Goal: Transaction & Acquisition: Purchase product/service

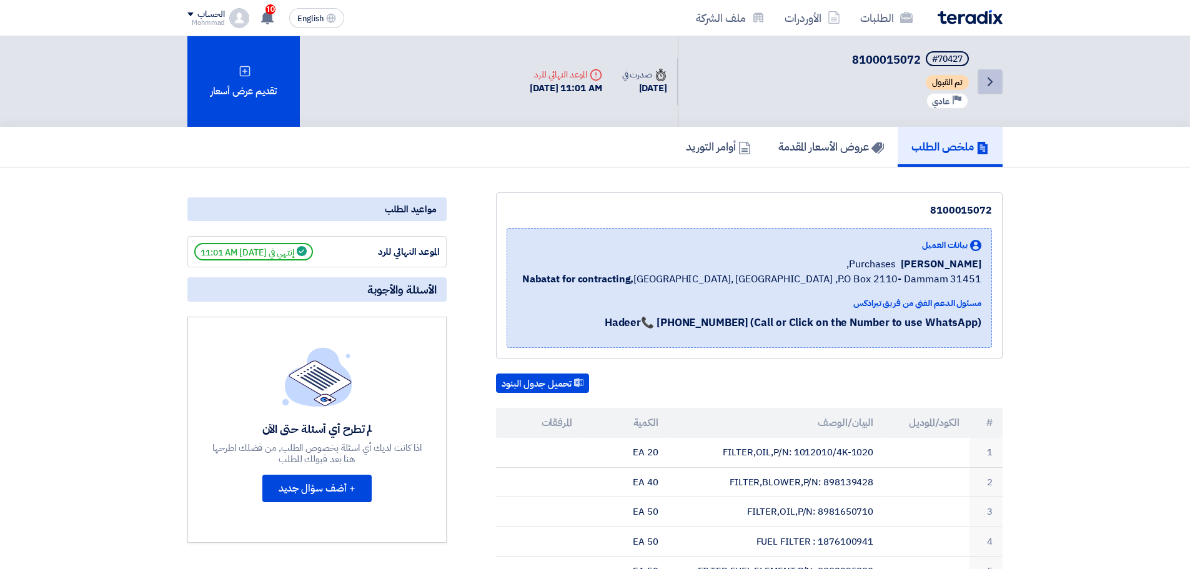
click at [984, 81] on icon "Back" at bounding box center [989, 81] width 15 height 15
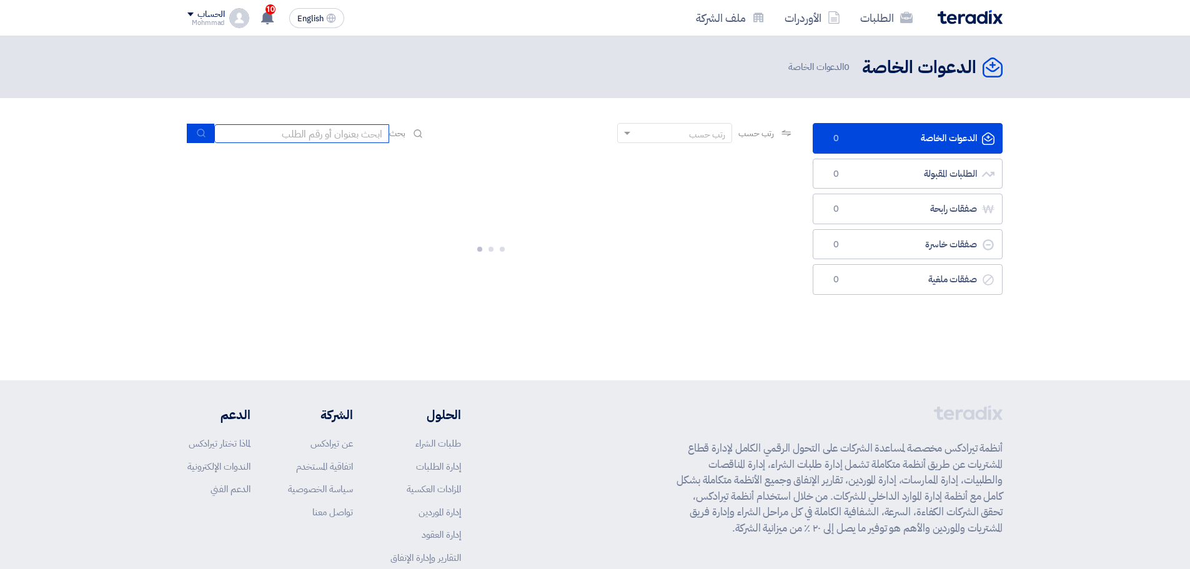
click at [264, 135] on input at bounding box center [301, 133] width 175 height 19
paste input "8100016069"
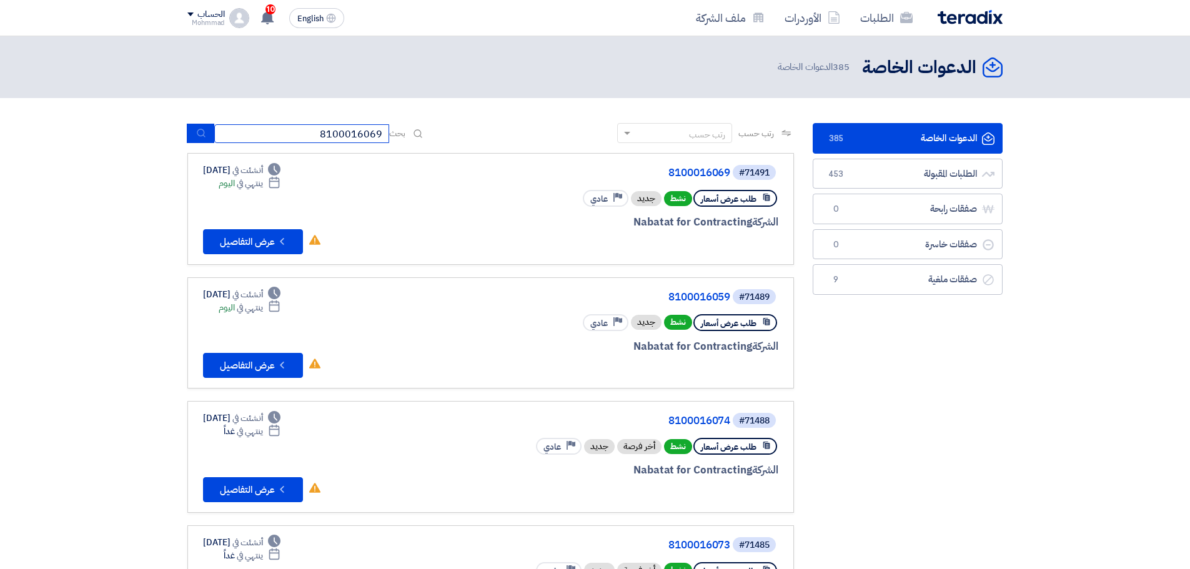
type input "8100016069"
click at [189, 137] on button "submit" at bounding box center [200, 133] width 27 height 19
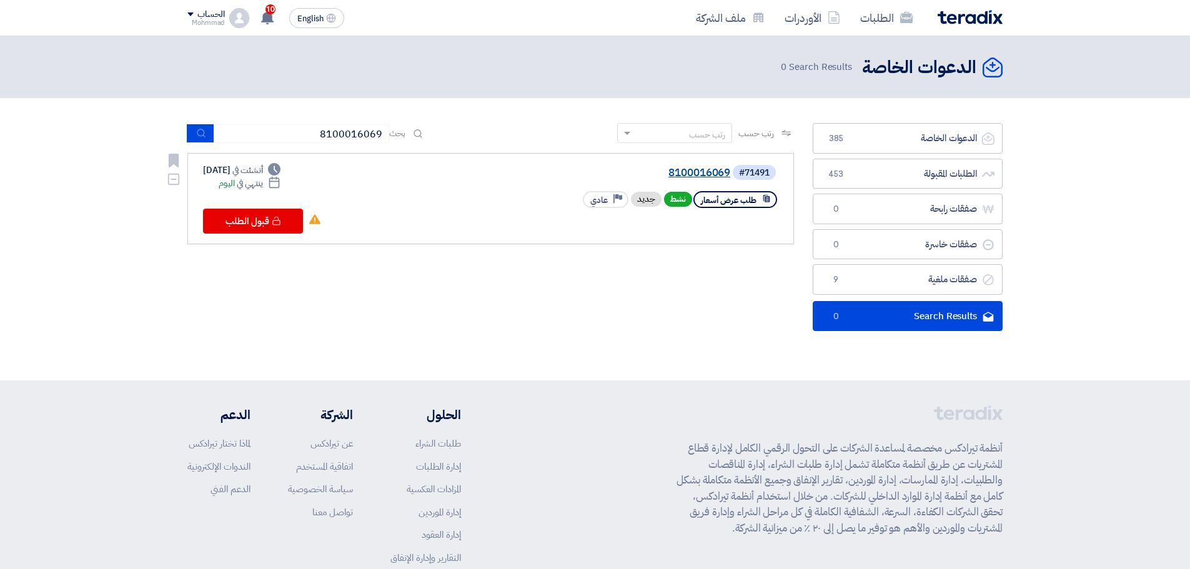
click at [709, 176] on link "8100016069" at bounding box center [605, 172] width 250 height 11
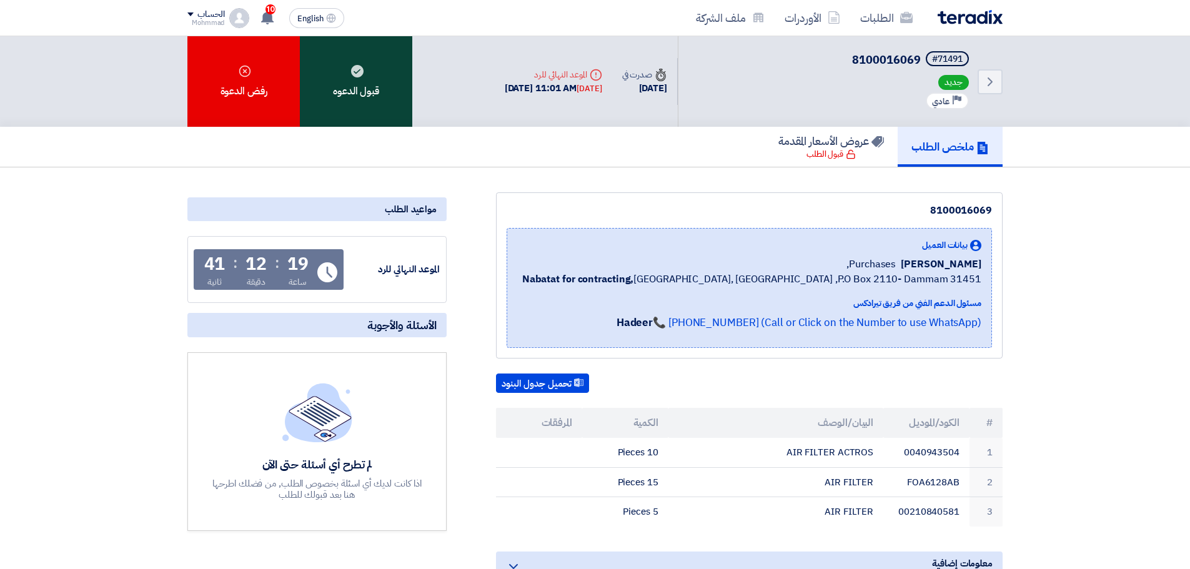
click at [348, 69] on div "قبول الدعوه" at bounding box center [356, 81] width 112 height 91
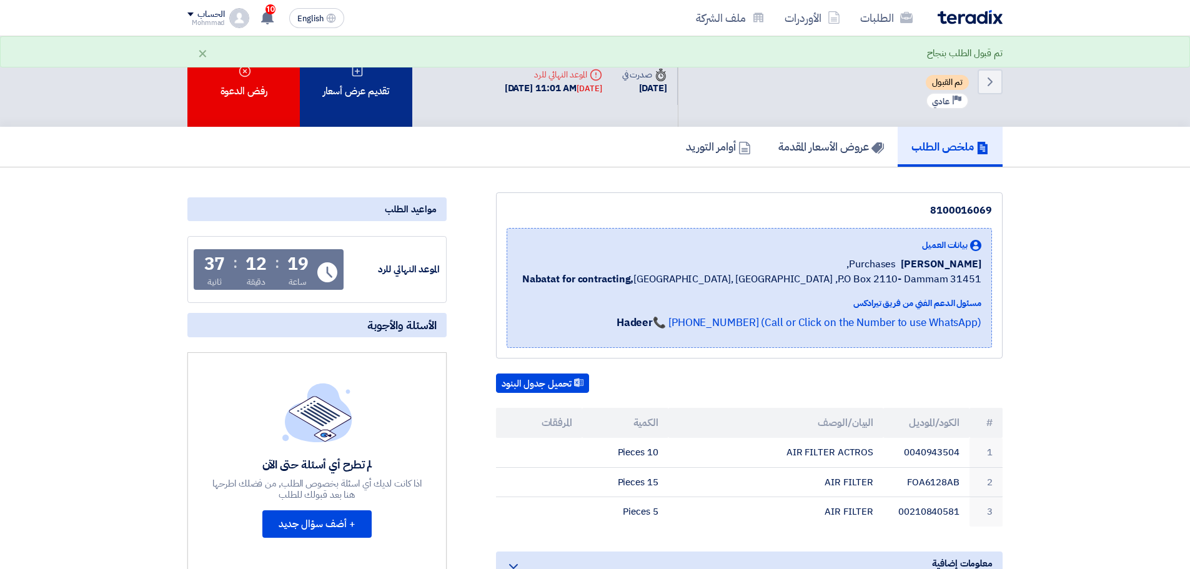
click at [378, 91] on div "تقديم عرض أسعار" at bounding box center [356, 81] width 112 height 91
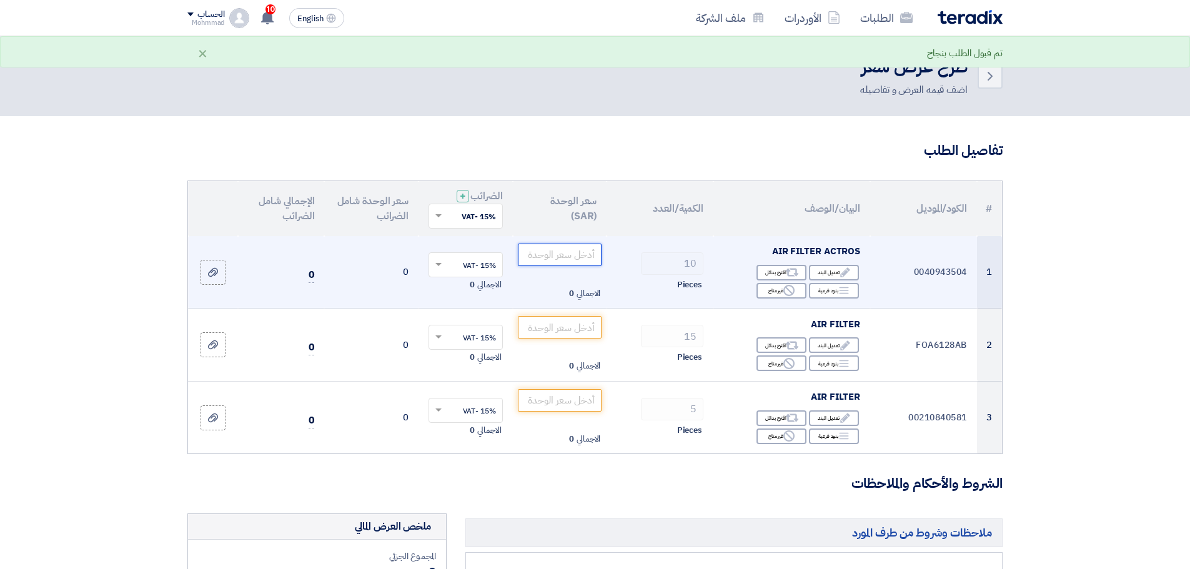
click at [551, 259] on input "number" at bounding box center [560, 255] width 84 height 22
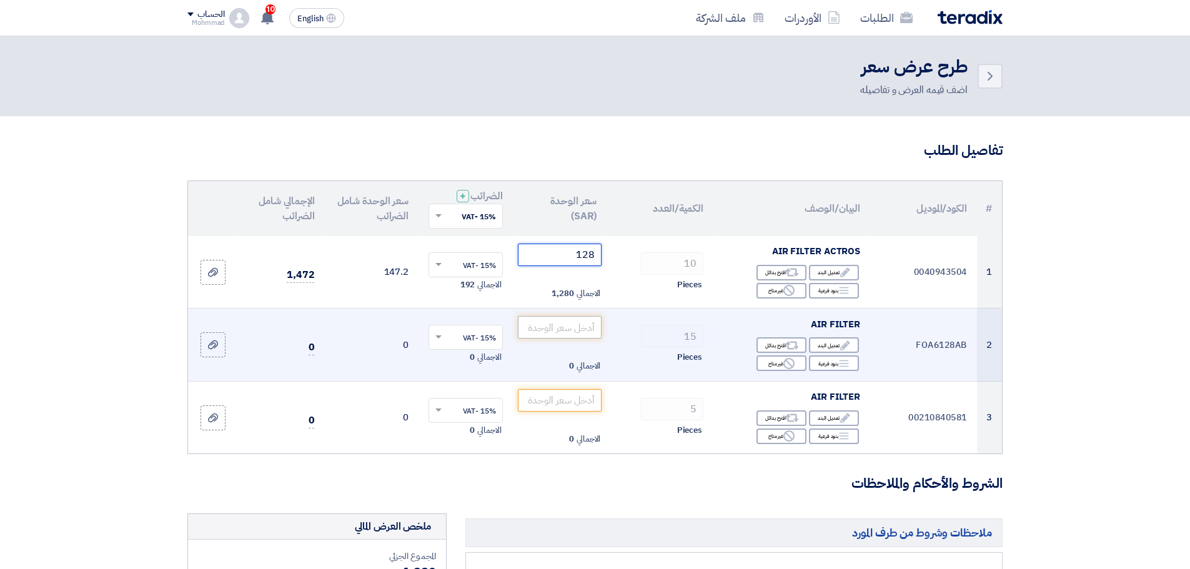
type input "128"
click at [583, 326] on input "number" at bounding box center [560, 327] width 84 height 22
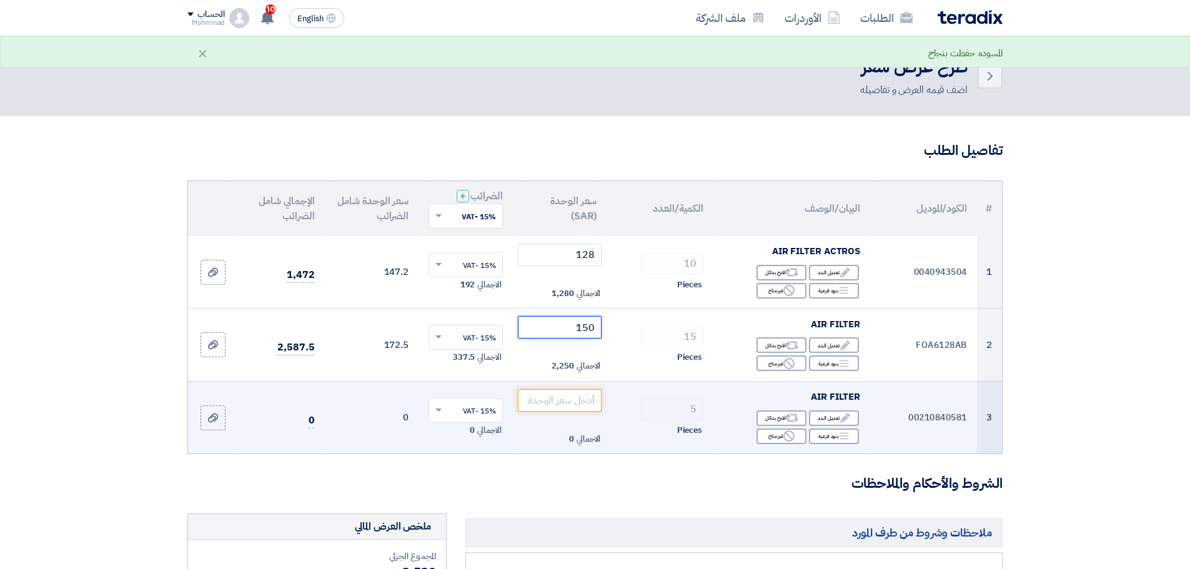
type input "150"
click at [937, 418] on td "00210840581" at bounding box center [923, 417] width 107 height 72
copy td "00210840581"
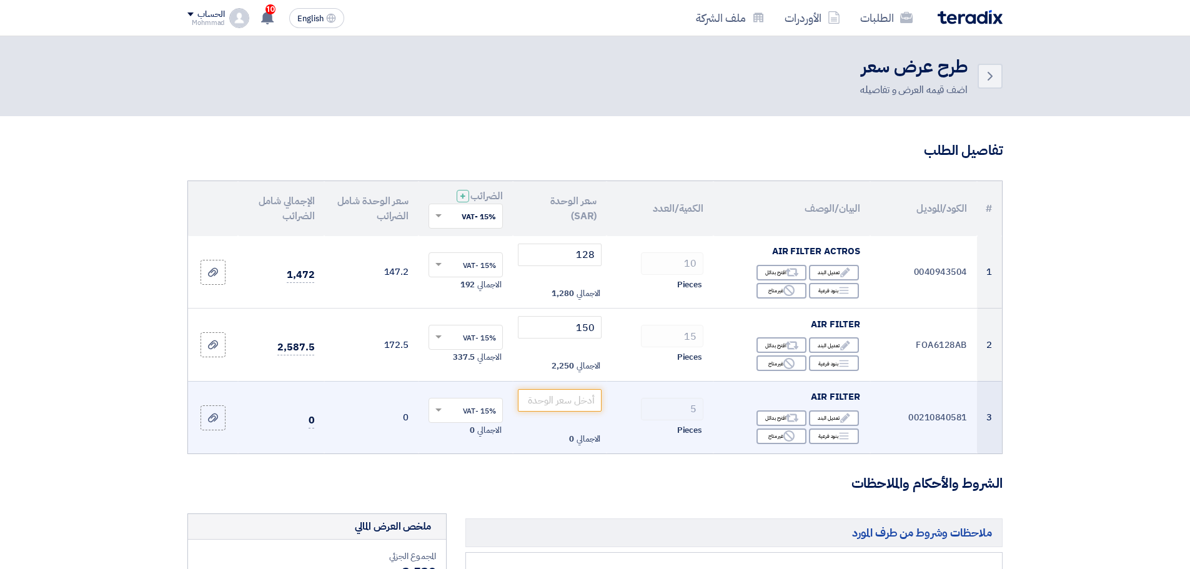
copy td "00210840581"
drag, startPoint x: 946, startPoint y: 413, endPoint x: 950, endPoint y: 408, distance: 6.8
copy td "00210840581"
click at [771, 436] on div "Reject غير متاح" at bounding box center [781, 436] width 50 height 16
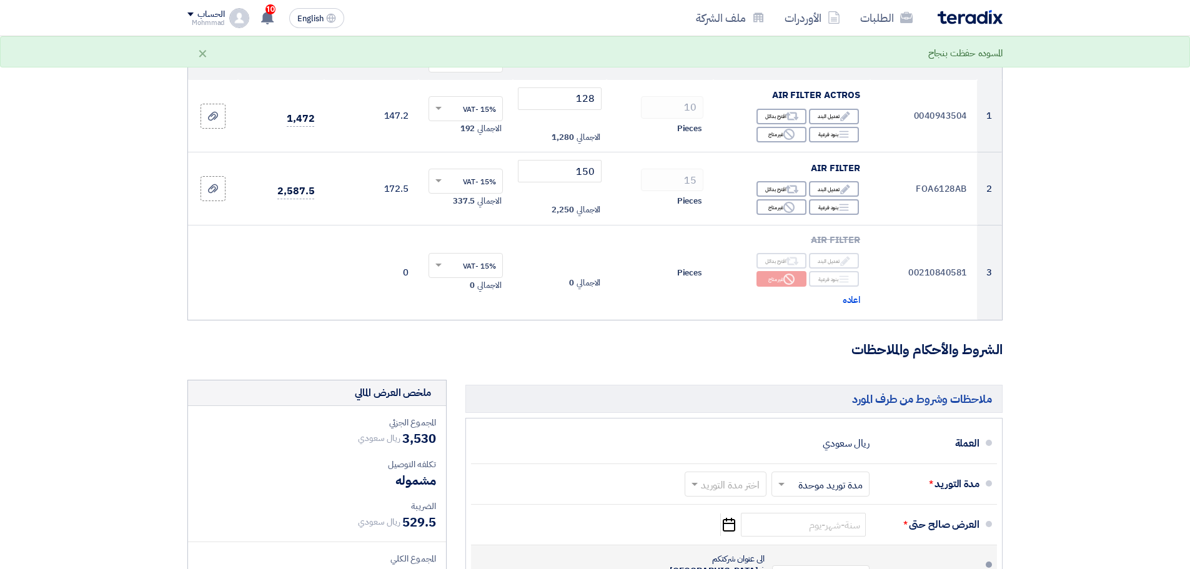
scroll to position [312, 0]
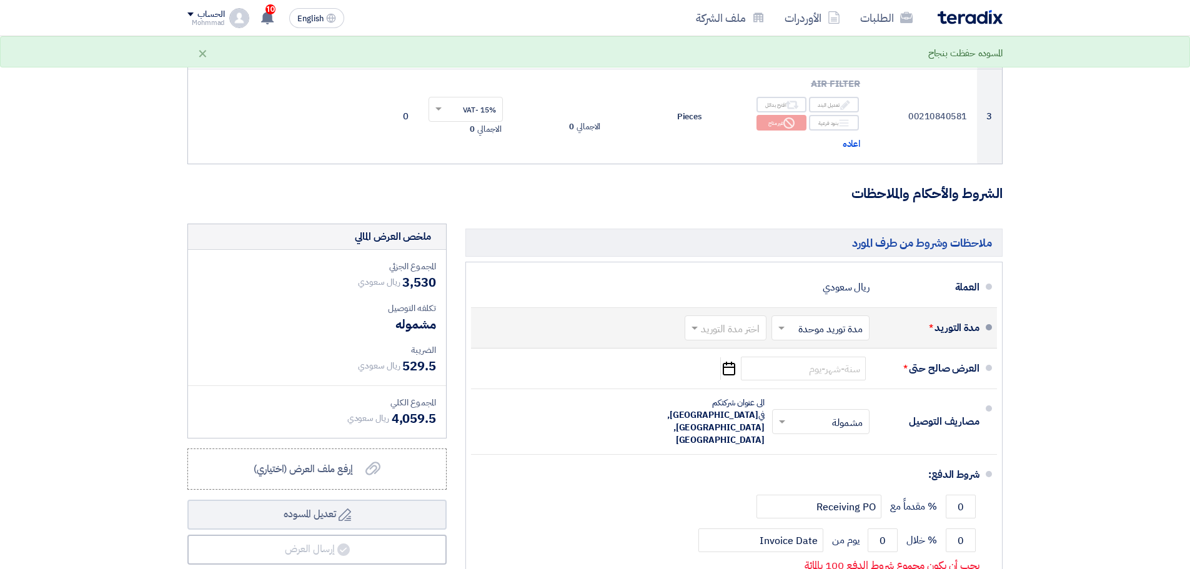
click at [709, 331] on input "text" at bounding box center [723, 329] width 76 height 18
click at [719, 353] on div "(1-2) أيام" at bounding box center [728, 354] width 81 height 23
click at [726, 369] on icon "Pick a date" at bounding box center [728, 368] width 17 height 22
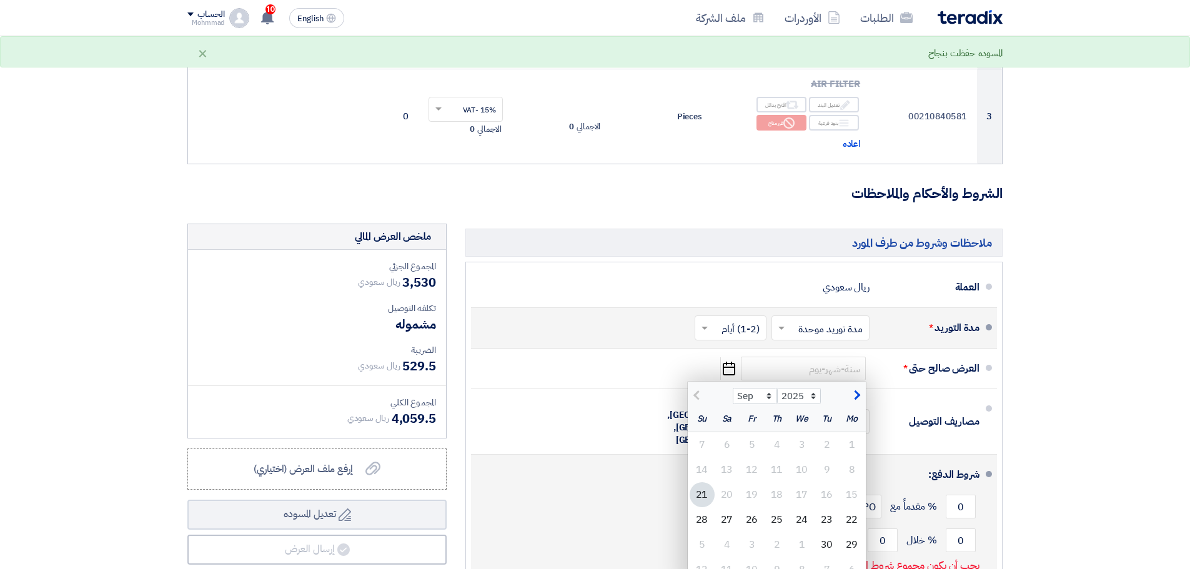
click at [706, 517] on div "28" at bounding box center [701, 519] width 25 height 25
type input "[DATE]"
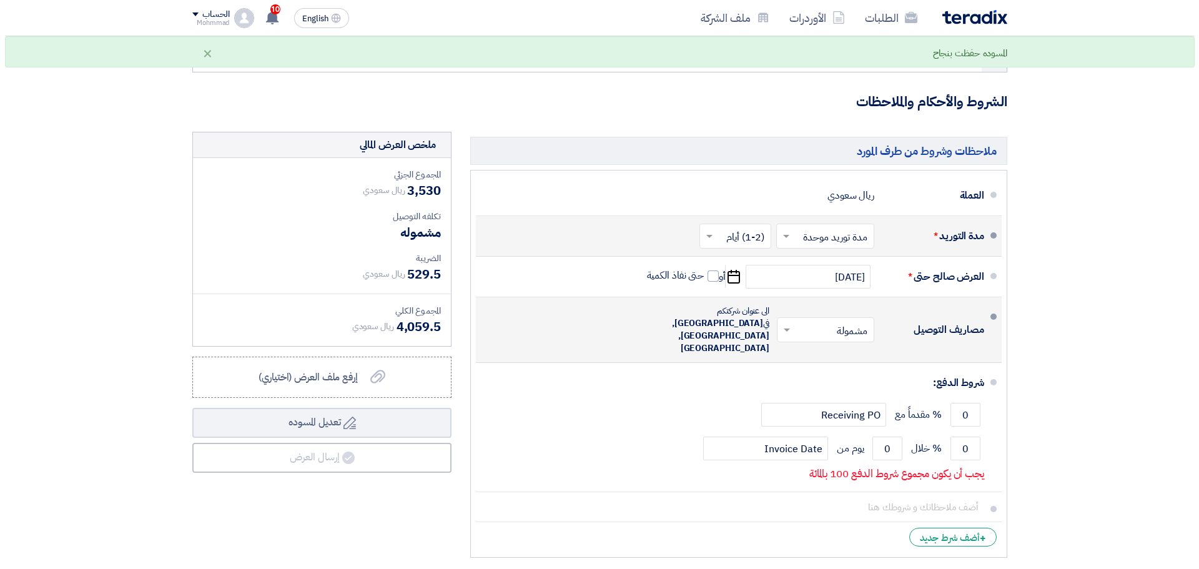
scroll to position [417, 0]
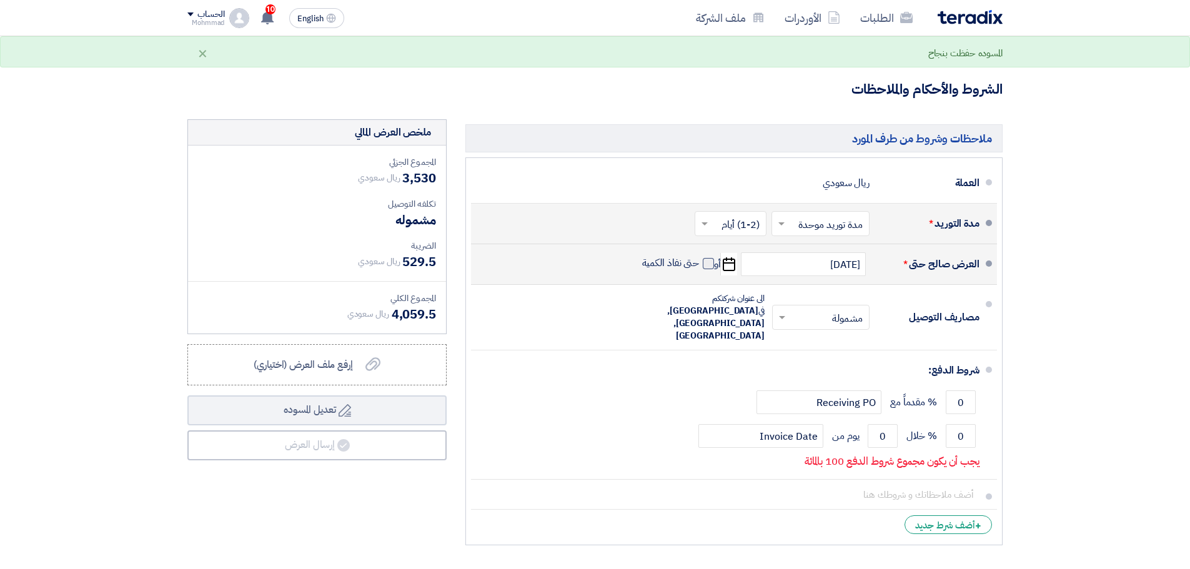
click at [708, 265] on span at bounding box center [707, 263] width 11 height 11
click at [699, 265] on input "حتى نفاذ الكمية" at bounding box center [669, 269] width 60 height 24
checkbox input "true"
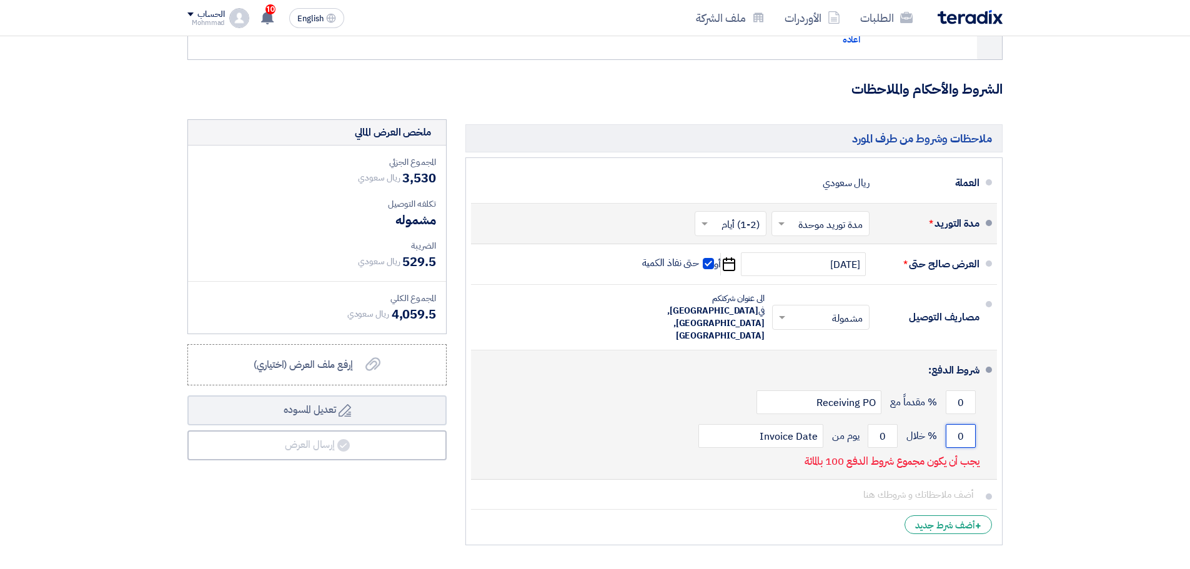
click at [955, 424] on input "0" at bounding box center [960, 436] width 30 height 24
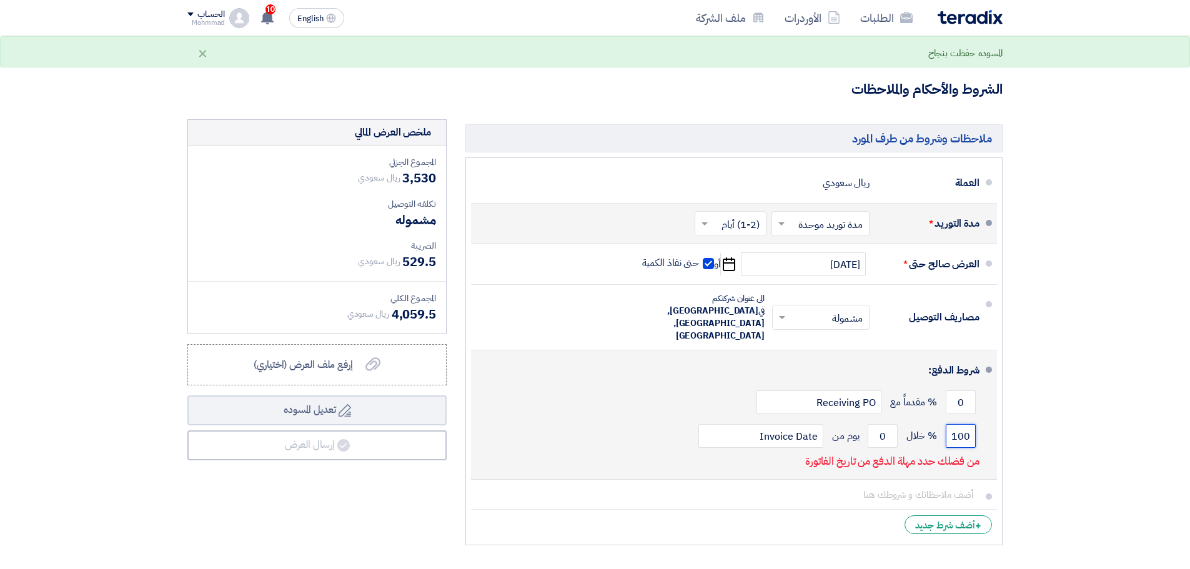
type input "100"
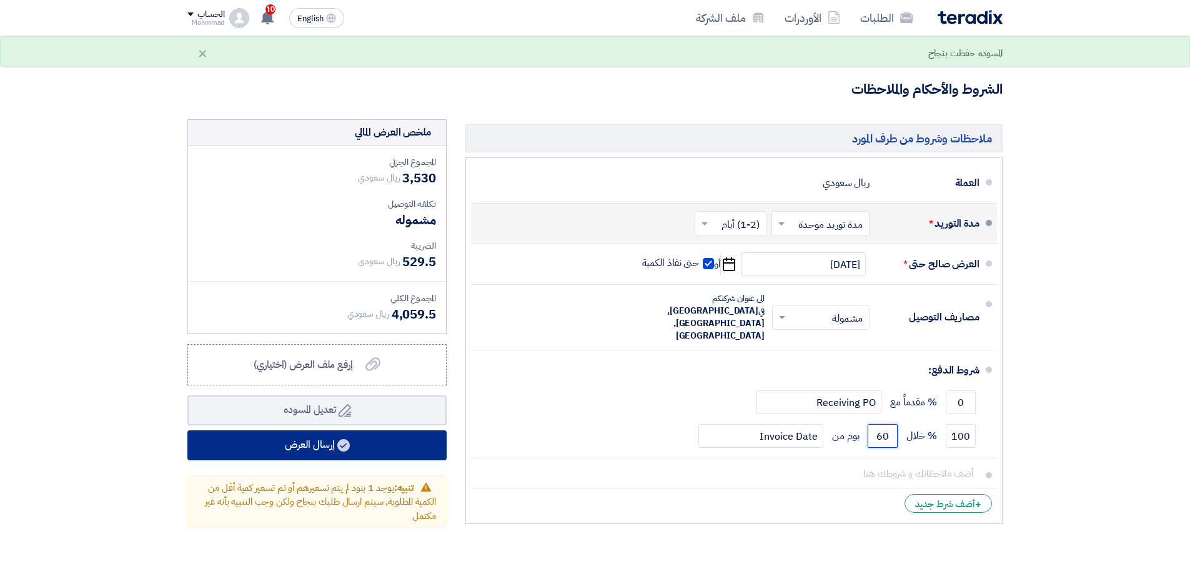
type input "60"
click at [303, 448] on button "إرسال العرض" at bounding box center [316, 445] width 259 height 30
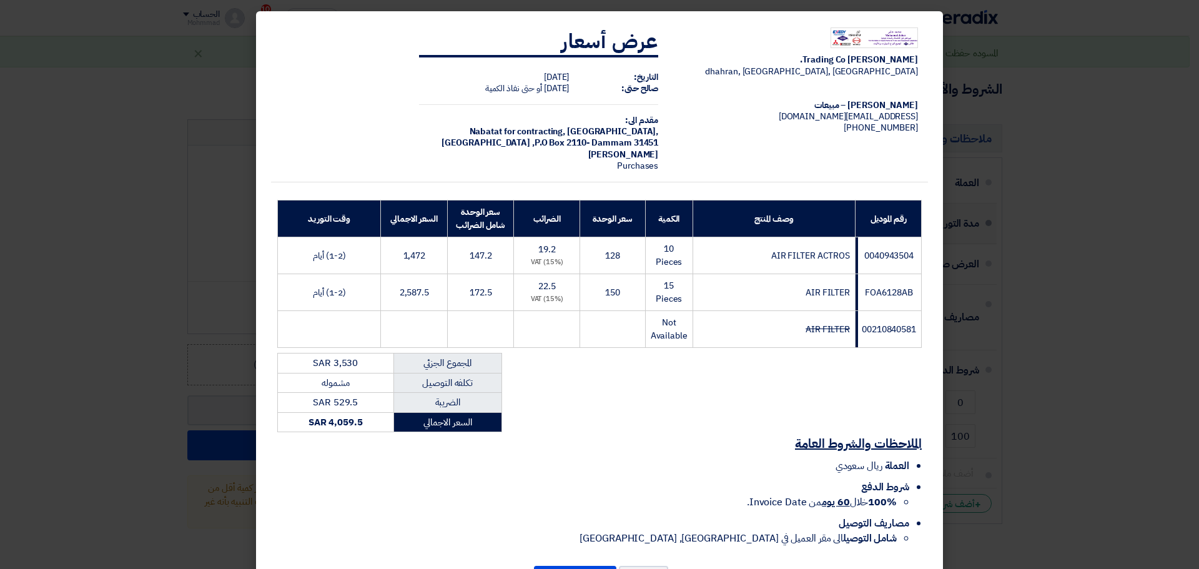
scroll to position [57, 0]
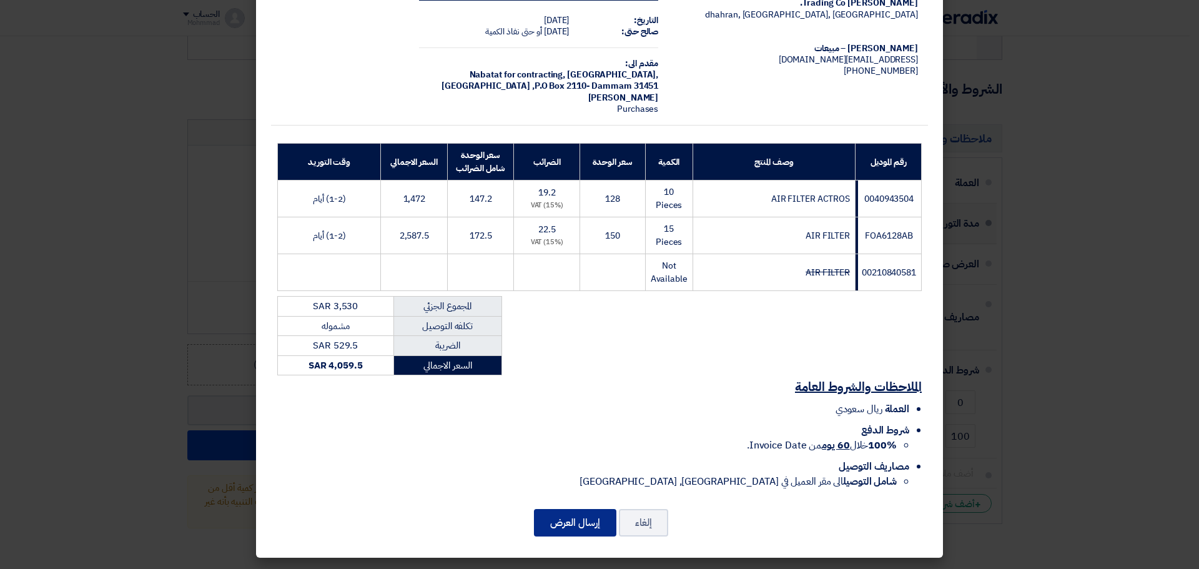
click at [590, 515] on button "إرسال العرض" at bounding box center [575, 522] width 82 height 27
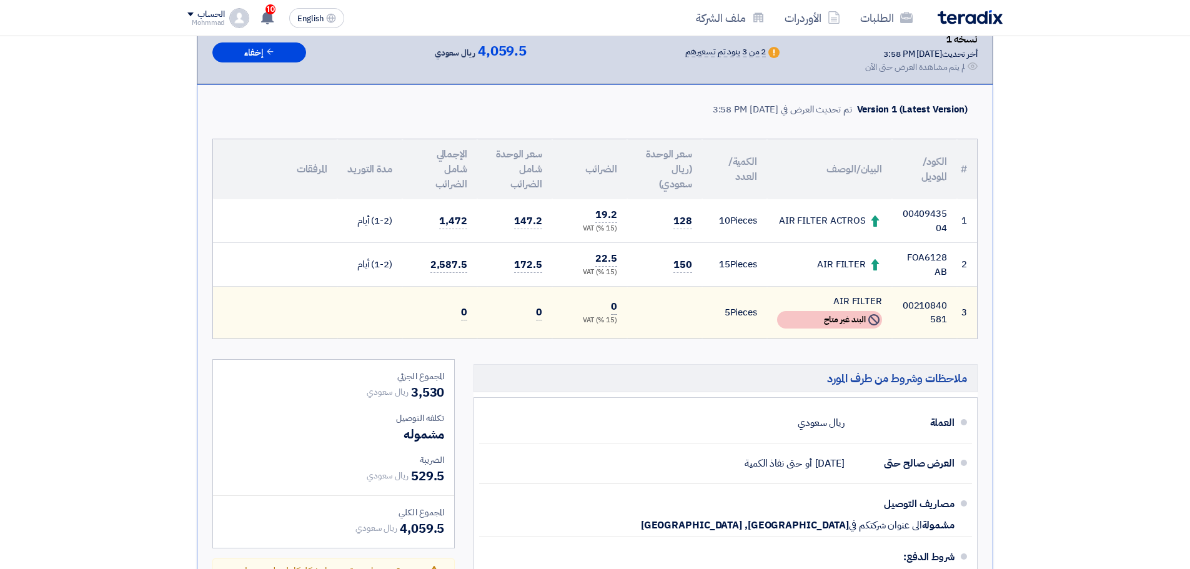
scroll to position [260, 0]
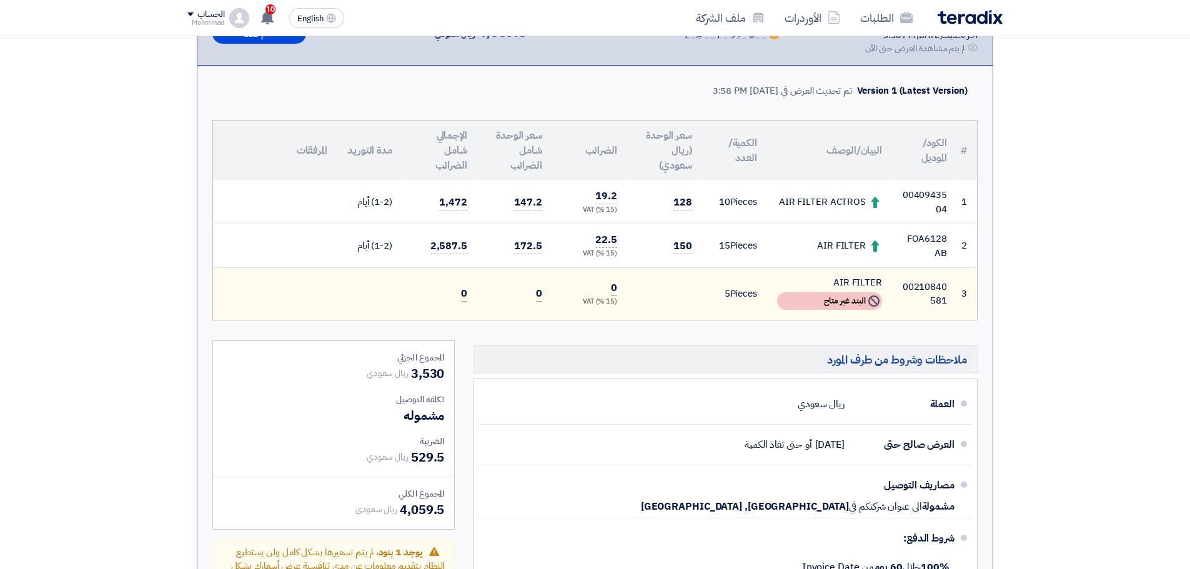
click at [845, 302] on div "Not Available البند غير متاح" at bounding box center [829, 300] width 105 height 17
click at [827, 295] on div "Not Available البند غير متاح" at bounding box center [829, 300] width 105 height 17
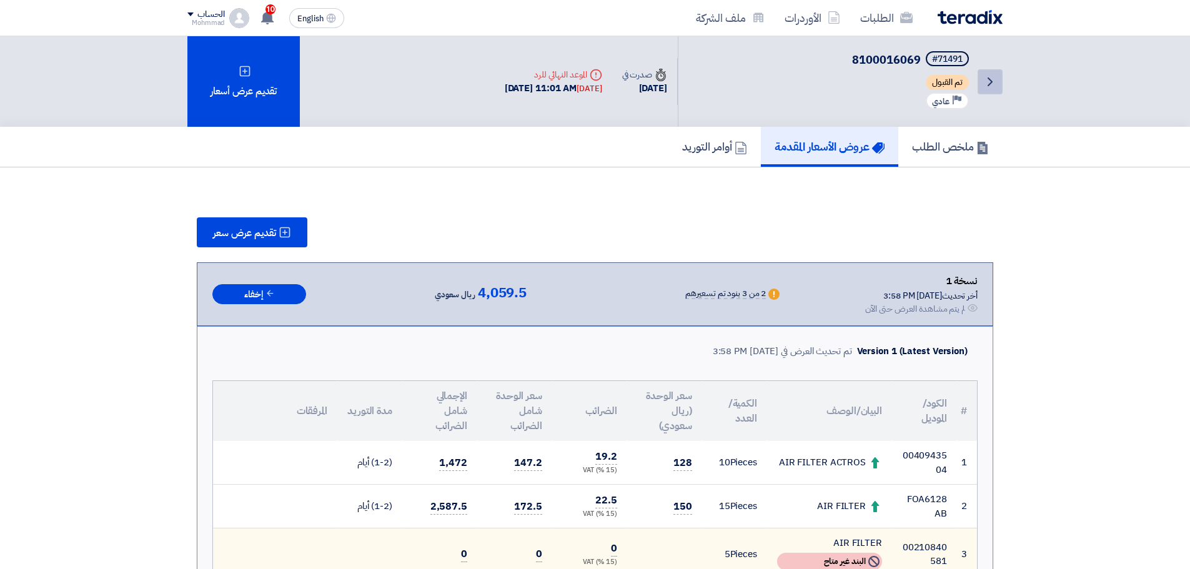
click at [985, 80] on icon "Back" at bounding box center [989, 81] width 15 height 15
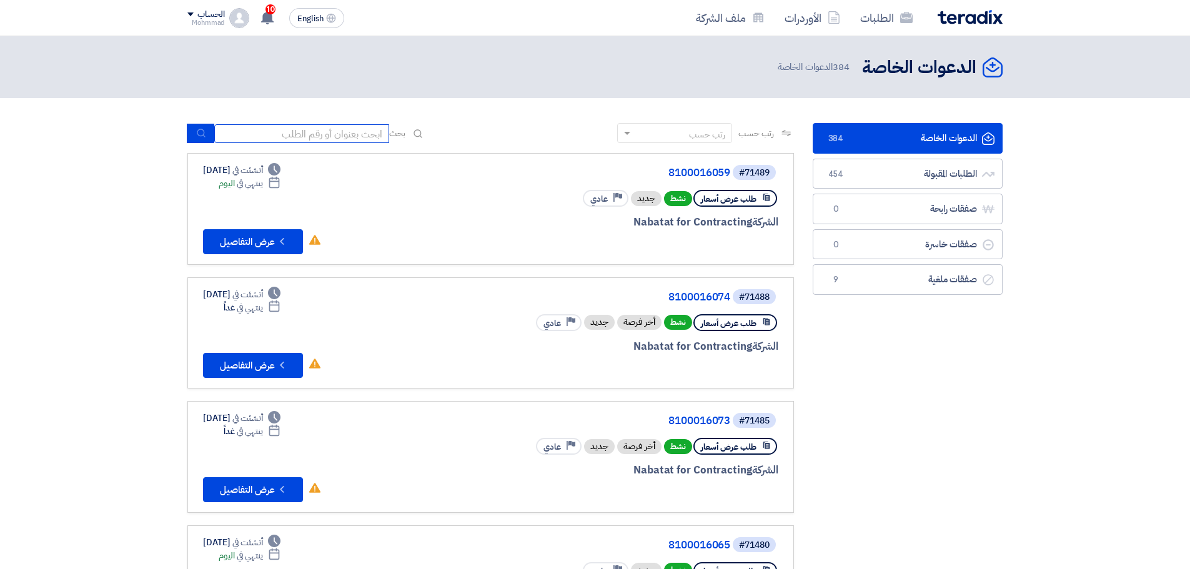
click at [312, 131] on input at bounding box center [301, 133] width 175 height 19
click at [247, 130] on input at bounding box center [301, 133] width 175 height 19
paste input "8100016069"
type input "8100016069"
click at [190, 127] on button "submit" at bounding box center [200, 133] width 27 height 19
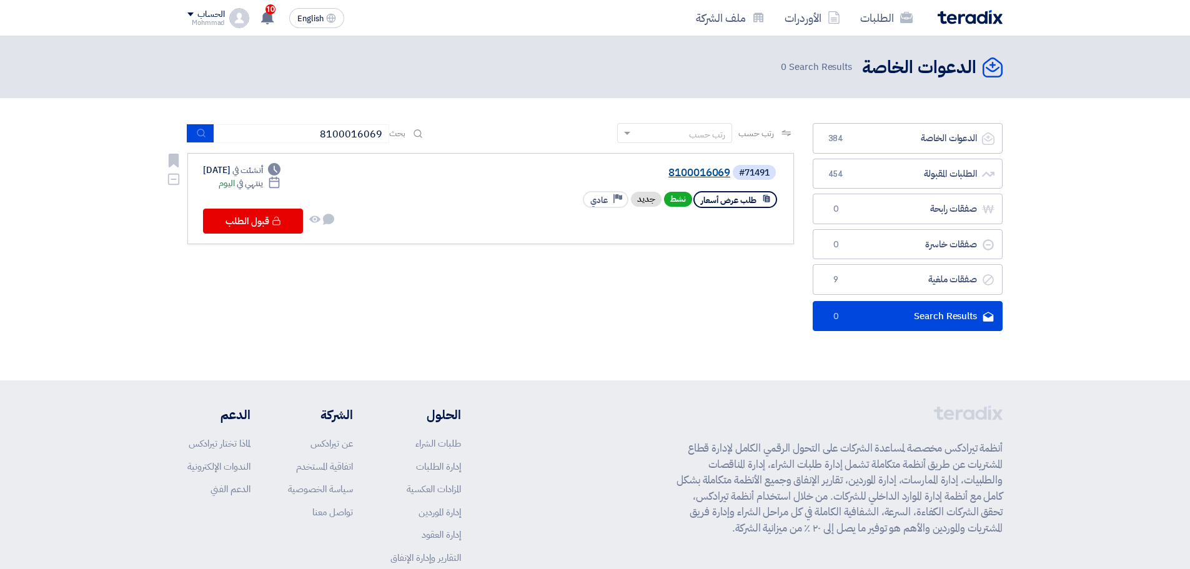
click at [702, 172] on link "8100016069" at bounding box center [605, 172] width 250 height 11
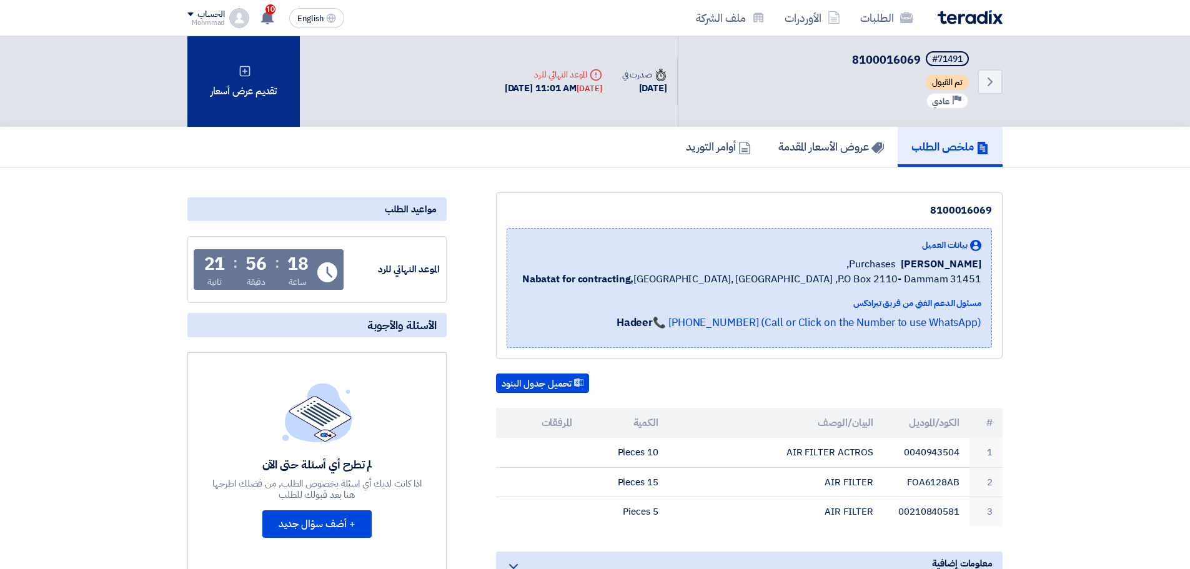
click at [279, 96] on div "تقديم عرض أسعار" at bounding box center [243, 81] width 112 height 91
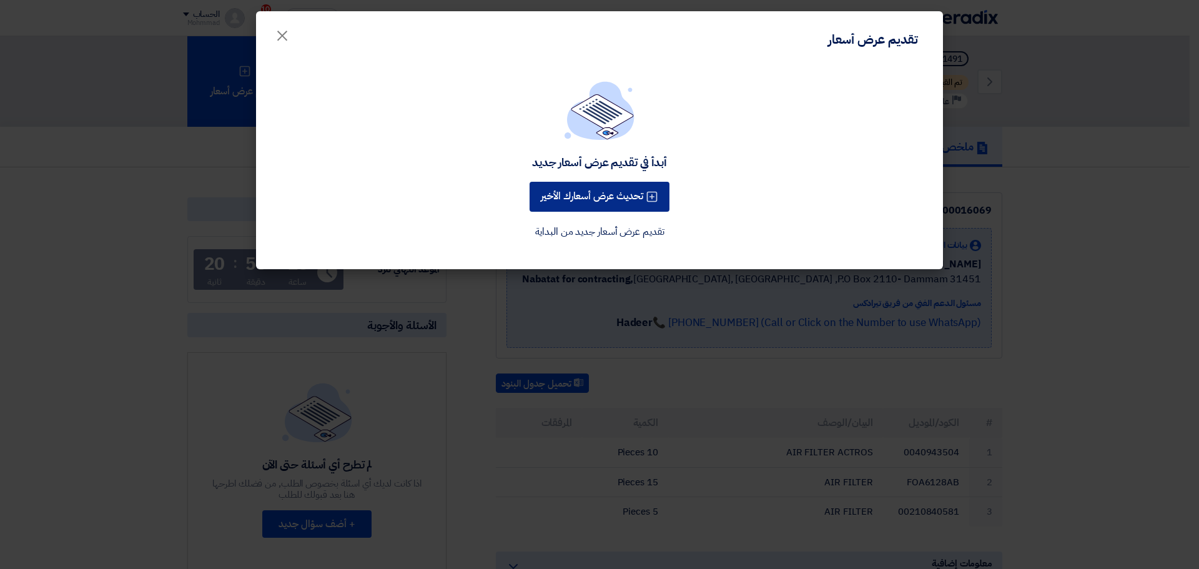
click at [630, 199] on button "تحديث عرض أسعارك الأخير" at bounding box center [600, 197] width 140 height 30
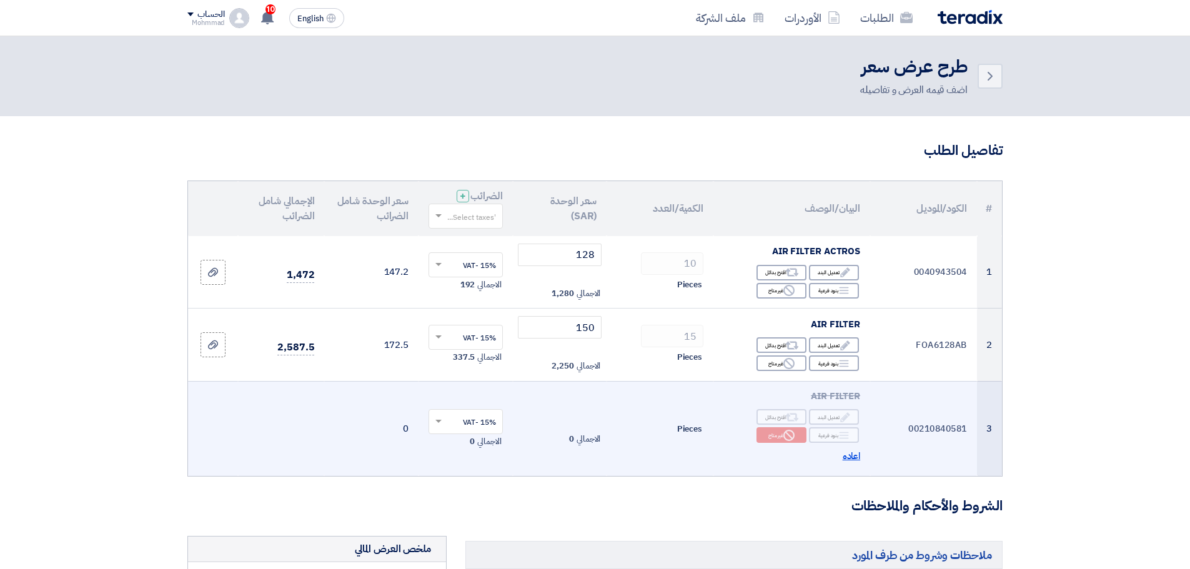
click at [846, 456] on span "اعاده" at bounding box center [851, 456] width 18 height 14
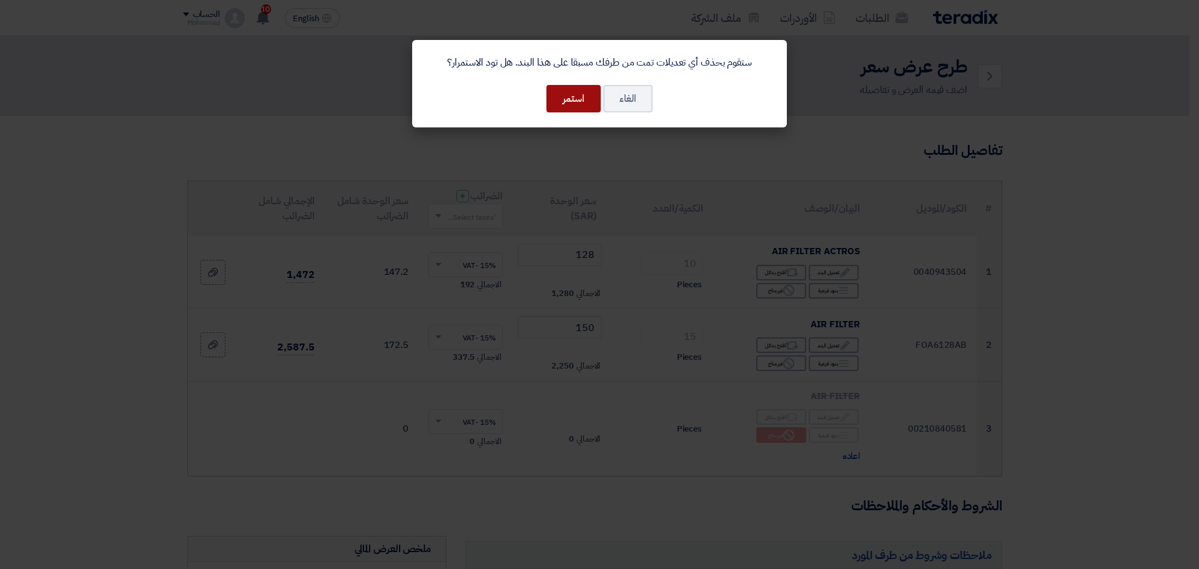
click at [579, 101] on button "استمر" at bounding box center [573, 98] width 54 height 27
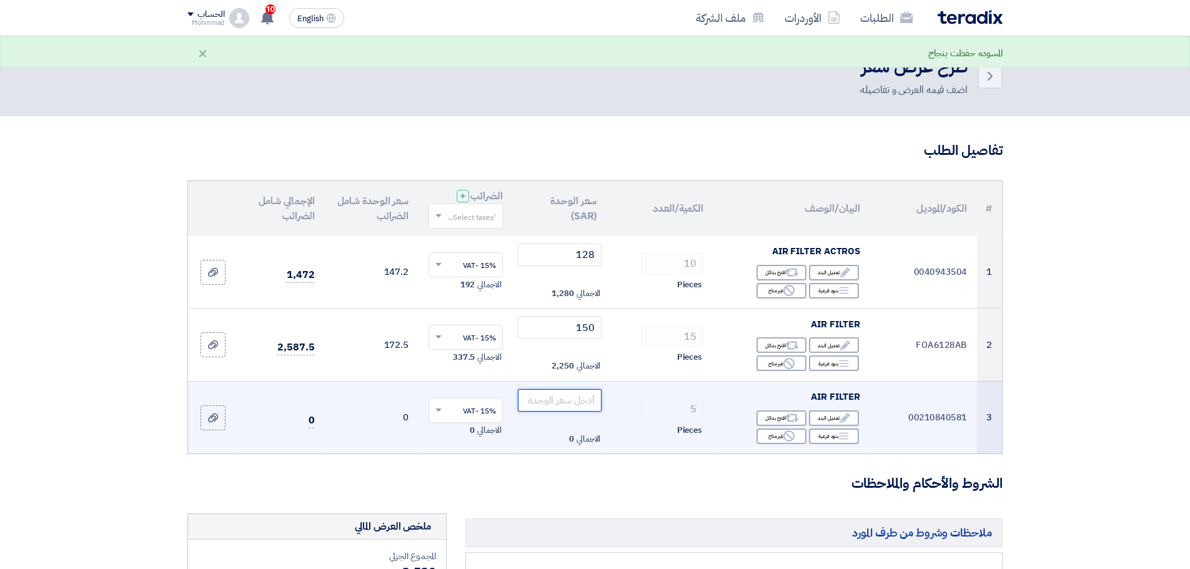
click at [563, 401] on input "number" at bounding box center [560, 400] width 84 height 22
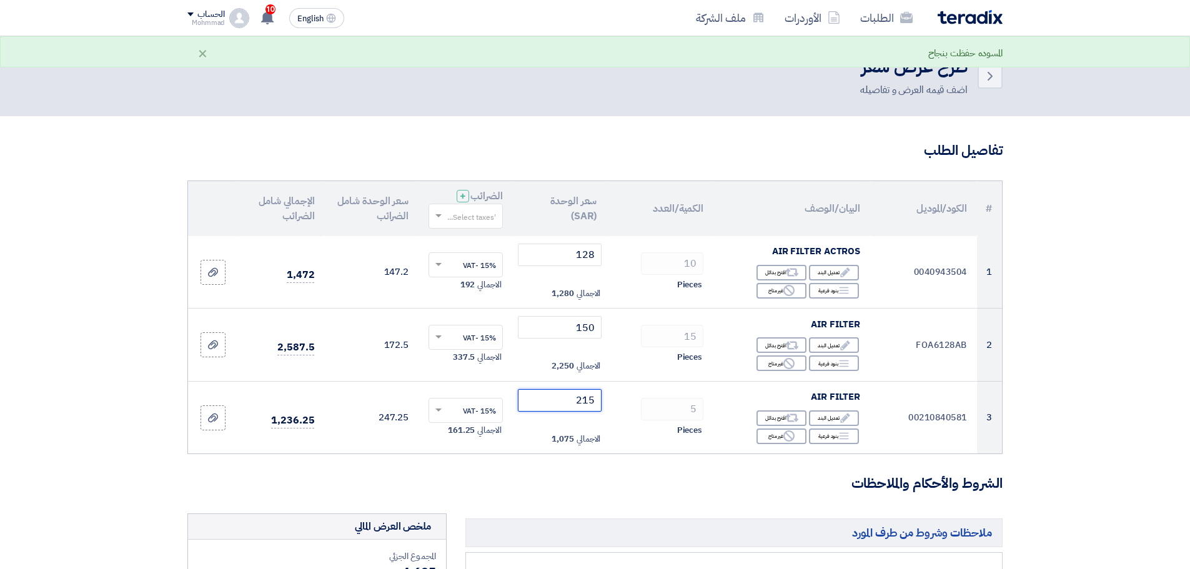
type input "215"
click at [1175, 314] on section "تفاصيل الطلب # الكود/الموديل البيان/الوصف الكمية/العدد سعر الوحدة (SAR) الضرائب…" at bounding box center [595, 540] width 1190 height 848
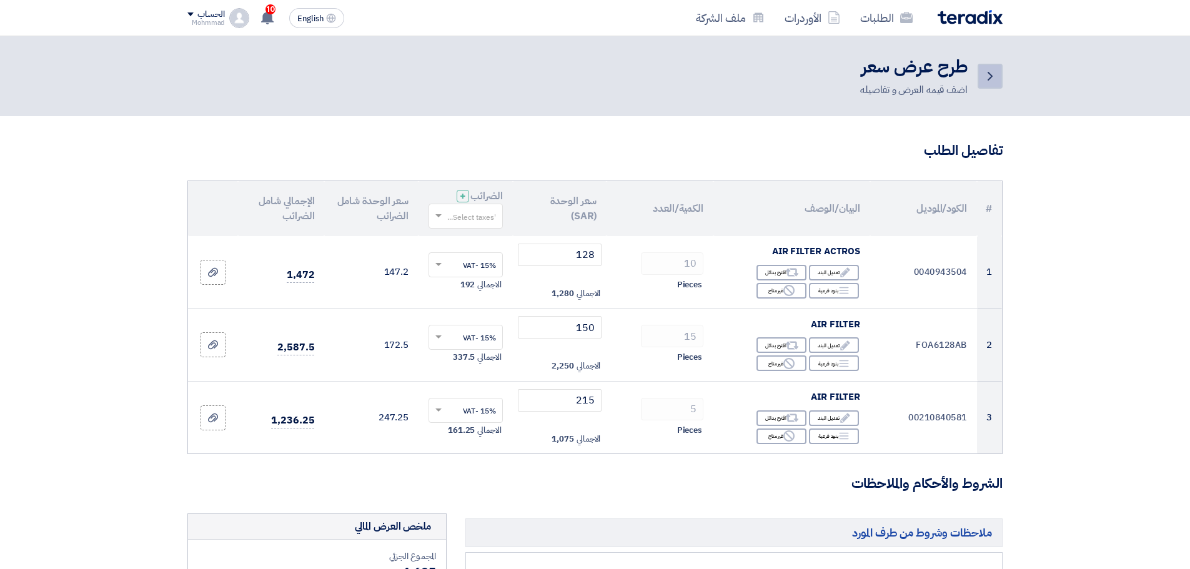
click at [983, 75] on icon "Back" at bounding box center [989, 76] width 15 height 15
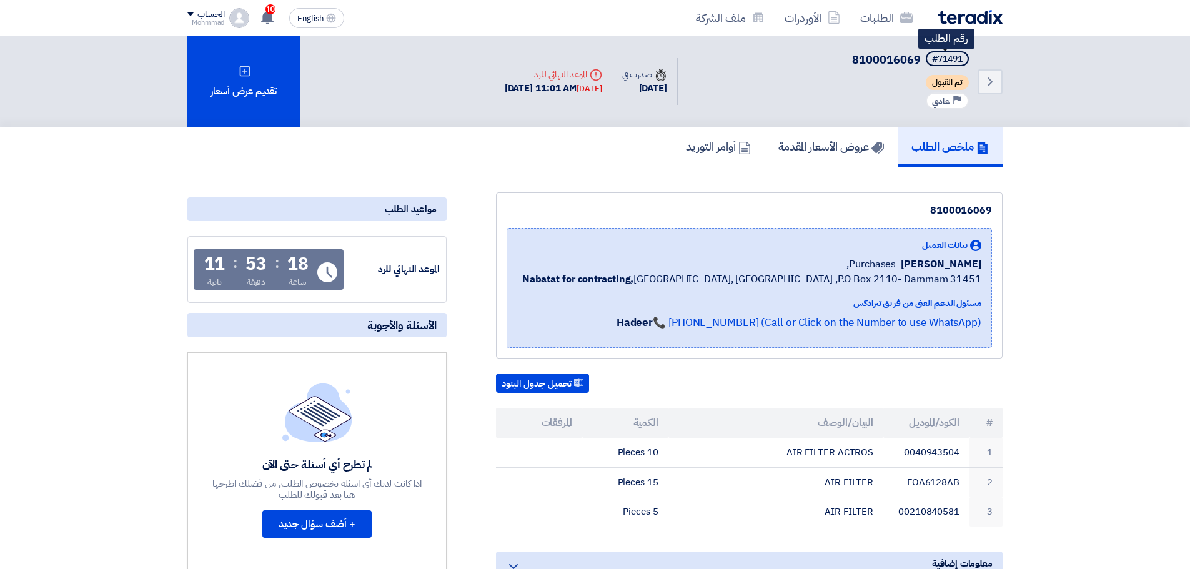
click at [950, 59] on div "#71491" at bounding box center [947, 59] width 31 height 9
copy div "71491"
click at [993, 84] on icon "Back" at bounding box center [989, 81] width 15 height 15
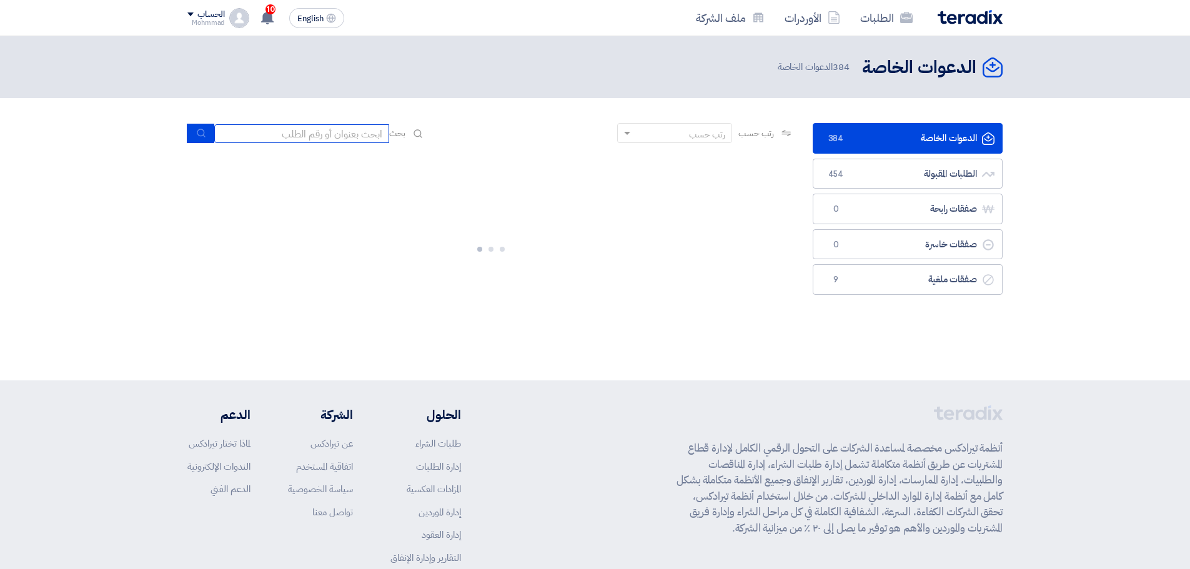
click at [332, 135] on input at bounding box center [301, 133] width 175 height 19
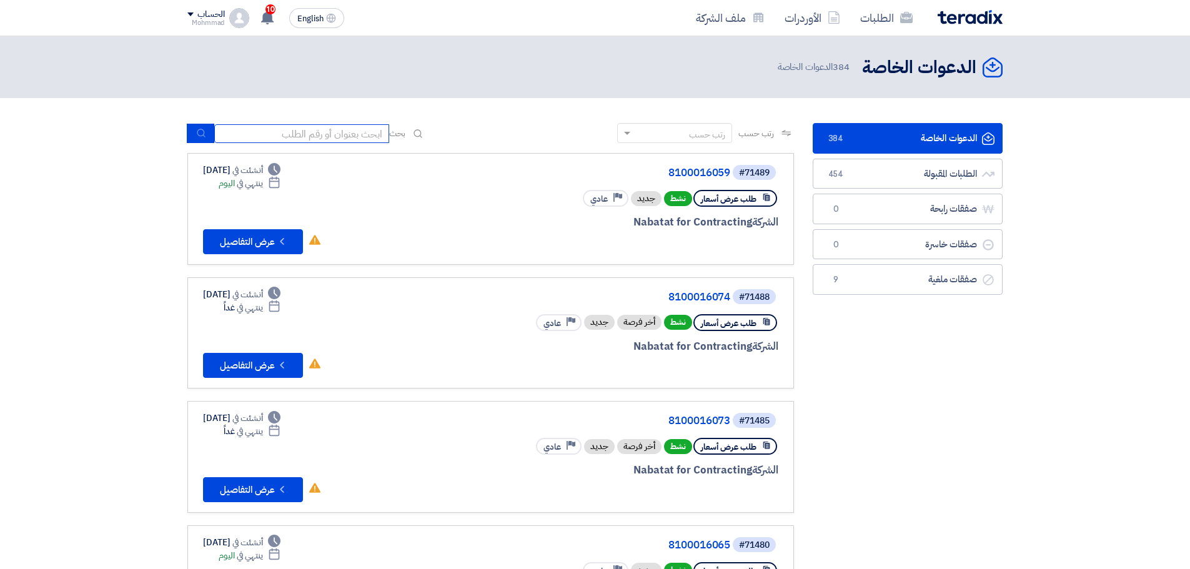
paste input "71491"
type input "71491"
click at [193, 129] on button "submit" at bounding box center [200, 133] width 27 height 19
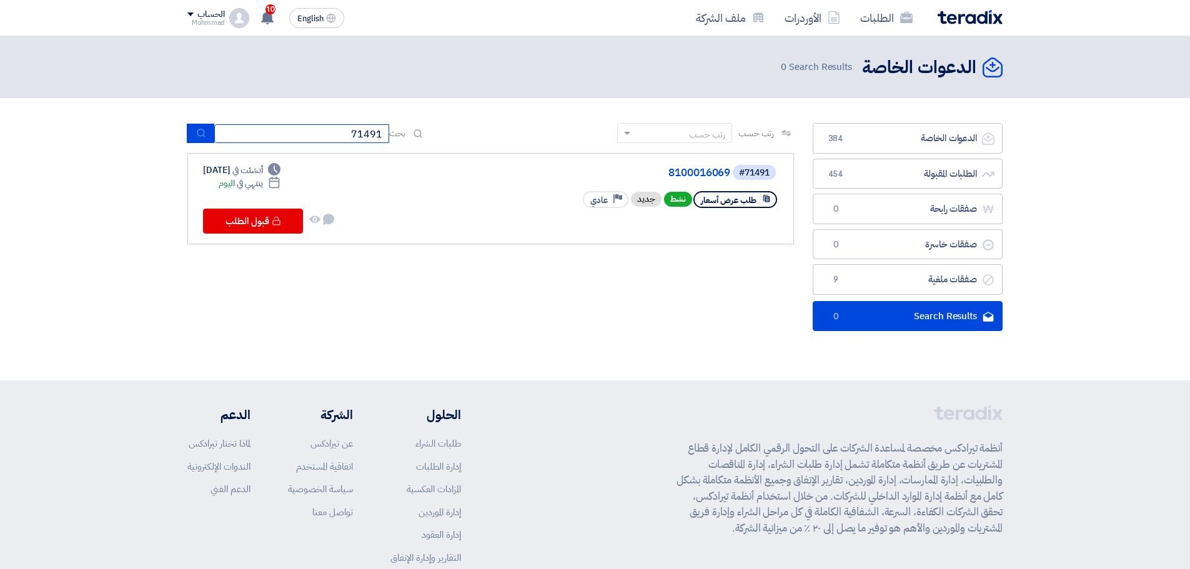
click at [357, 133] on input "71491" at bounding box center [301, 133] width 175 height 19
click at [193, 133] on button "submit" at bounding box center [200, 133] width 27 height 19
click at [704, 172] on link "8100016069" at bounding box center [605, 172] width 250 height 11
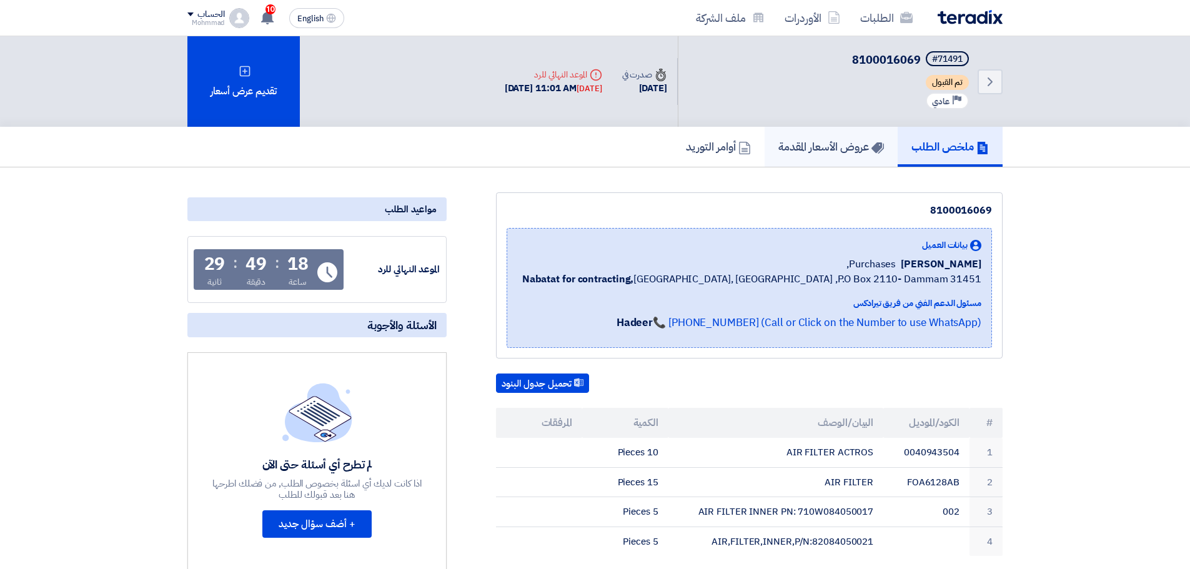
click at [839, 142] on h5 "عروض الأسعار المقدمة" at bounding box center [831, 146] width 106 height 14
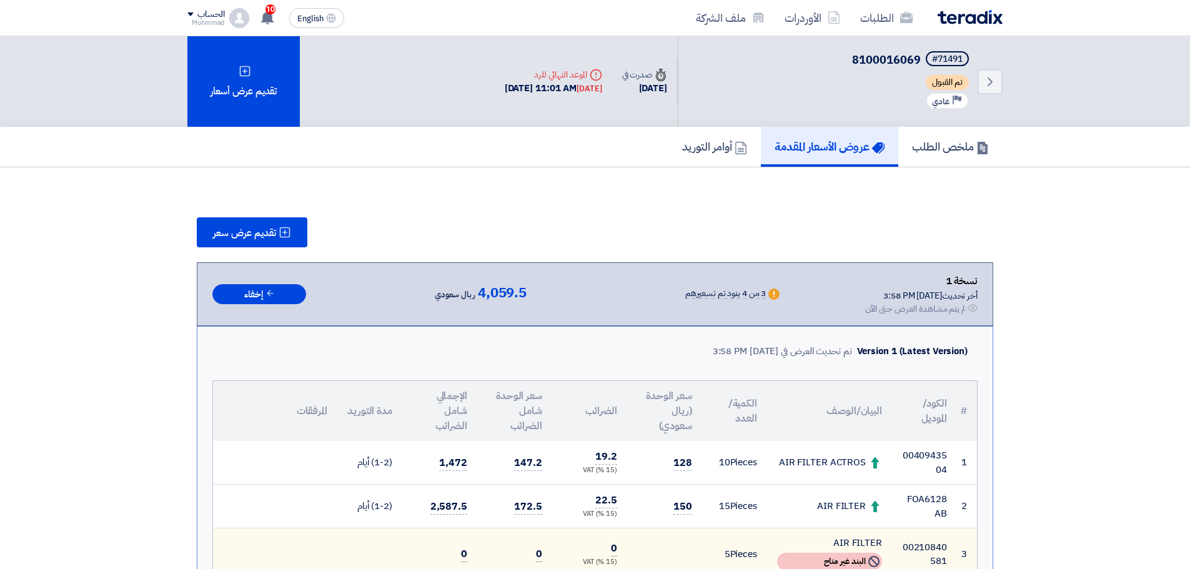
click at [986, 15] on img at bounding box center [969, 17] width 65 height 14
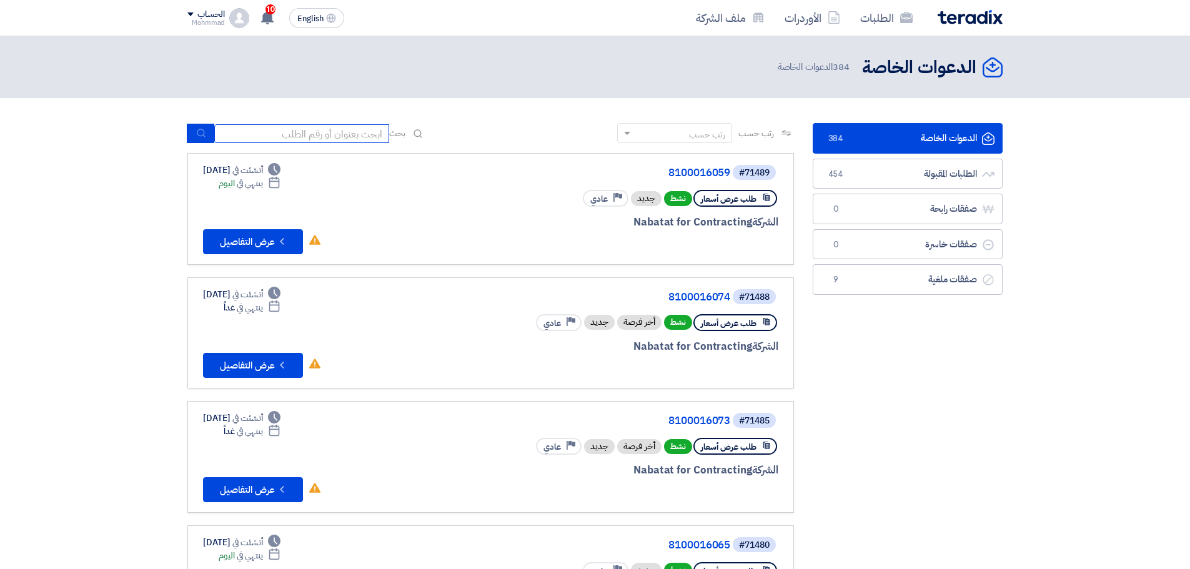
click at [320, 129] on input at bounding box center [301, 133] width 175 height 19
paste input "71491"
type input "71491"
click at [200, 129] on icon "submit" at bounding box center [201, 133] width 10 height 10
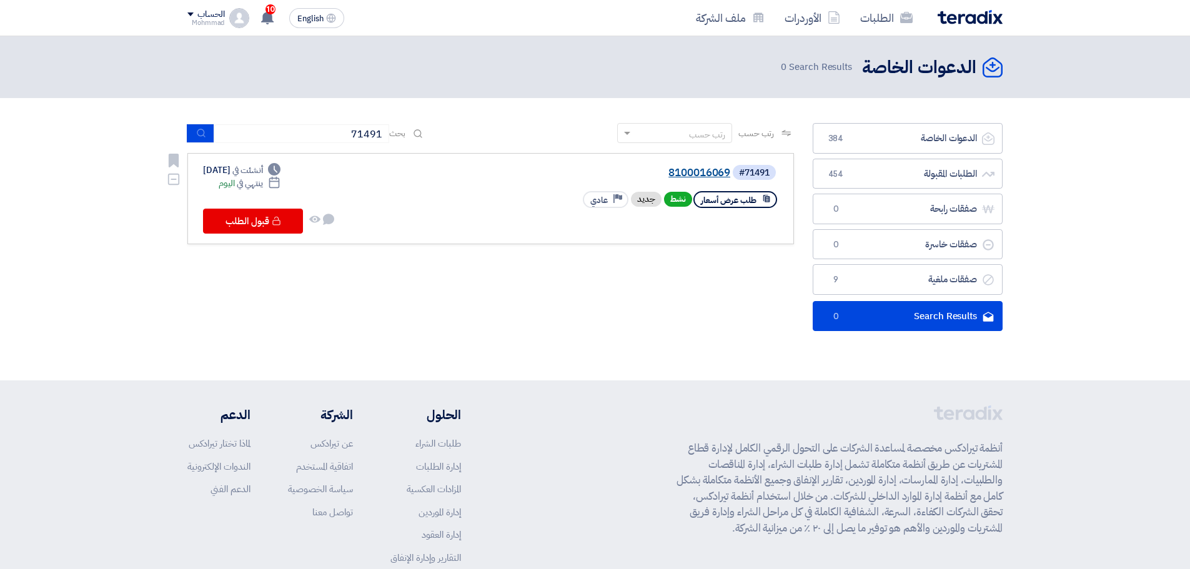
click at [689, 169] on link "8100016069" at bounding box center [605, 172] width 250 height 11
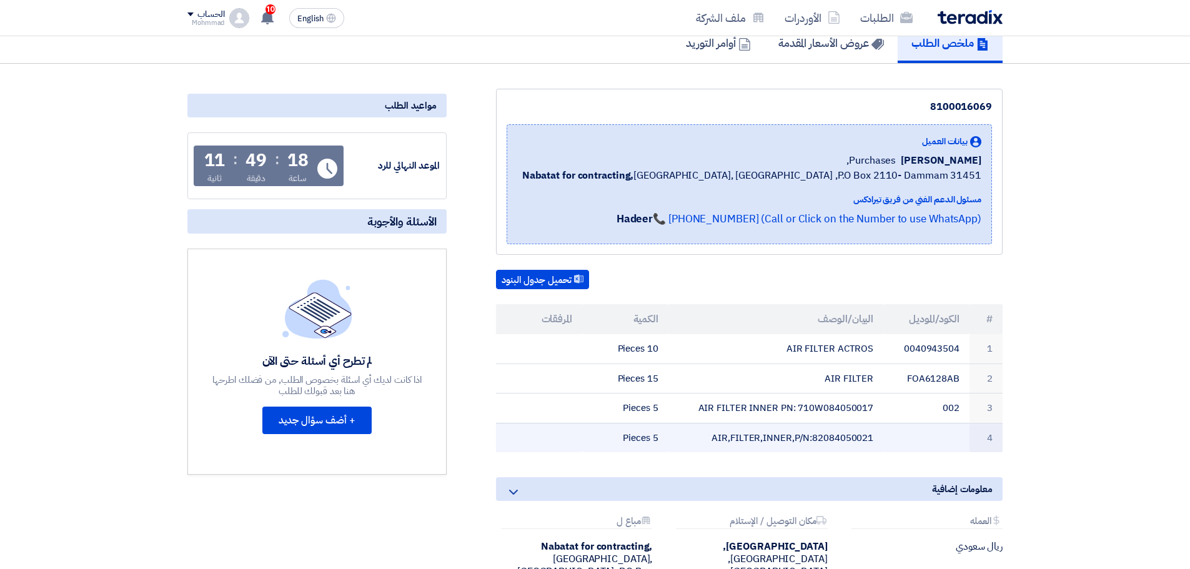
scroll to position [104, 0]
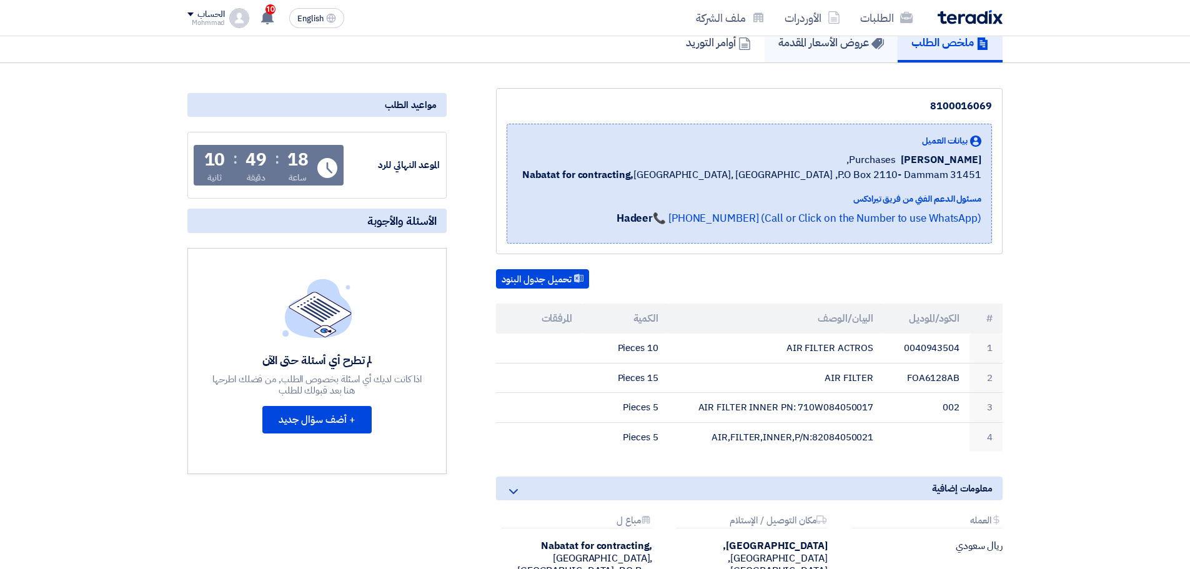
click at [853, 41] on h5 "عروض الأسعار المقدمة" at bounding box center [831, 42] width 106 height 14
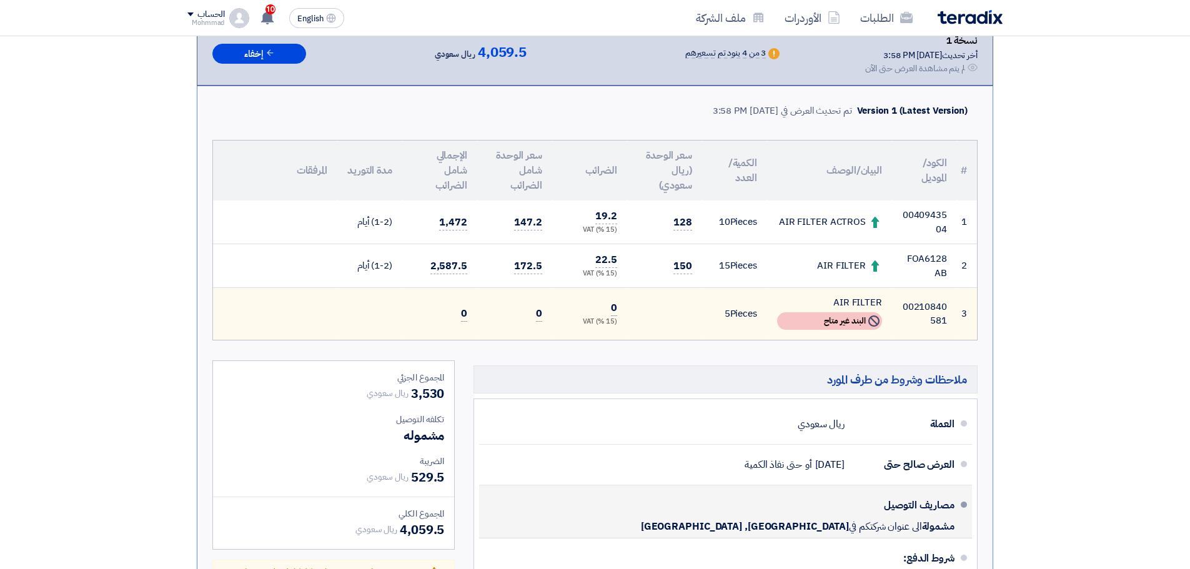
scroll to position [260, 0]
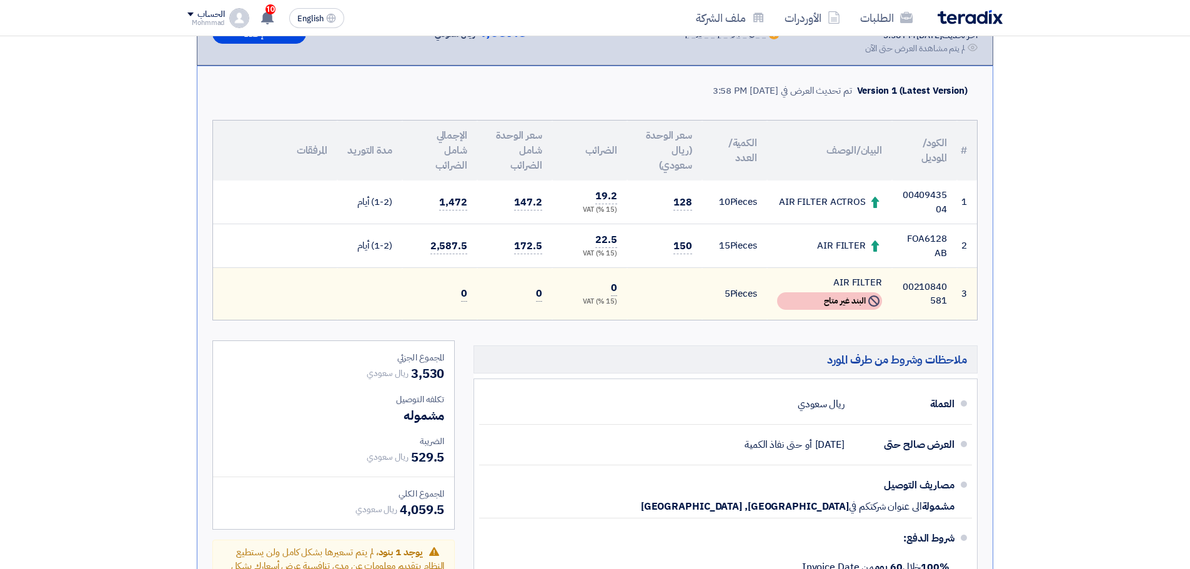
click at [839, 305] on div "Not Available البند غير متاح" at bounding box center [829, 300] width 105 height 17
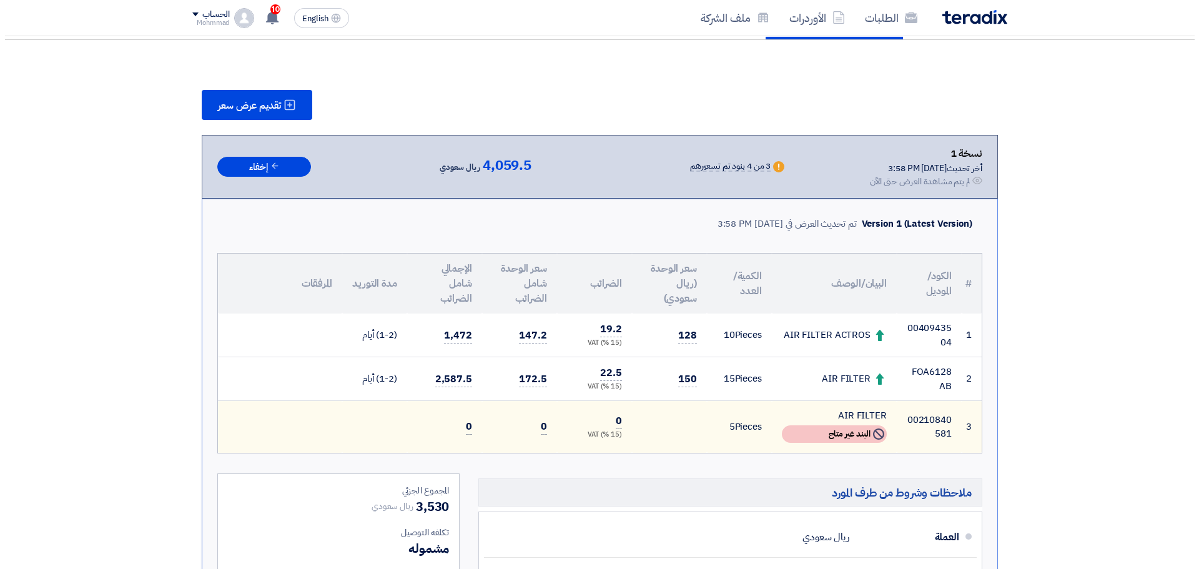
scroll to position [104, 0]
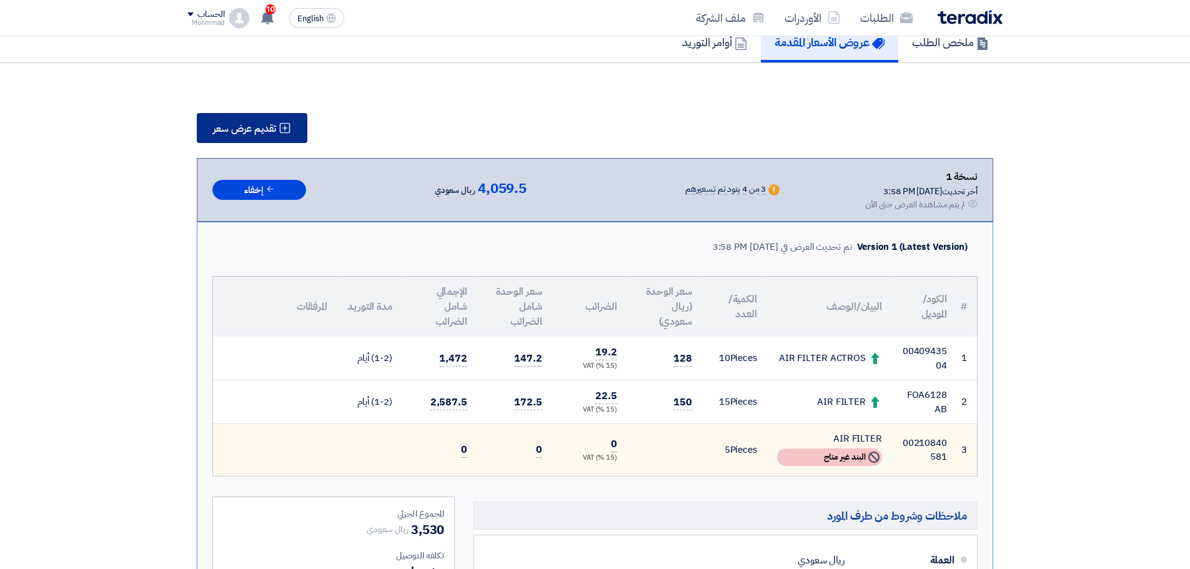
click at [282, 126] on icon at bounding box center [285, 128] width 12 height 12
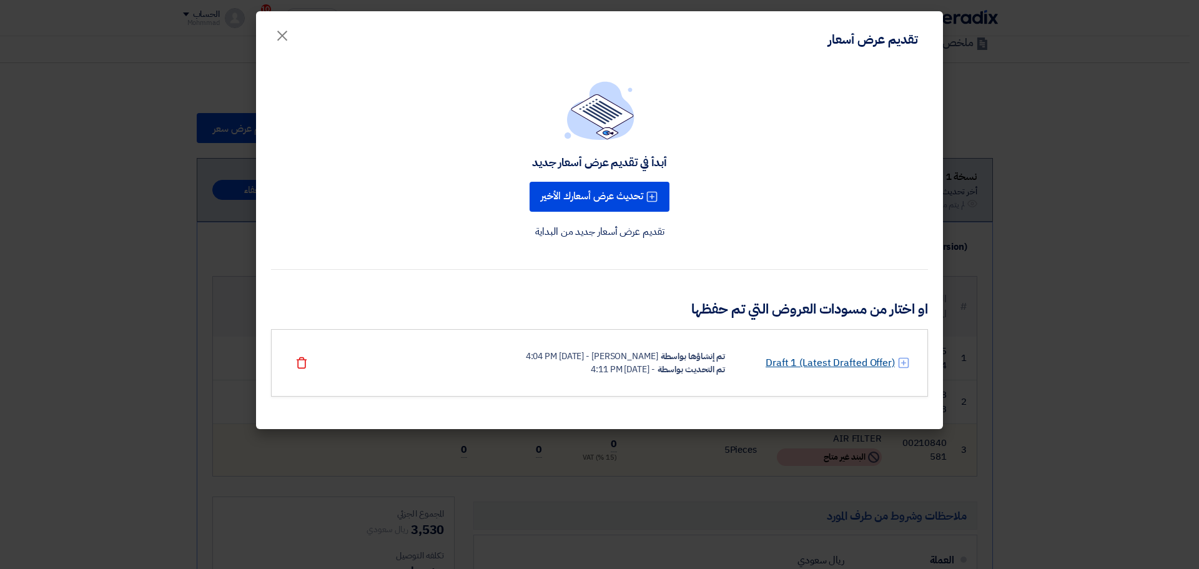
click at [836, 360] on link "Draft 1 (Latest Drafted Offer)" at bounding box center [830, 362] width 129 height 15
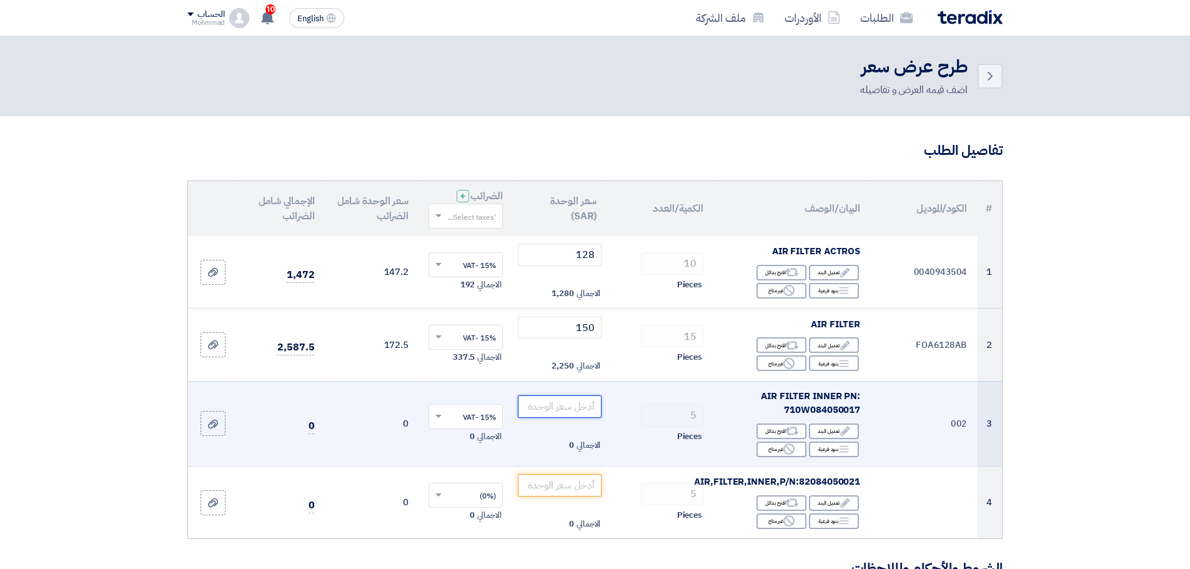
click at [574, 407] on input "number" at bounding box center [560, 406] width 84 height 22
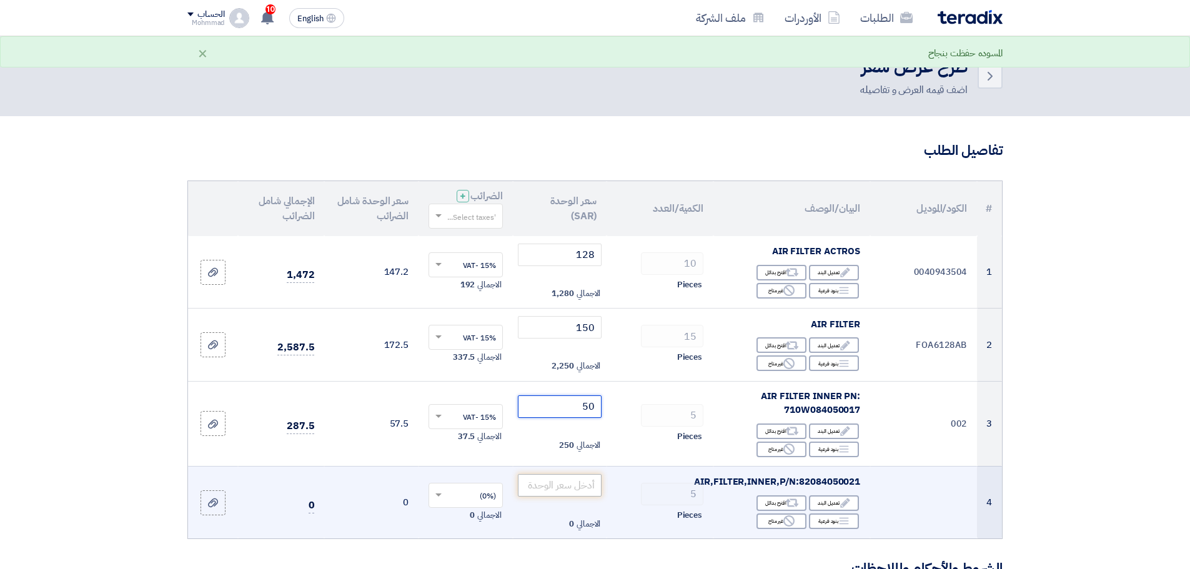
type input "50"
click at [540, 480] on input "number" at bounding box center [560, 485] width 84 height 22
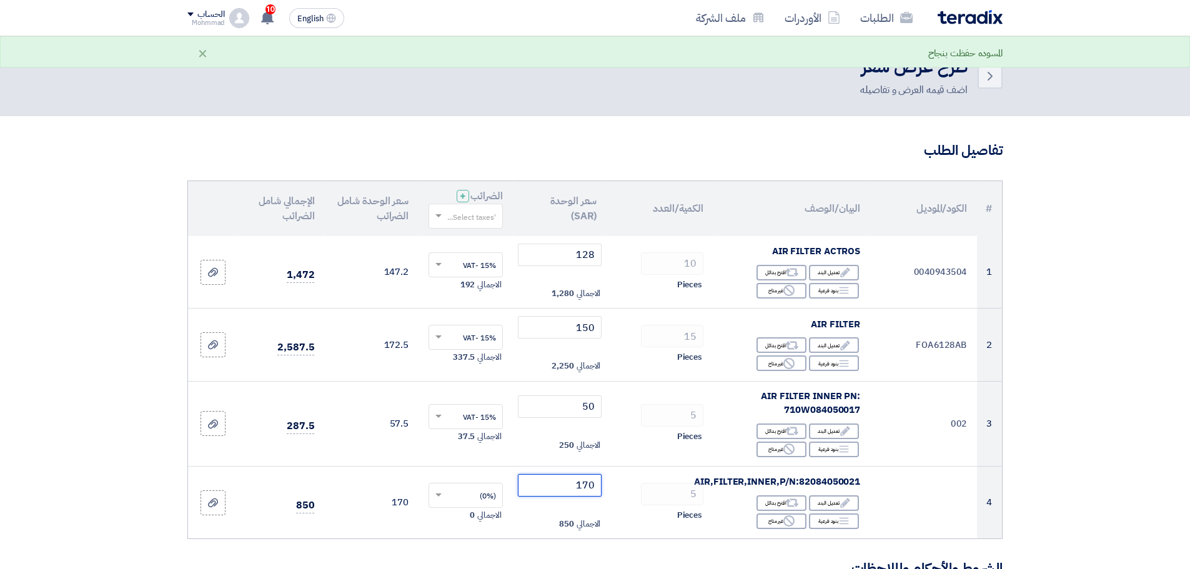
type input "170"
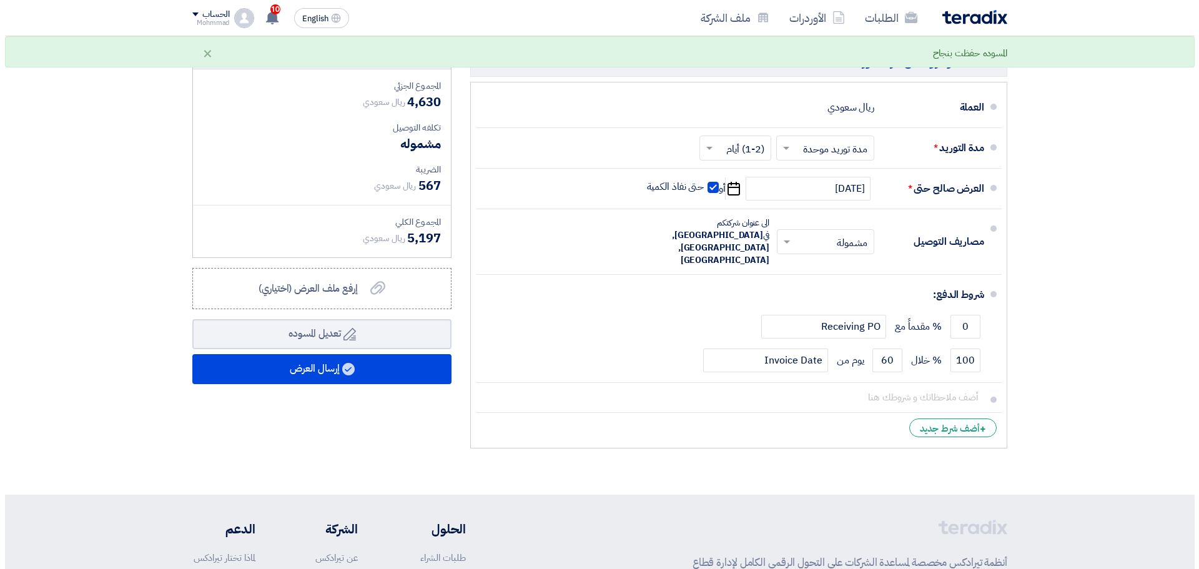
scroll to position [573, 0]
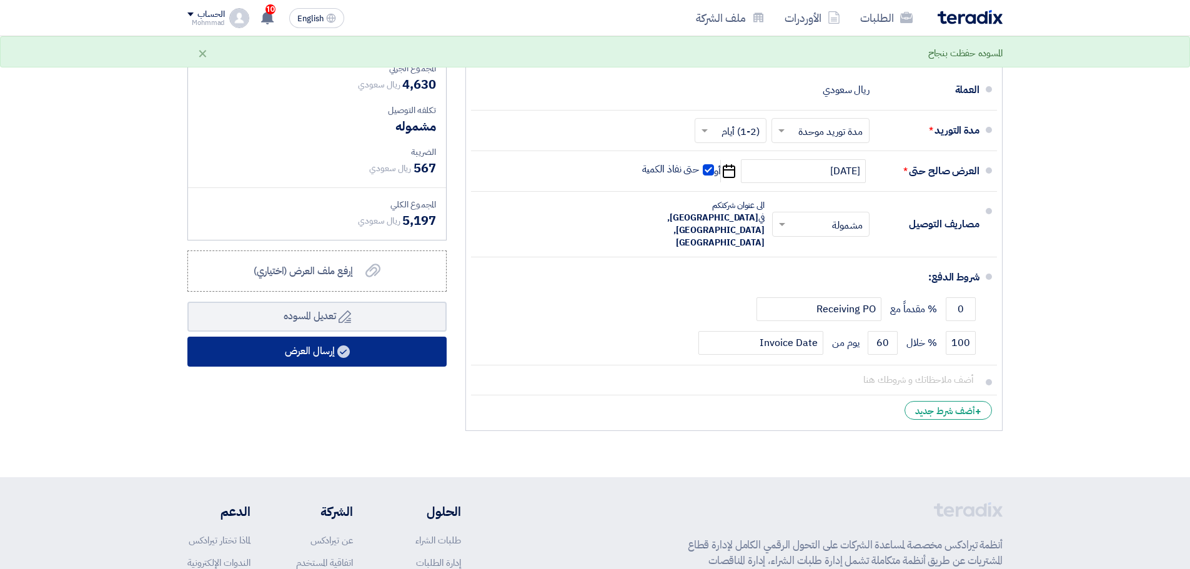
click at [347, 348] on use at bounding box center [343, 351] width 12 height 12
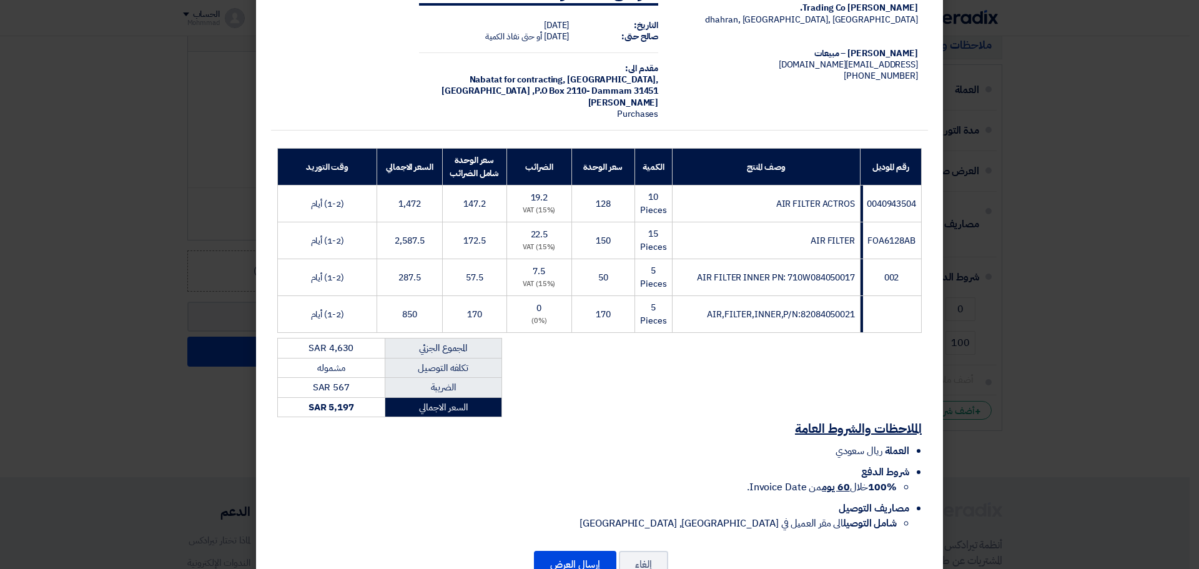
scroll to position [94, 0]
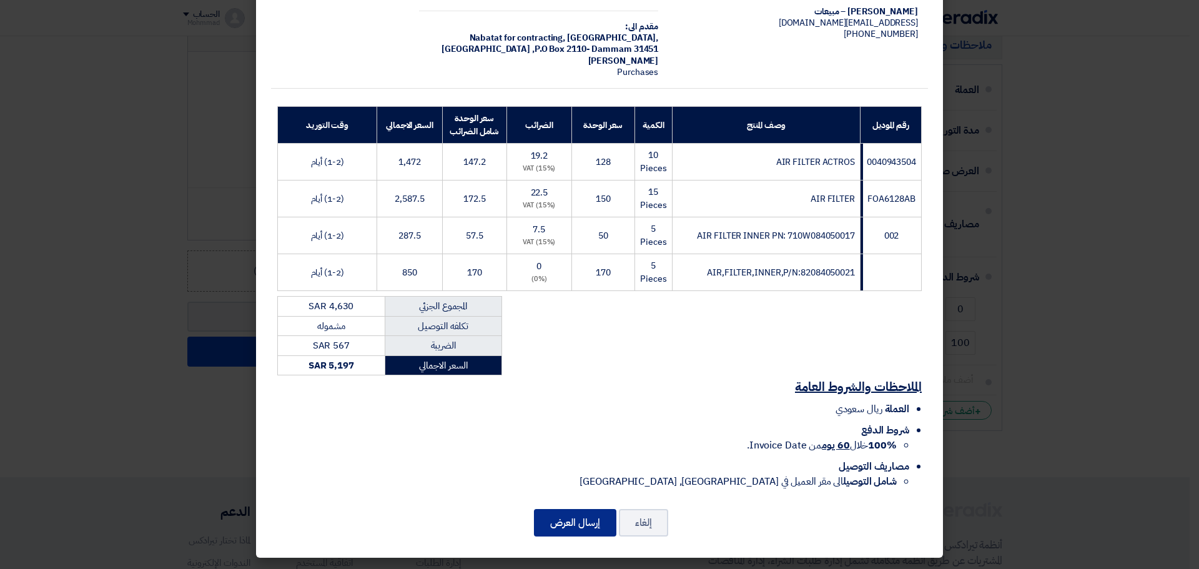
click at [593, 517] on button "إرسال العرض" at bounding box center [575, 522] width 82 height 27
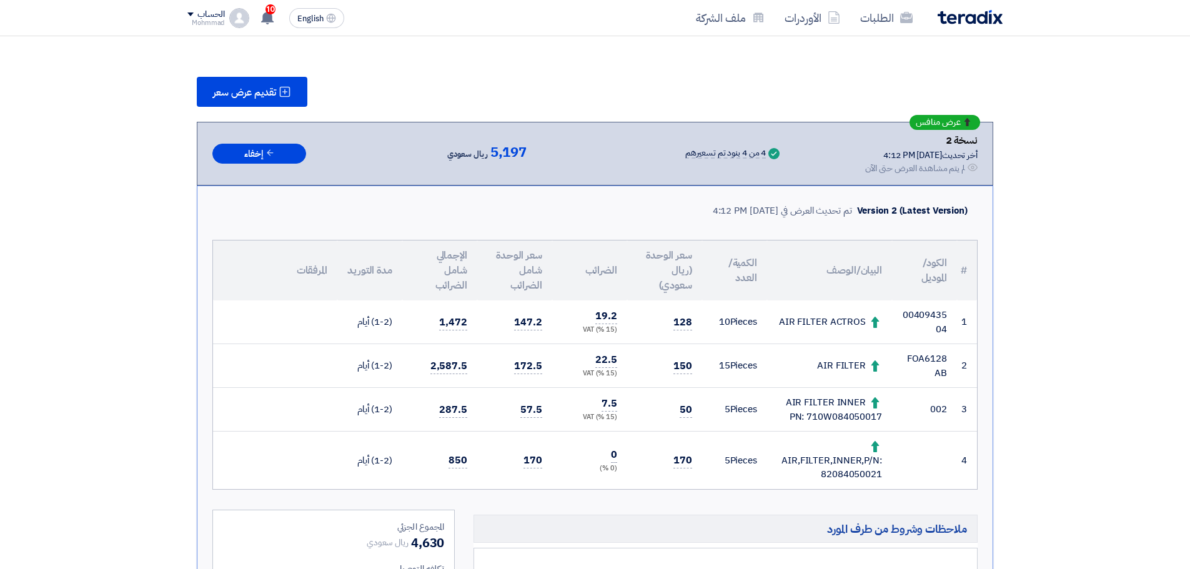
scroll to position [156, 0]
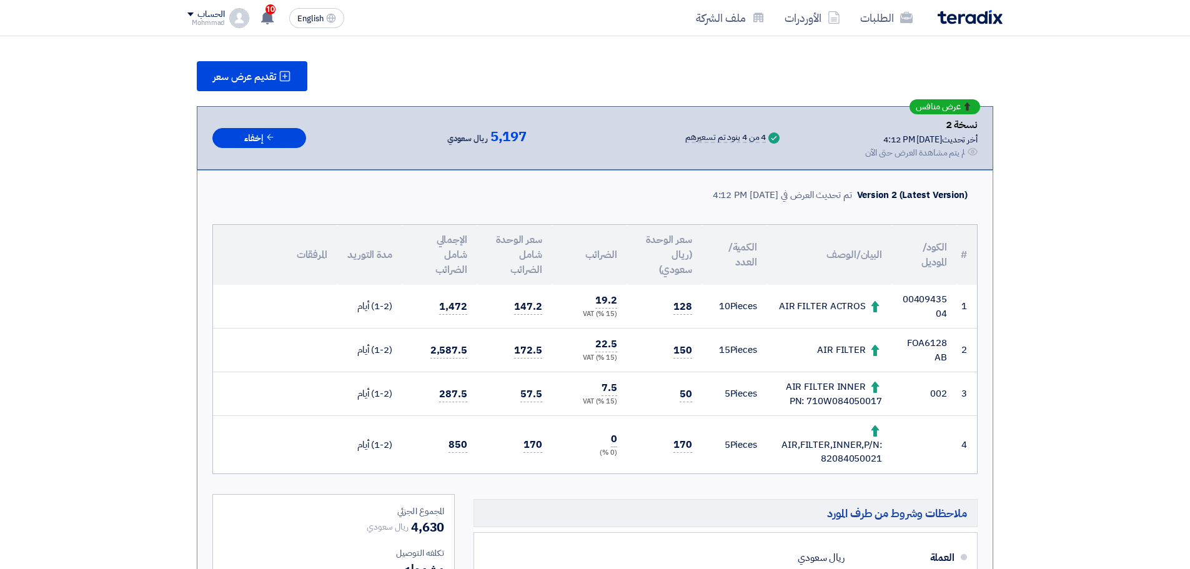
click at [924, 299] on td "0040943504" at bounding box center [924, 307] width 65 height 44
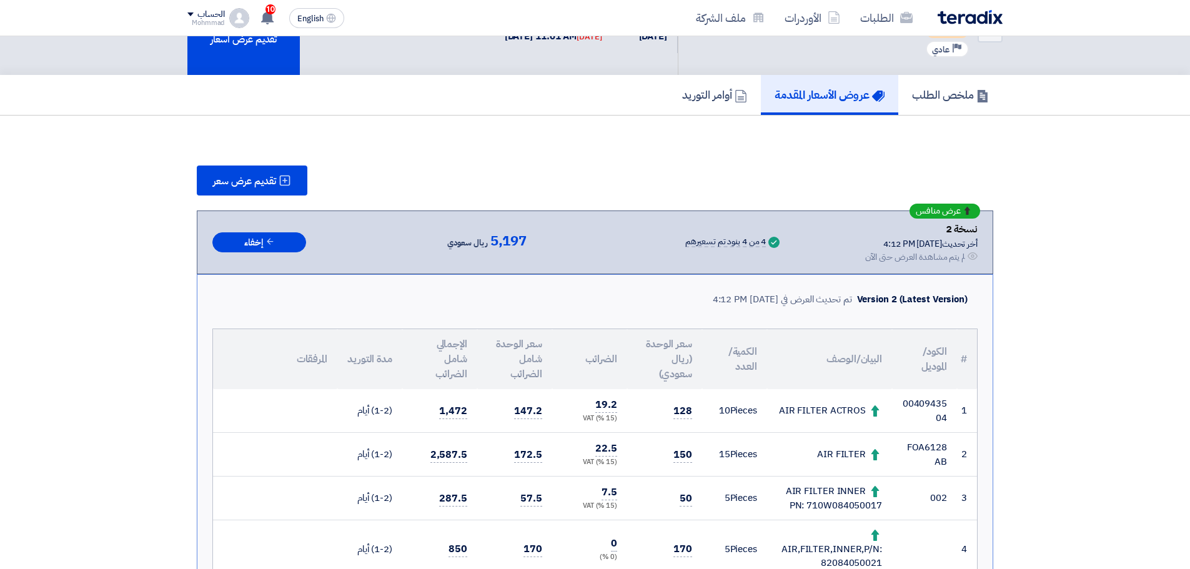
scroll to position [0, 0]
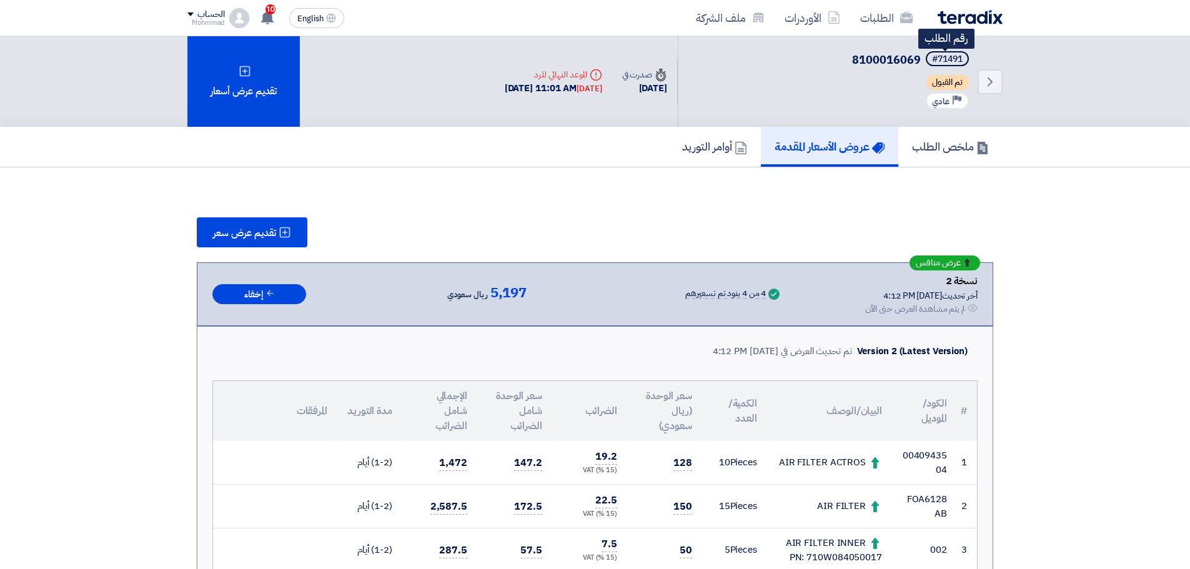
click at [952, 57] on div "#71491" at bounding box center [947, 59] width 31 height 9
copy div "71491"
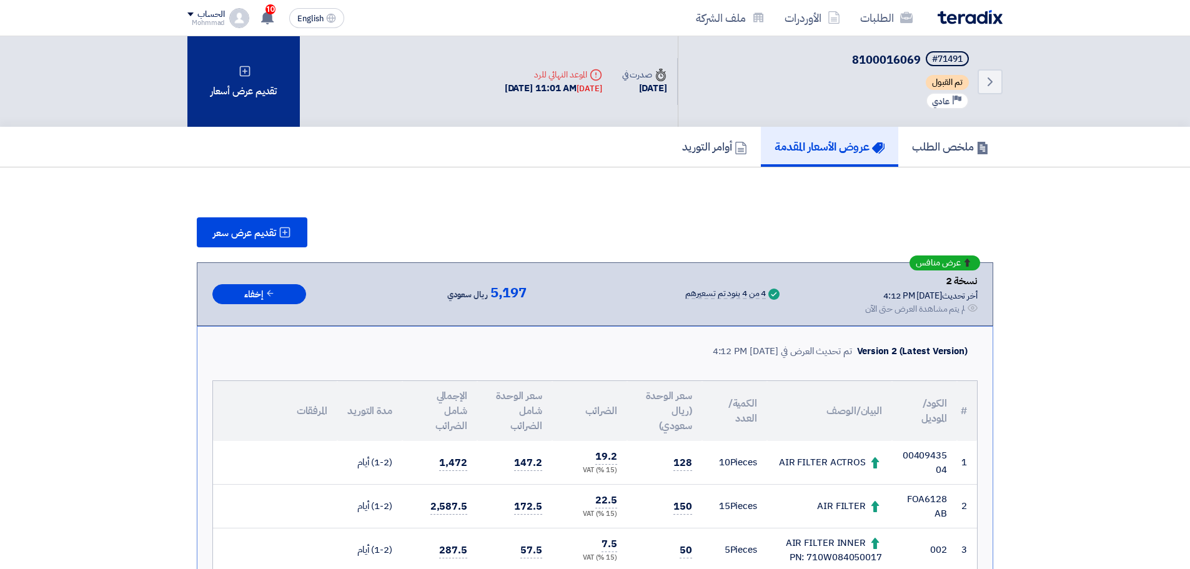
click at [250, 86] on div "تقديم عرض أسعار" at bounding box center [243, 81] width 112 height 91
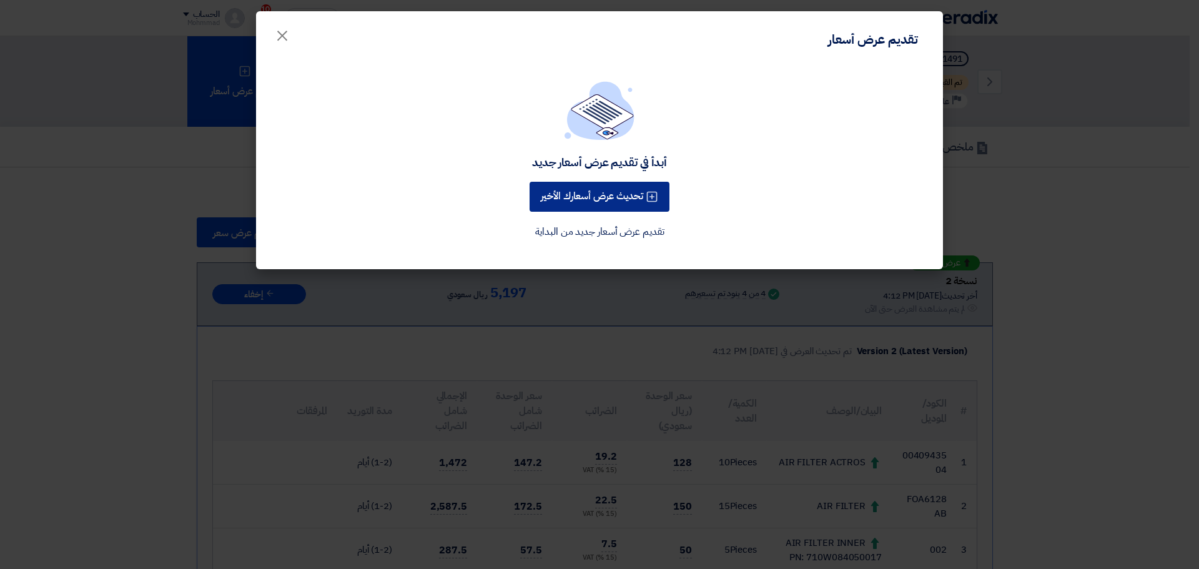
click at [600, 191] on button "تحديث عرض أسعارك الأخير" at bounding box center [600, 197] width 140 height 30
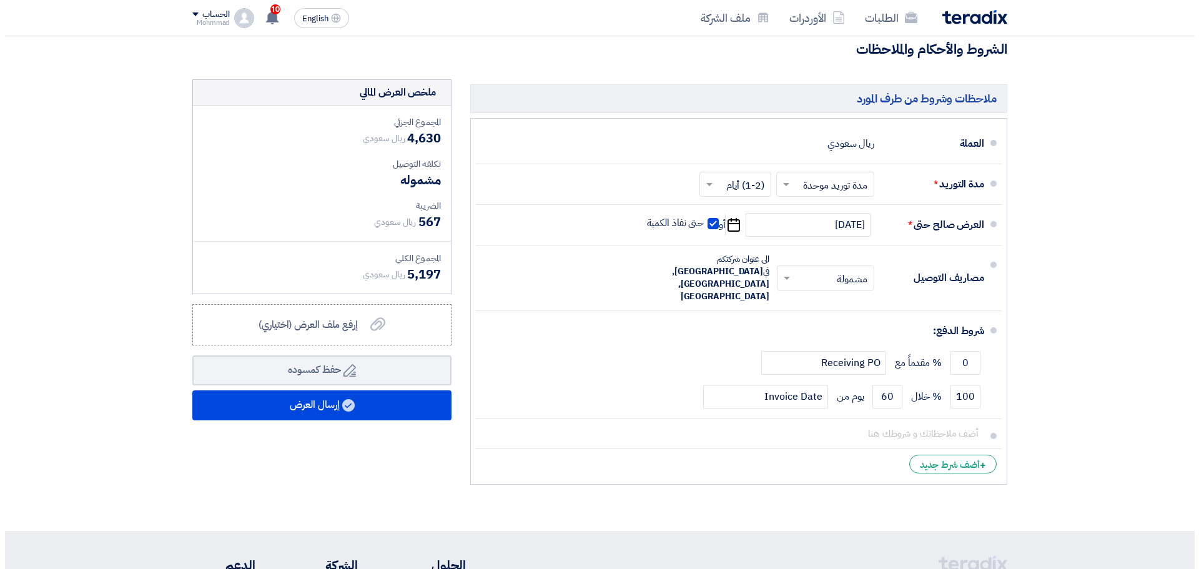
scroll to position [520, 0]
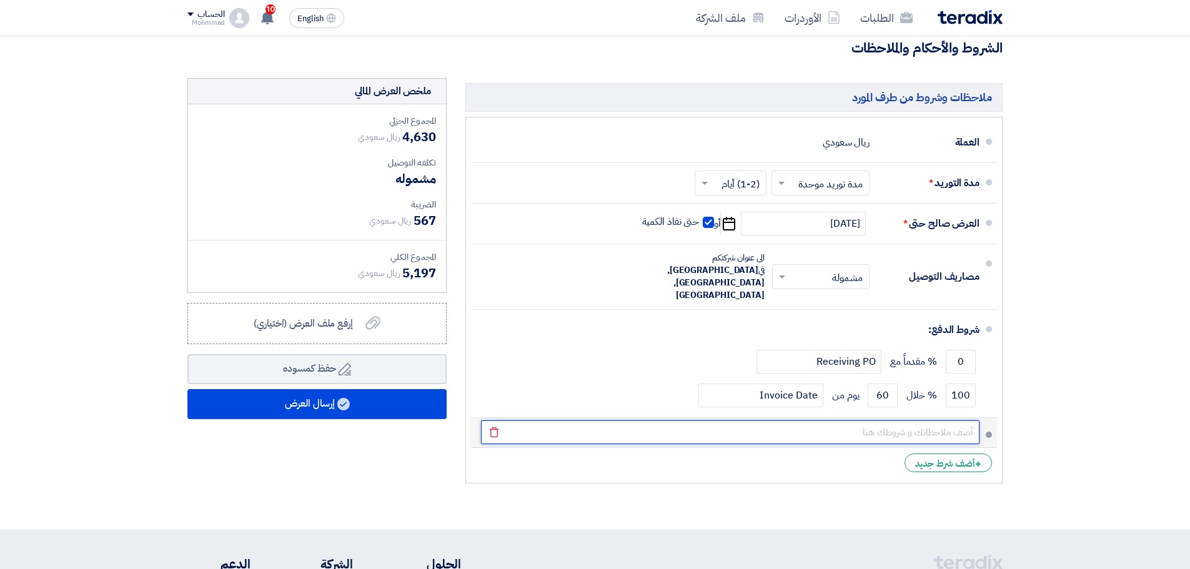
click at [864, 420] on input "text" at bounding box center [730, 432] width 498 height 24
paste input "002046"
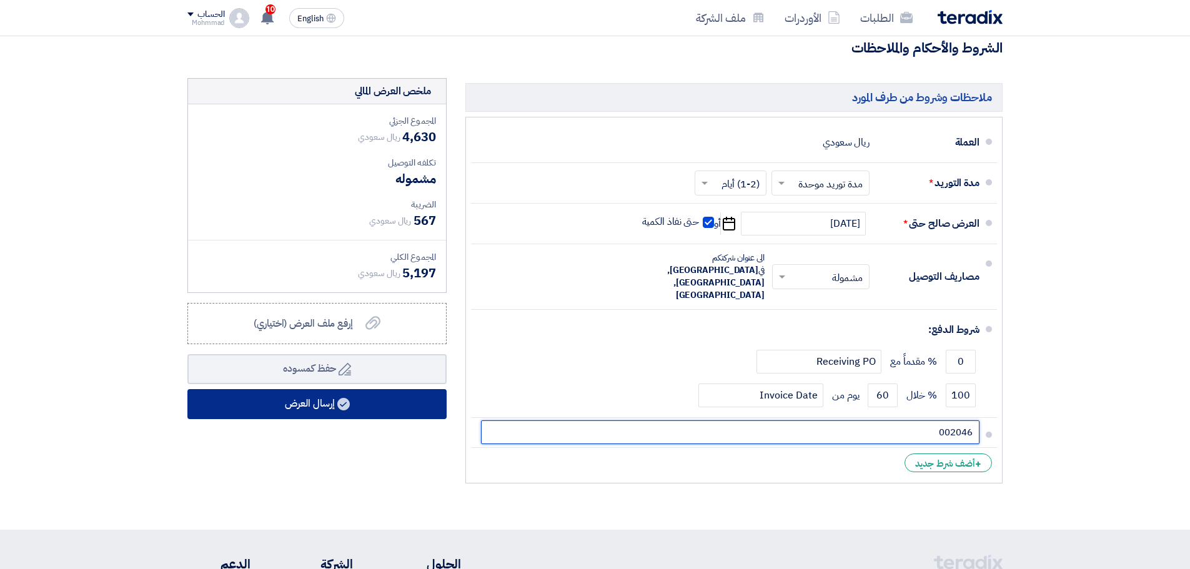
type input "002046"
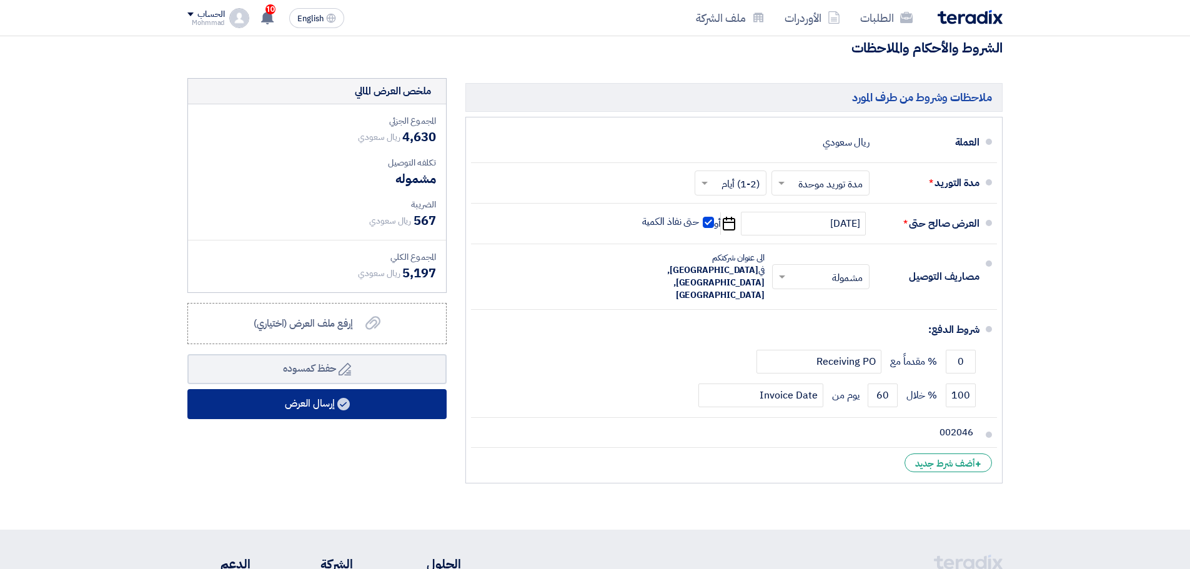
click at [402, 399] on button "إرسال العرض" at bounding box center [316, 404] width 259 height 30
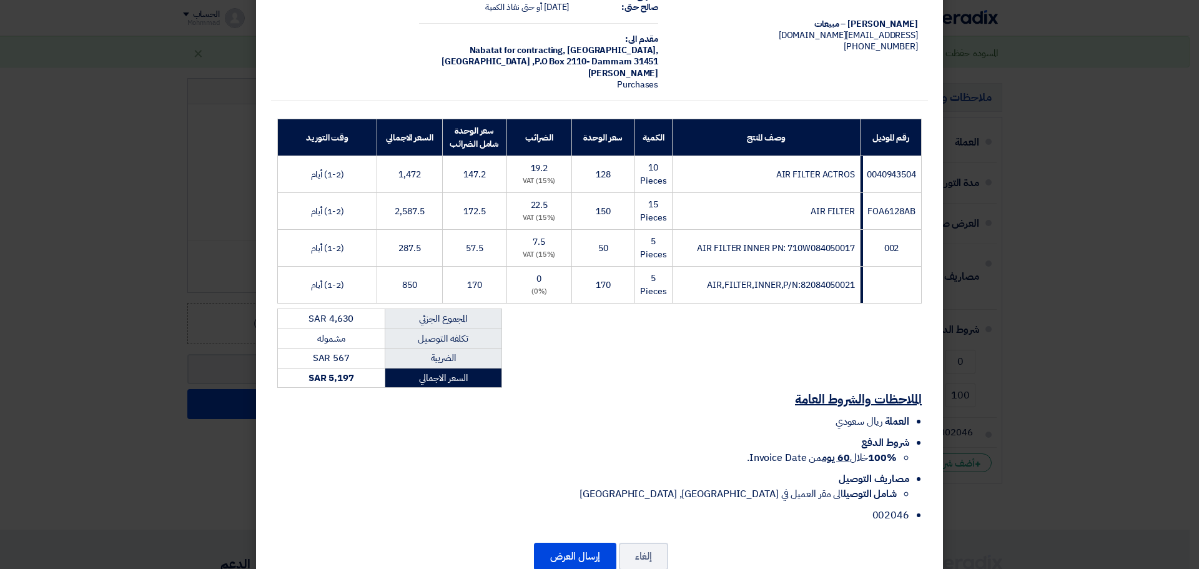
scroll to position [115, 0]
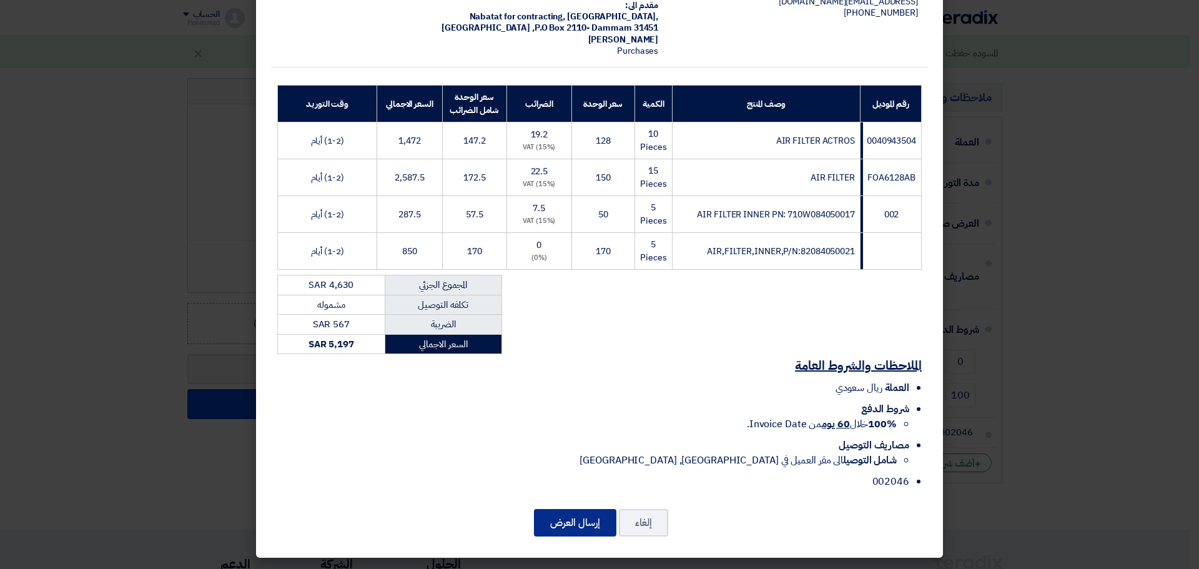
click at [564, 525] on button "إرسال العرض" at bounding box center [575, 522] width 82 height 27
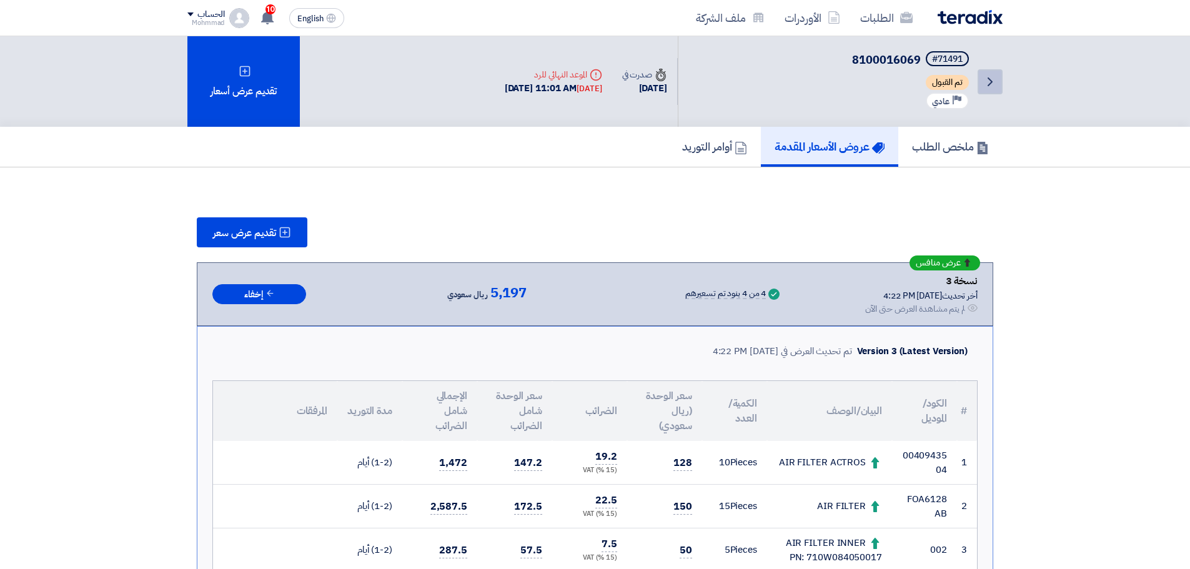
click at [990, 82] on icon "Back" at bounding box center [989, 81] width 15 height 15
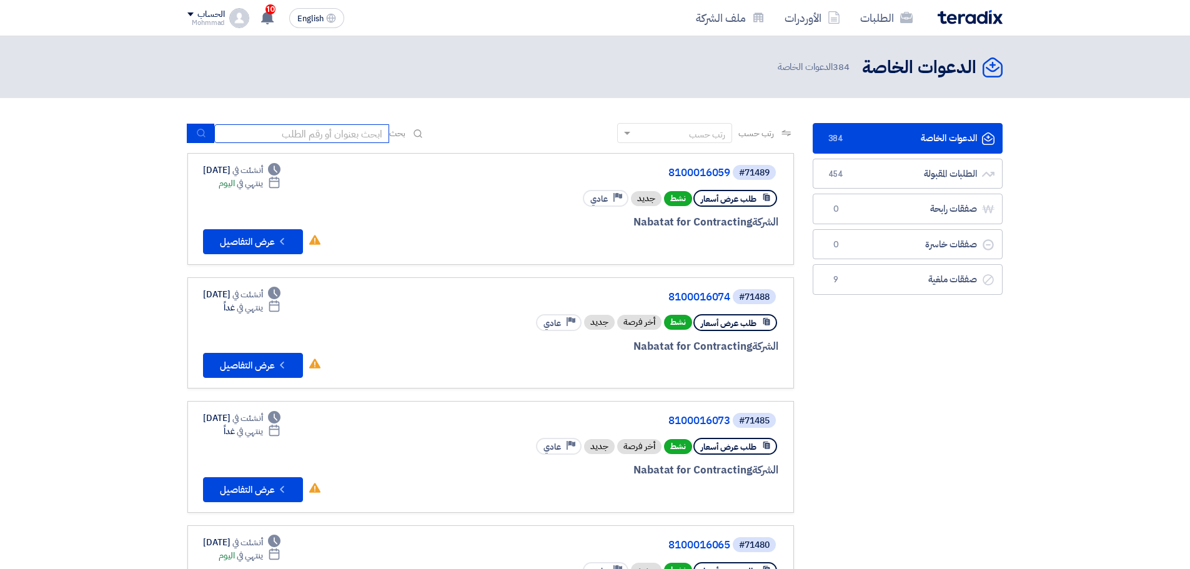
click at [331, 137] on input at bounding box center [301, 133] width 175 height 19
paste input "8100016052"
type input "8100016052"
click at [199, 133] on icon "submit" at bounding box center [201, 133] width 10 height 10
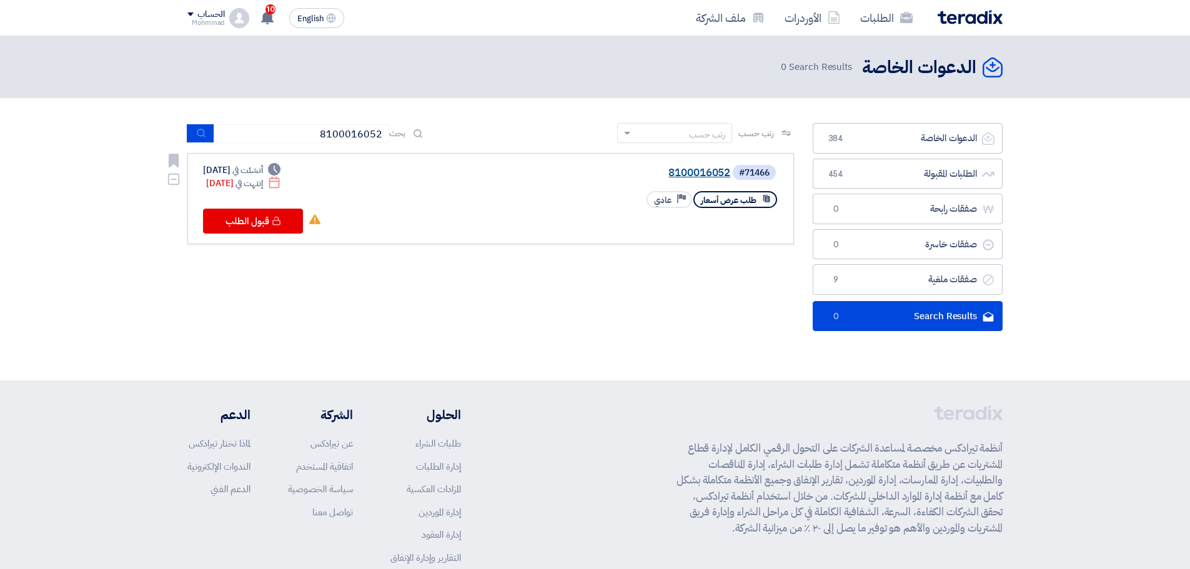
click at [698, 170] on link "8100016052" at bounding box center [605, 172] width 250 height 11
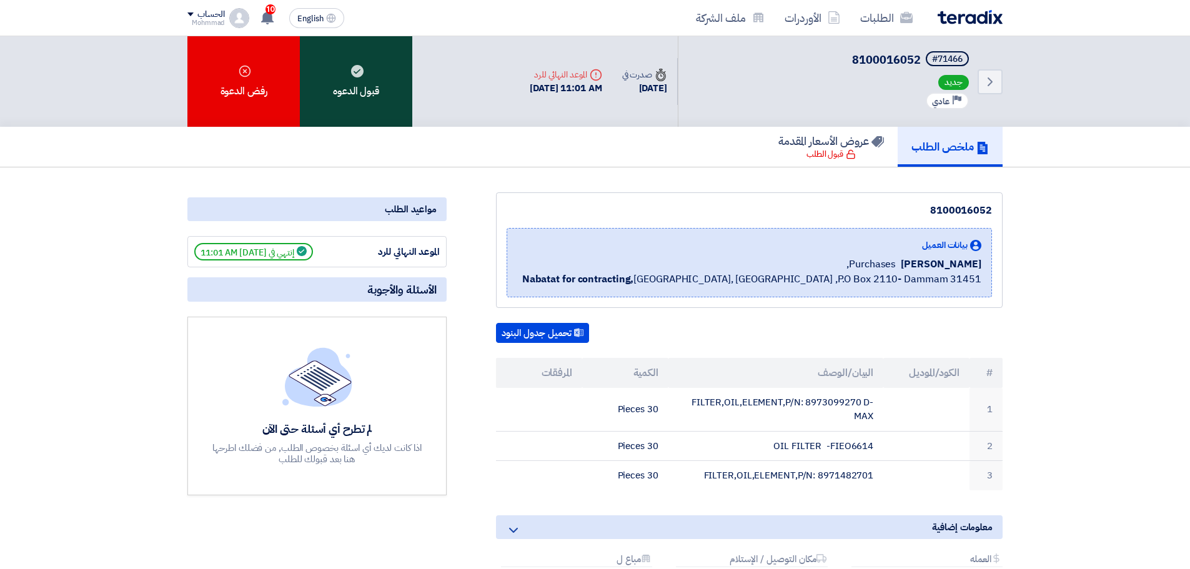
click at [347, 89] on div "قبول الدعوه" at bounding box center [356, 81] width 112 height 91
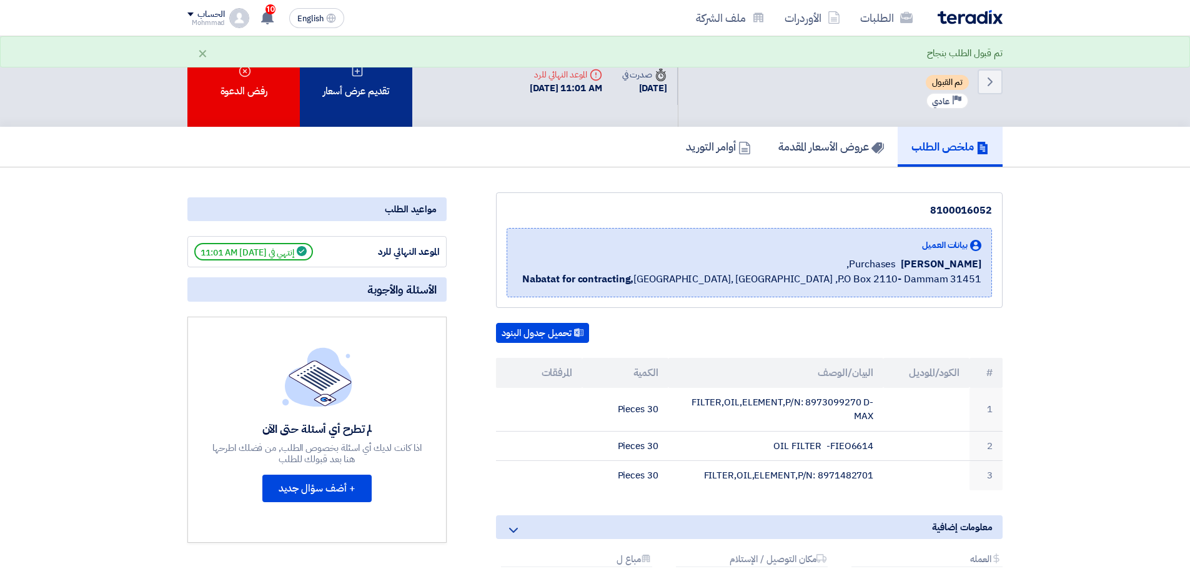
click at [365, 97] on div "تقديم عرض أسعار" at bounding box center [356, 81] width 112 height 91
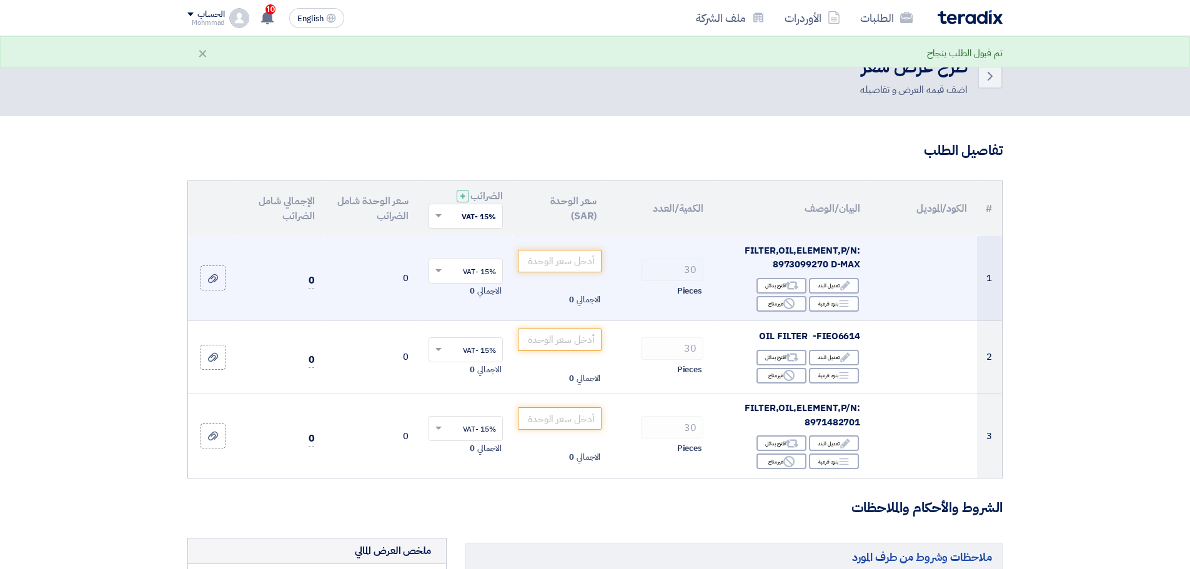
click at [791, 263] on span "FILTER,OIL,ELEMENT,P/N: 8973099270 D-MAX" at bounding box center [802, 258] width 116 height 28
copy span "8973099270"
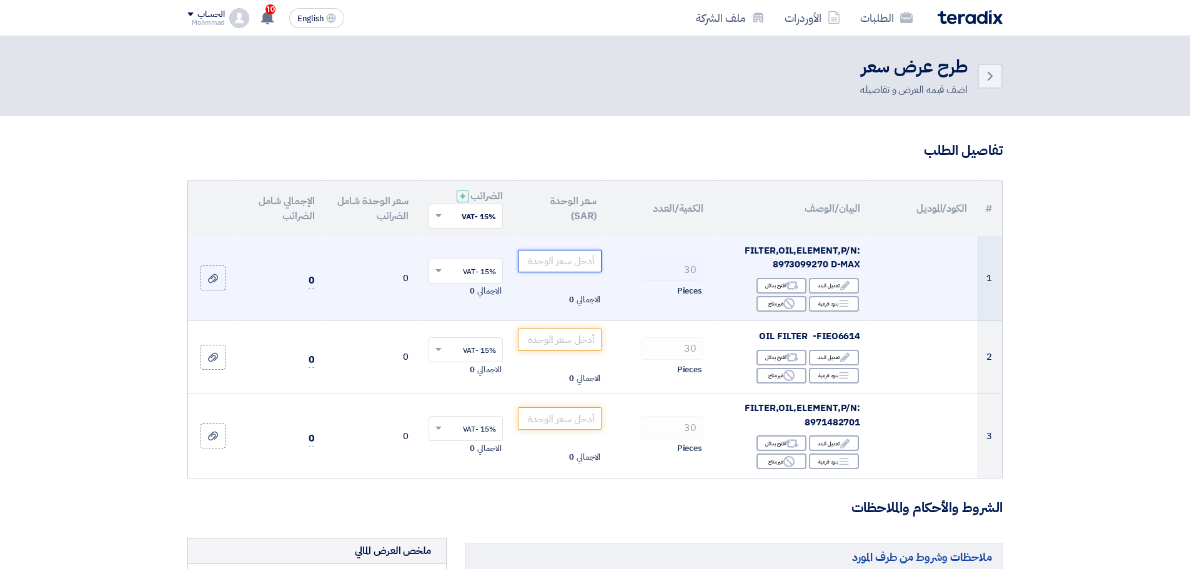
click at [534, 254] on input "number" at bounding box center [560, 261] width 84 height 22
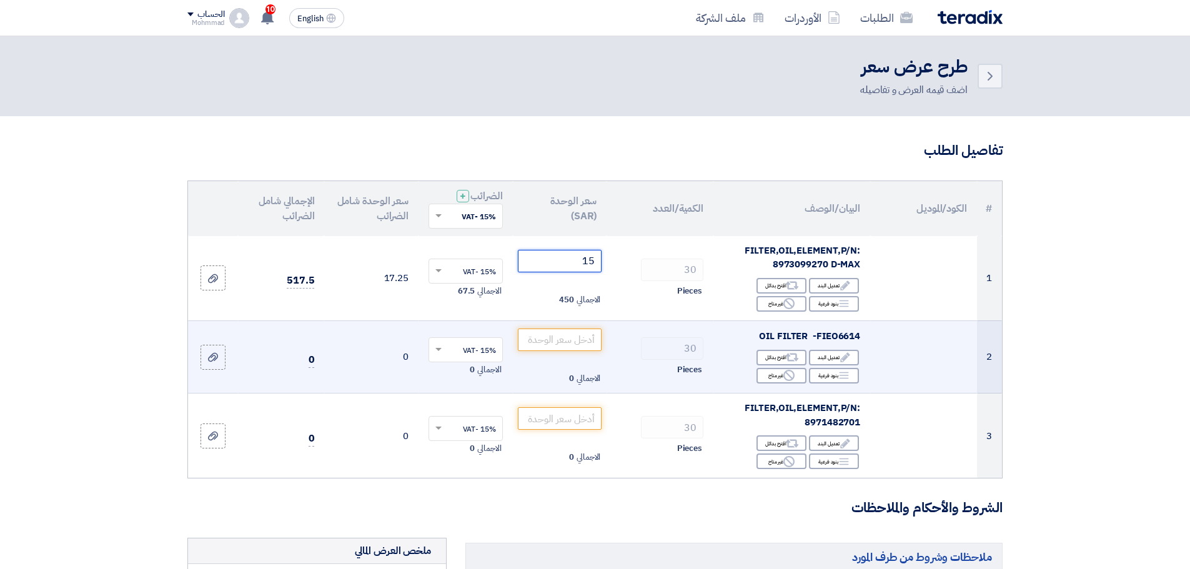
type input "15"
click at [838, 338] on span "OIL FILTER -FIEO6614" at bounding box center [809, 336] width 101 height 14
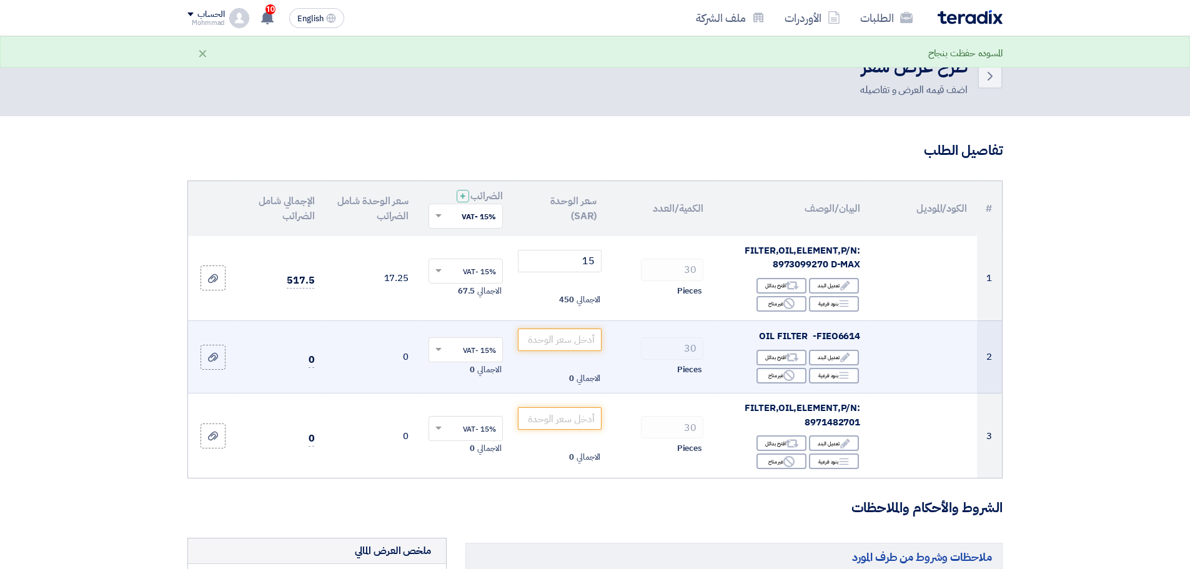
copy span "FIEO6614"
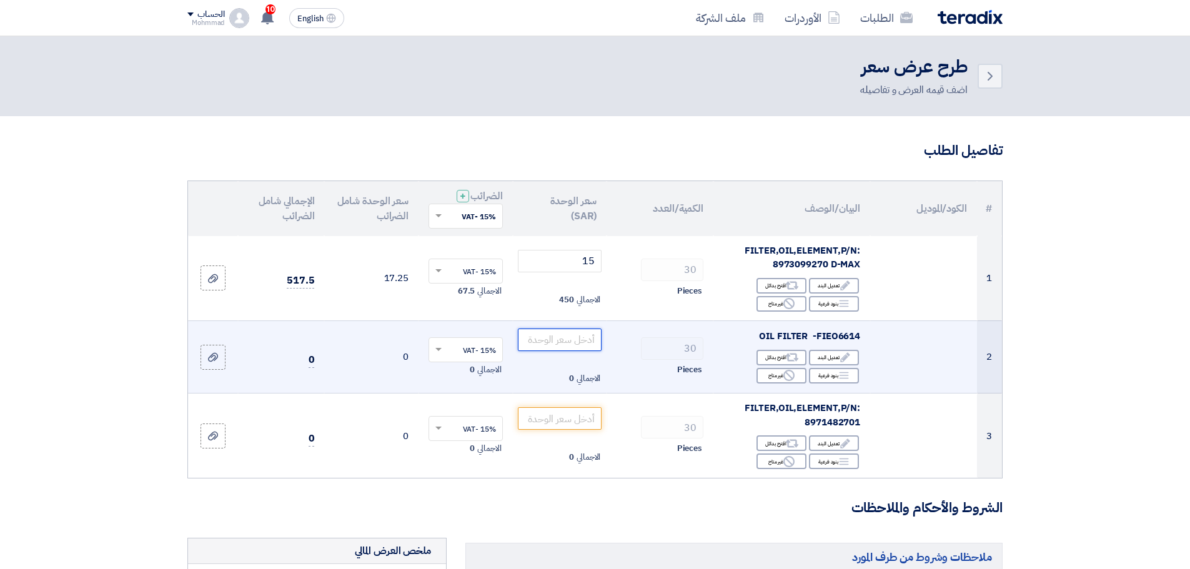
click at [578, 345] on input "number" at bounding box center [560, 339] width 84 height 22
type input "30"
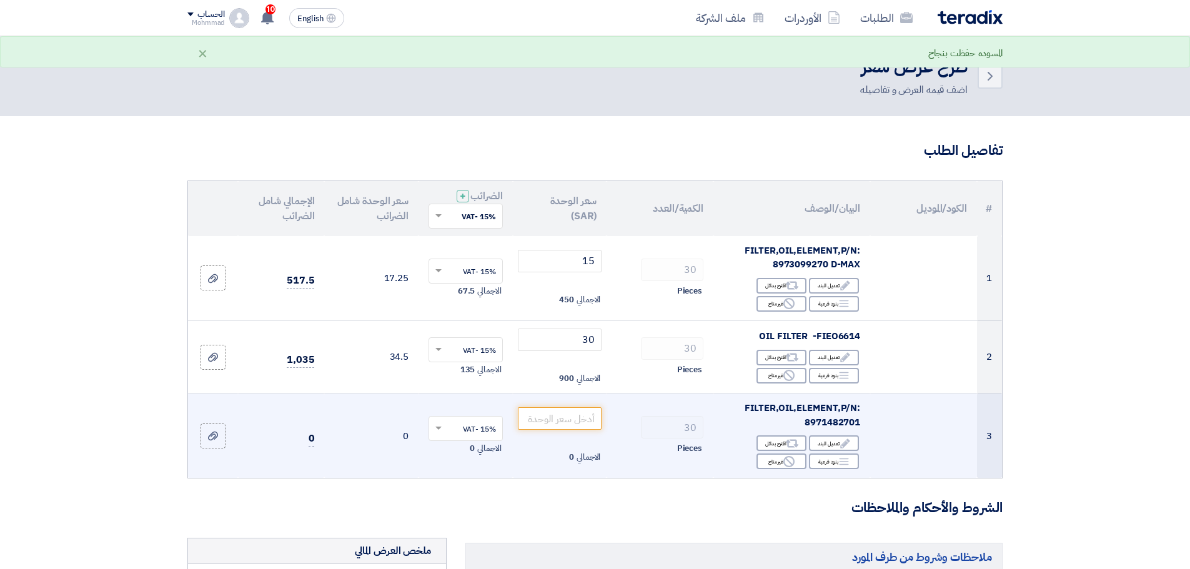
click at [832, 423] on span "FILTER,OIL,ELEMENT,P/N: 8971482701" at bounding box center [802, 415] width 116 height 28
copy span "8971482701"
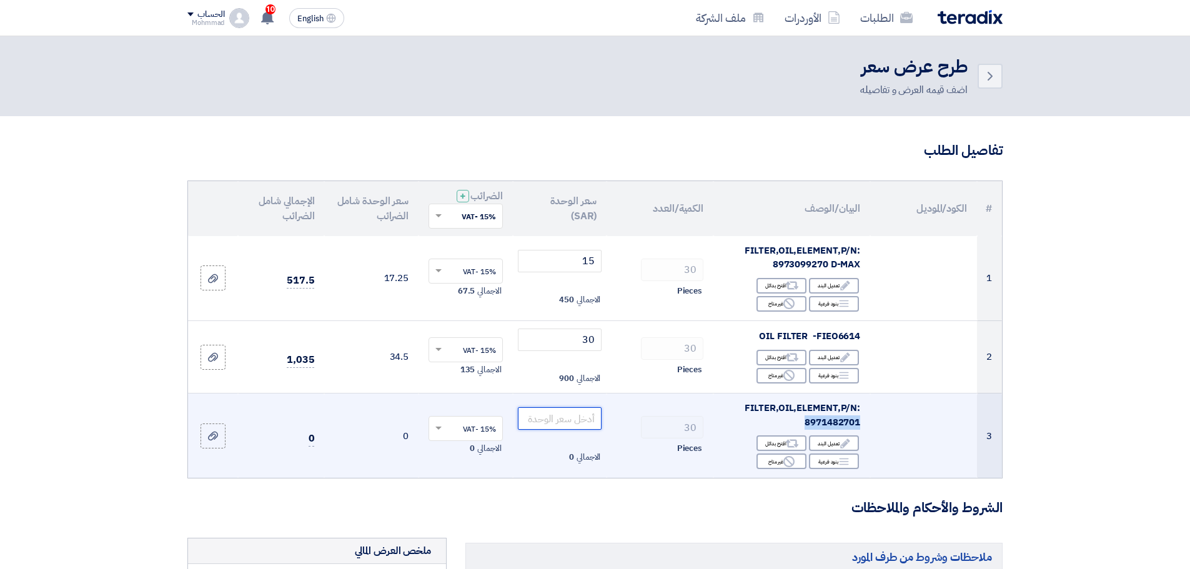
click at [586, 417] on input "number" at bounding box center [560, 418] width 84 height 22
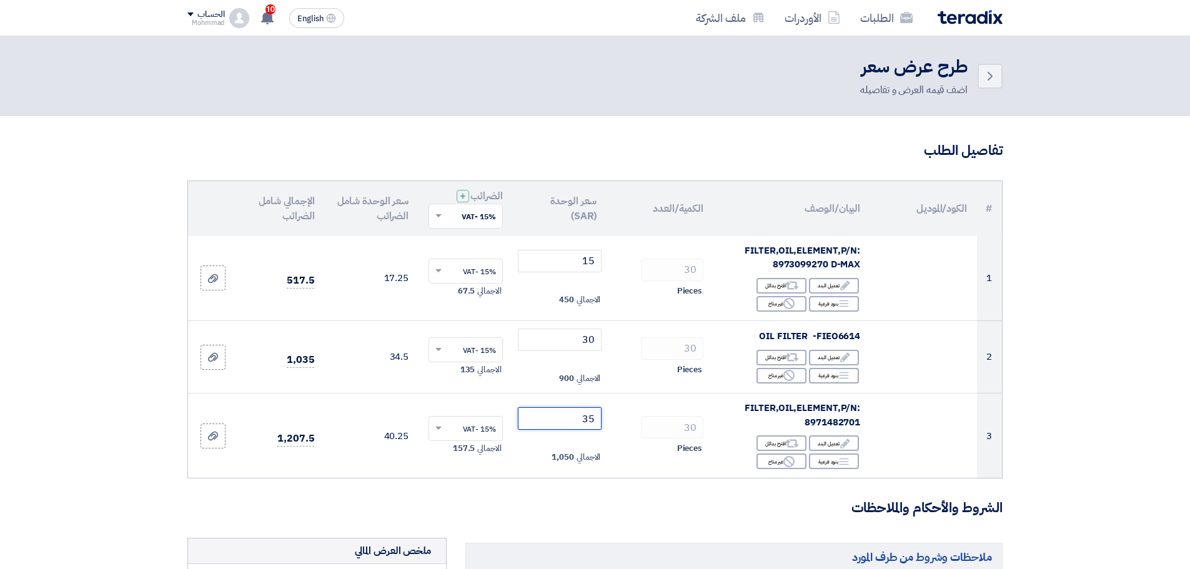
type input "35"
click at [1106, 140] on section "تفاصيل الطلب # الكود/الموديل البيان/الوصف الكمية/العدد سعر الوحدة (SAR) الضرائب…" at bounding box center [595, 556] width 1190 height 881
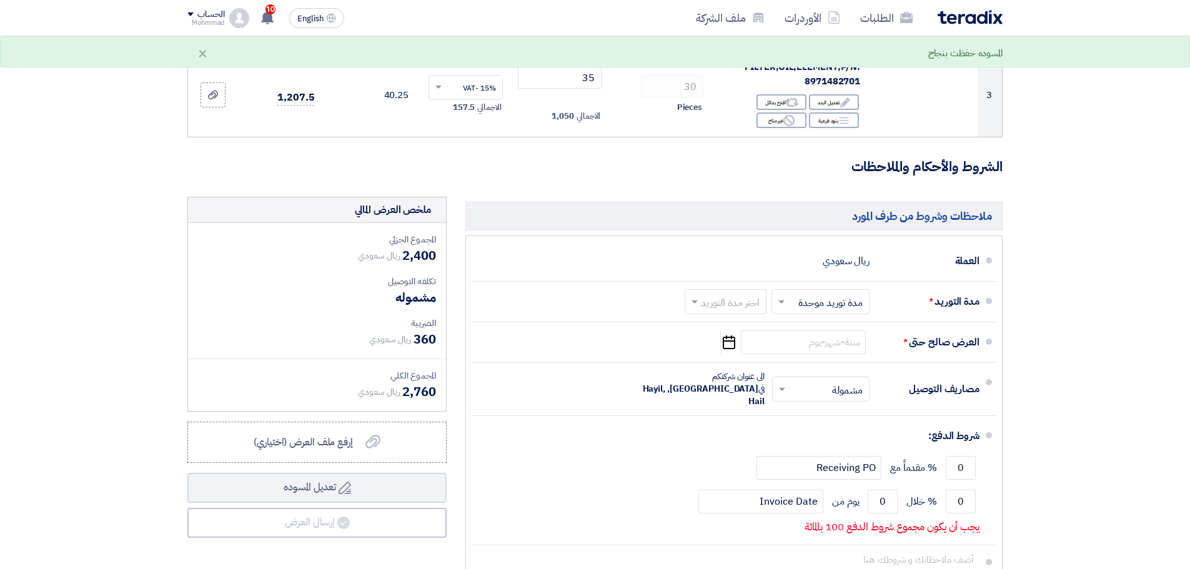
scroll to position [364, 0]
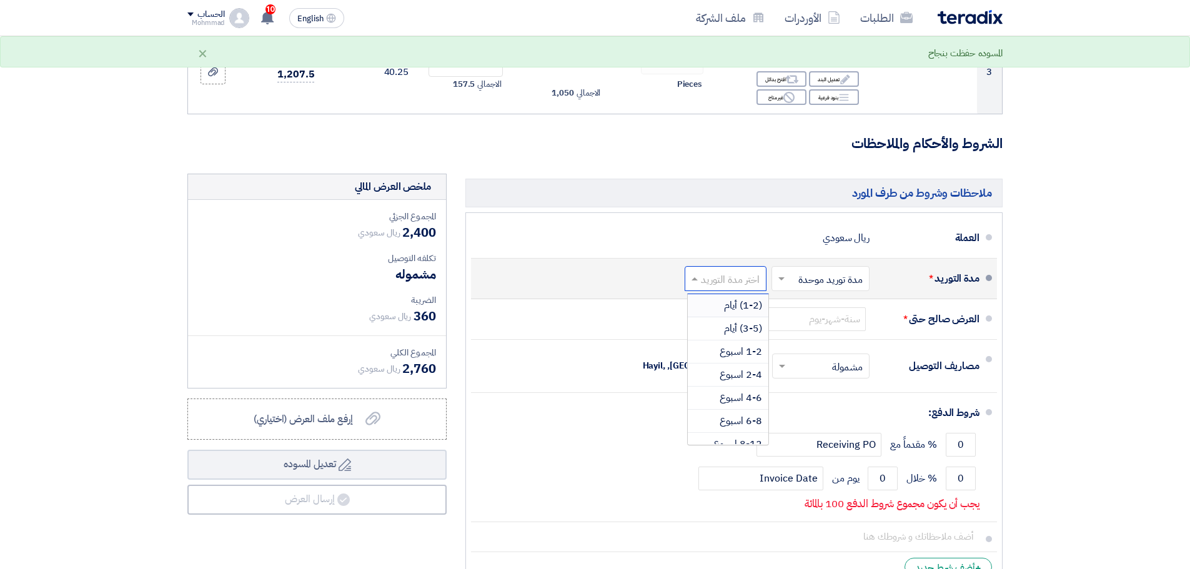
click at [738, 282] on input "text" at bounding box center [723, 279] width 76 height 18
click at [732, 301] on span "(1-2) أيام" at bounding box center [743, 305] width 38 height 15
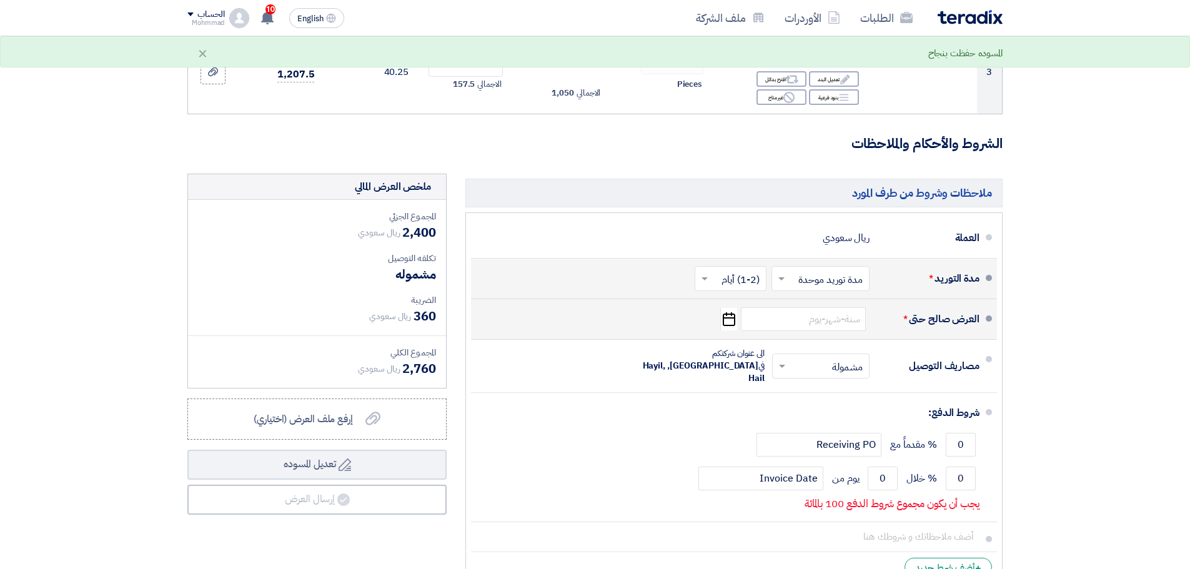
click at [726, 321] on icon "Pick a date" at bounding box center [728, 319] width 17 height 22
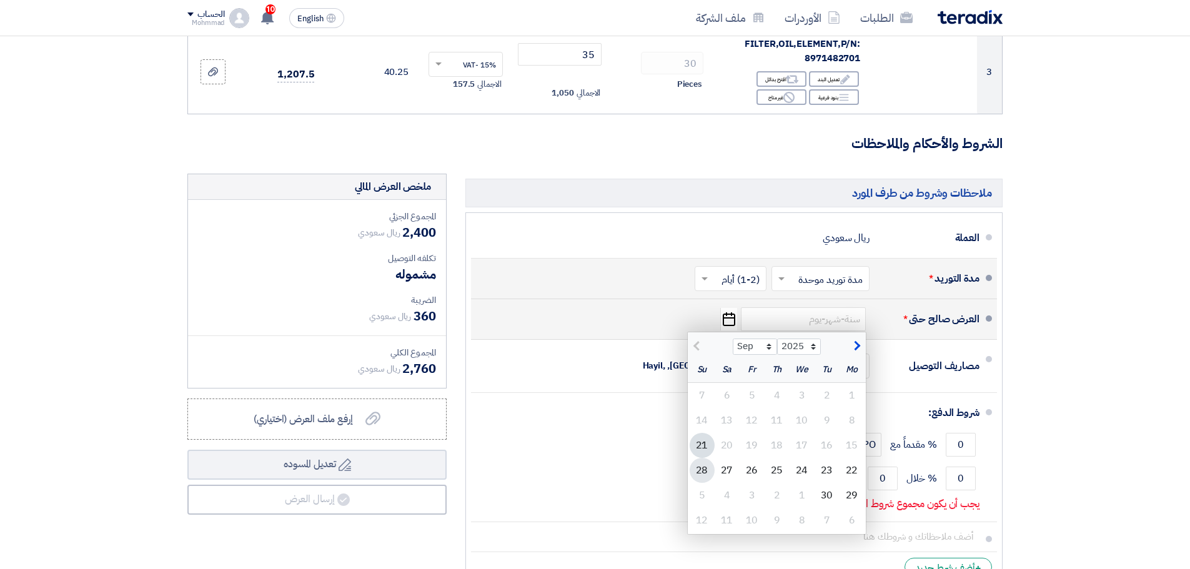
click at [697, 470] on div "28" at bounding box center [701, 470] width 25 height 25
type input "[DATE]"
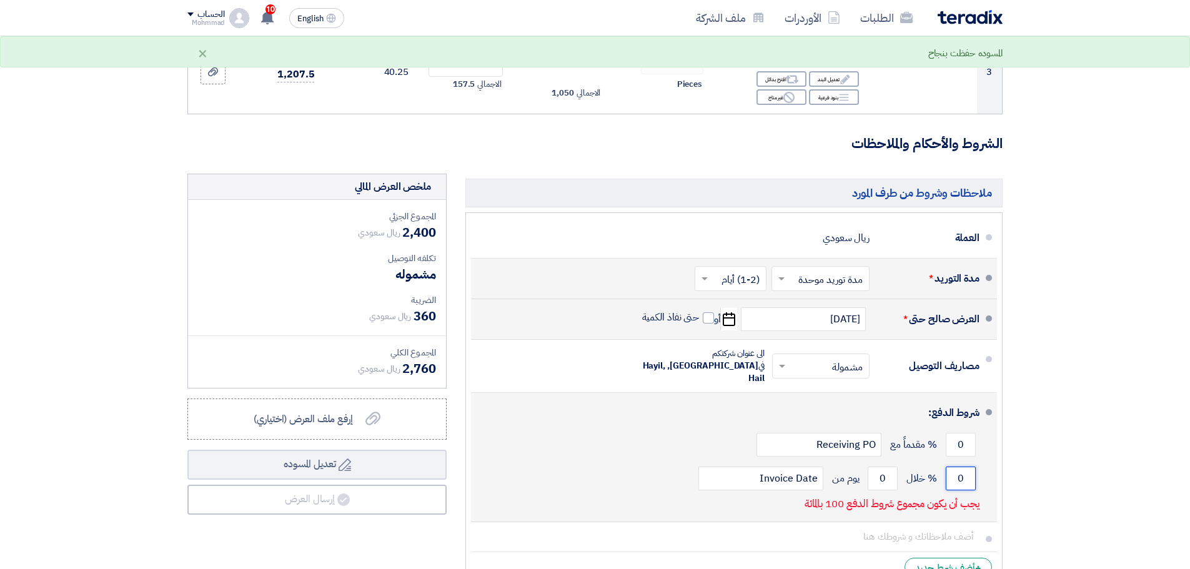
click at [954, 469] on input "0" at bounding box center [960, 478] width 30 height 24
click at [954, 470] on input "0" at bounding box center [960, 478] width 30 height 24
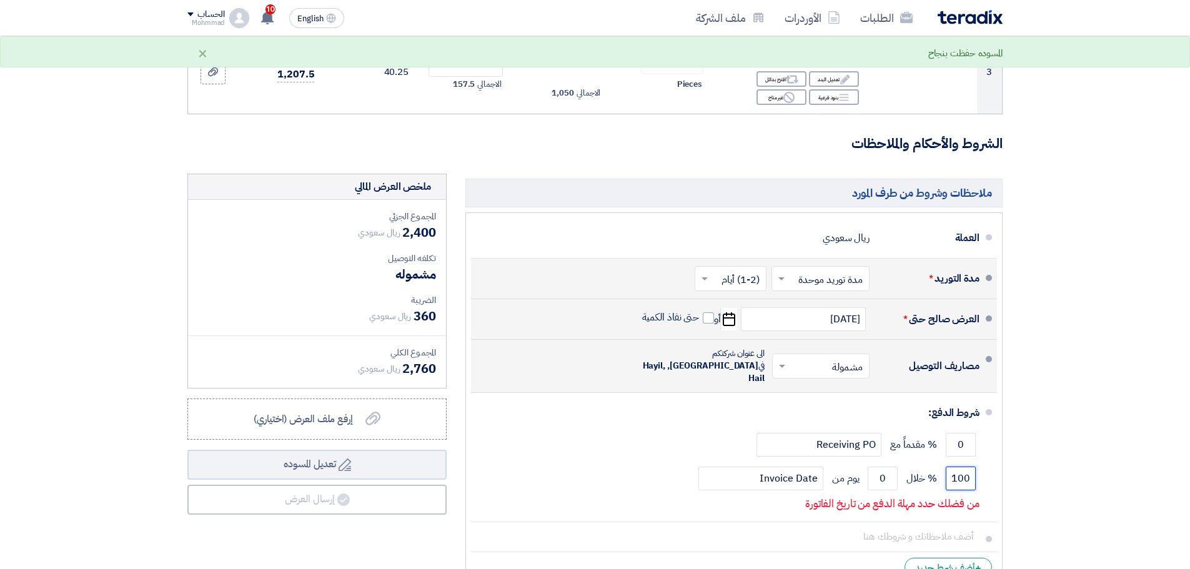
type input "100"
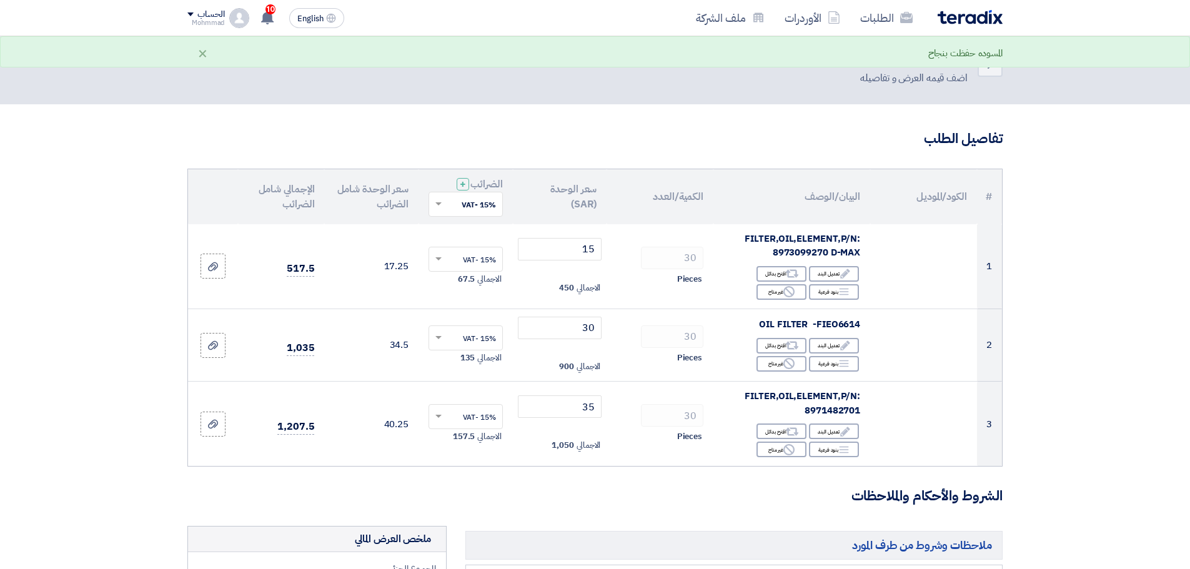
scroll to position [0, 0]
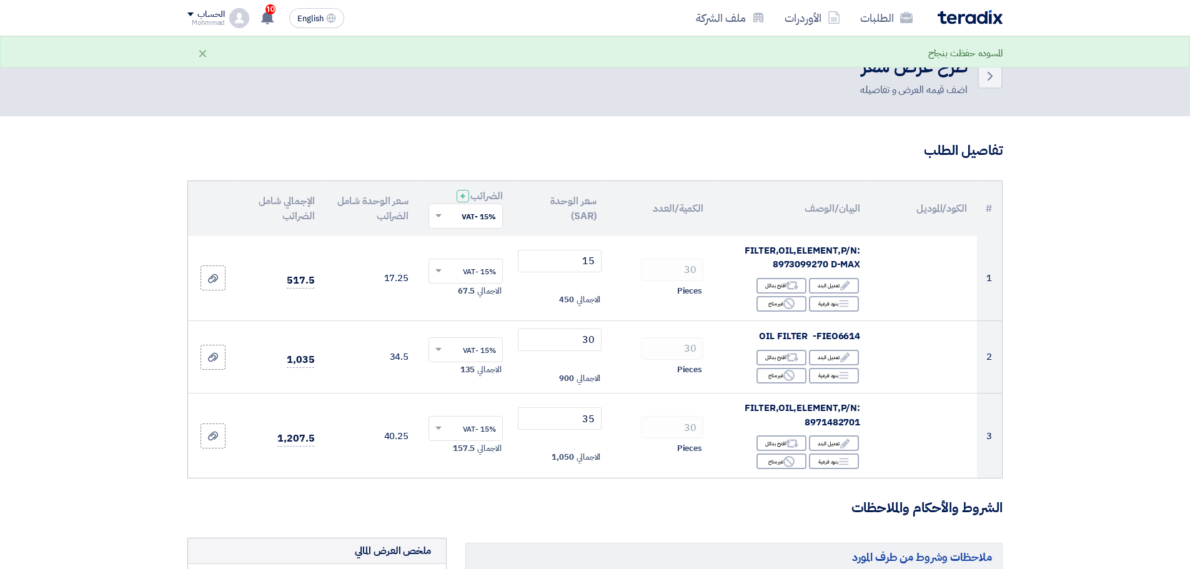
type input "60"
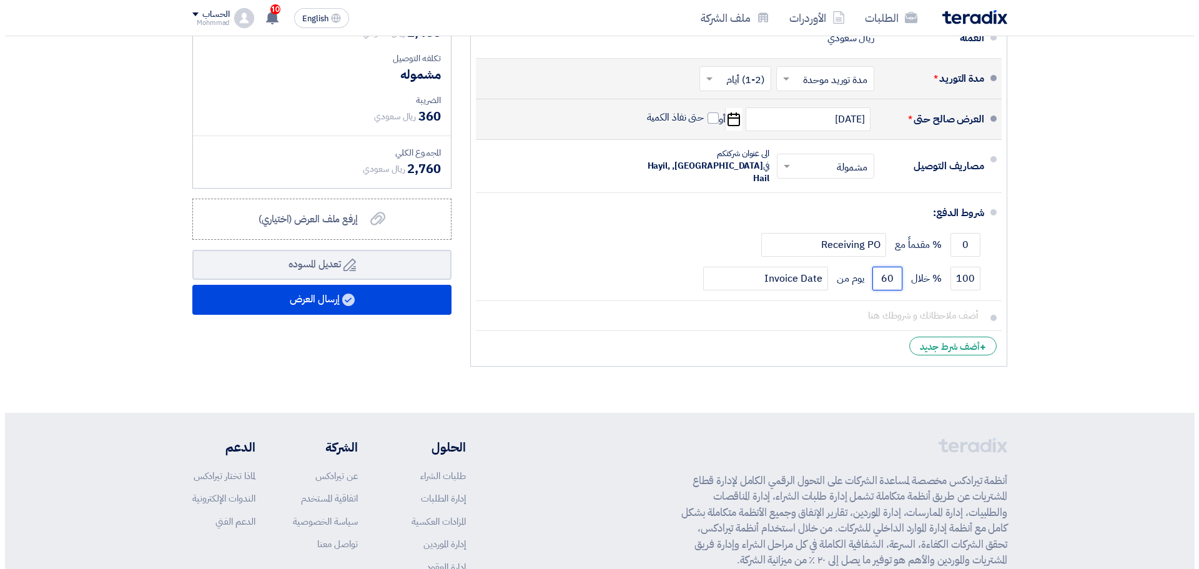
scroll to position [573, 0]
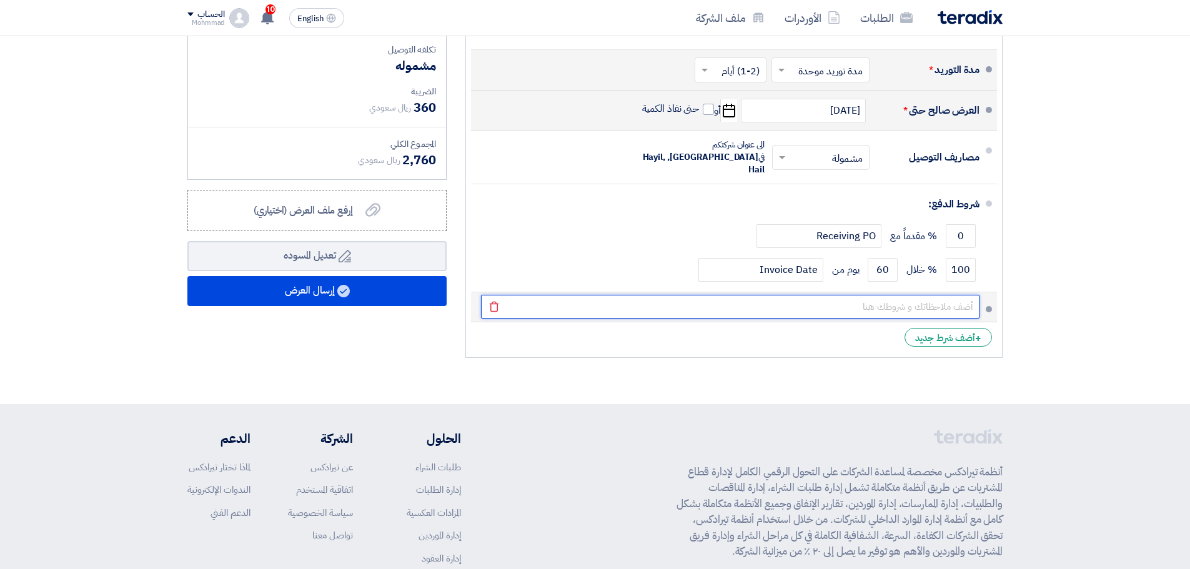
click at [900, 297] on input "text" at bounding box center [730, 307] width 498 height 24
paste input "002047"
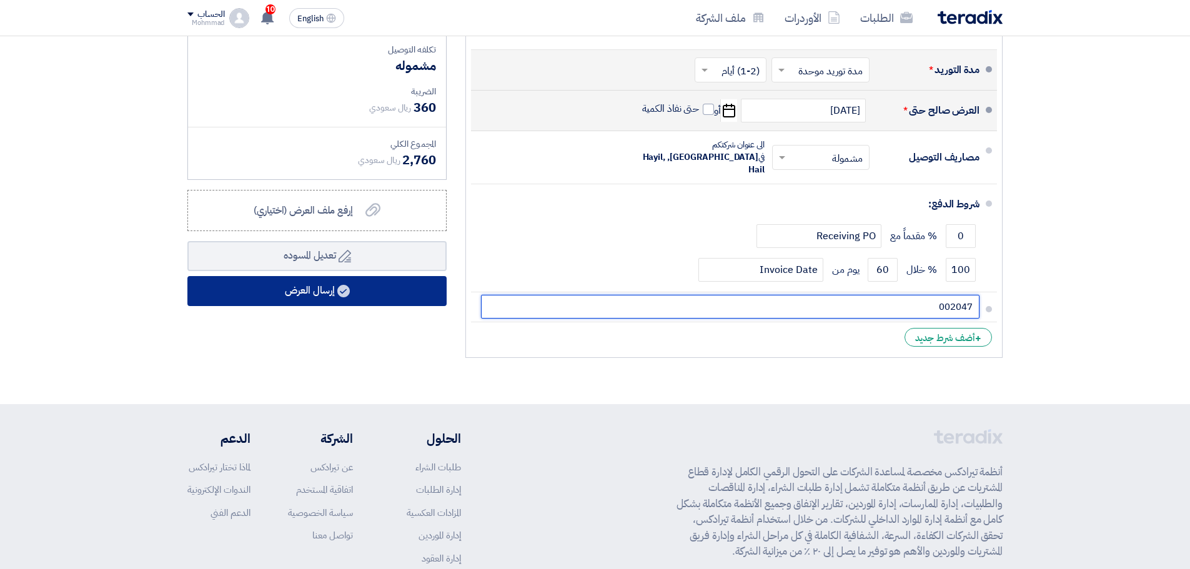
type input "002047"
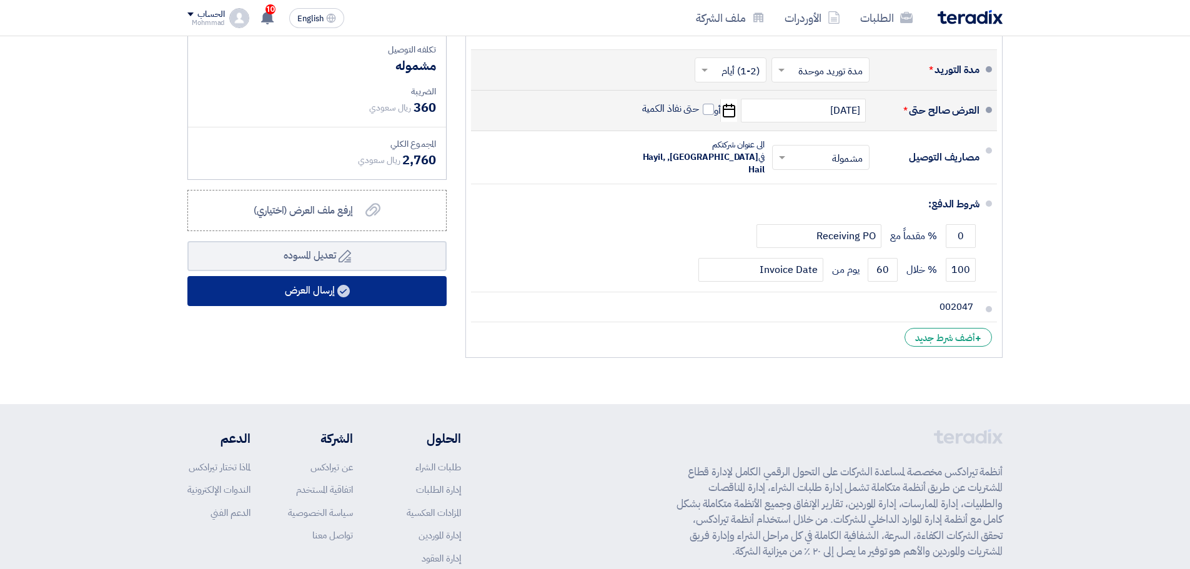
click at [352, 295] on button "إرسال العرض" at bounding box center [316, 291] width 259 height 30
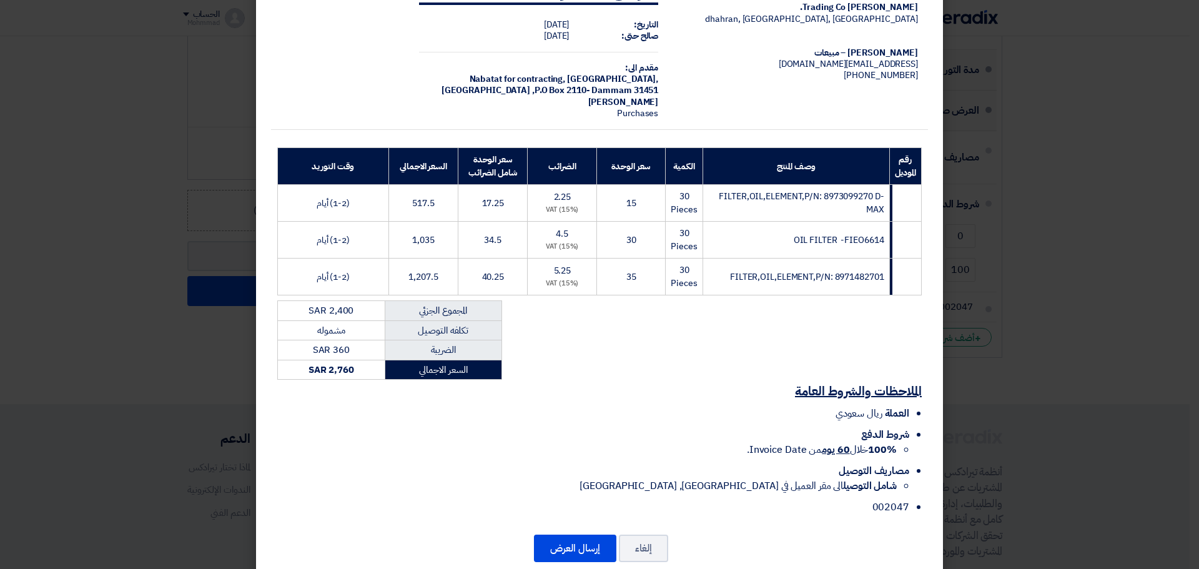
scroll to position [78, 0]
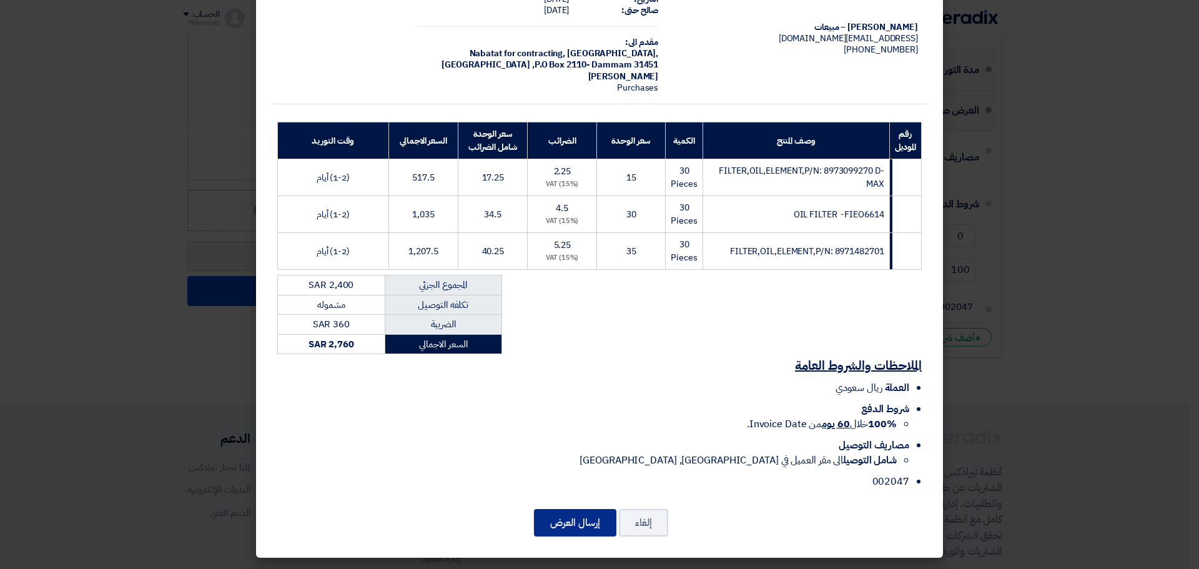
click at [586, 524] on button "إرسال العرض" at bounding box center [575, 522] width 82 height 27
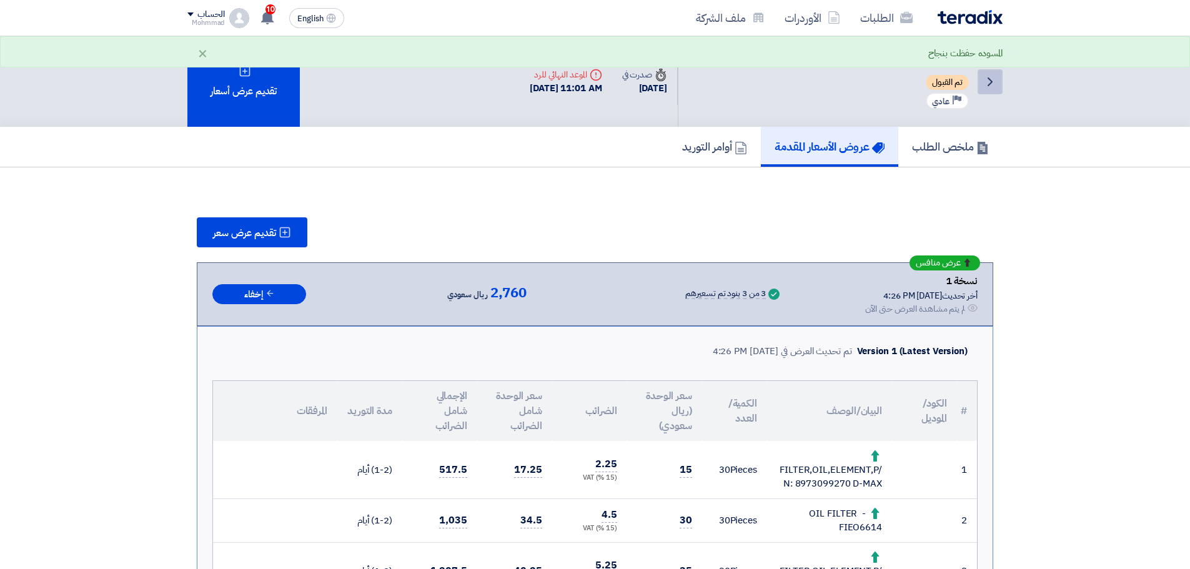
click at [993, 82] on icon "Back" at bounding box center [989, 81] width 15 height 15
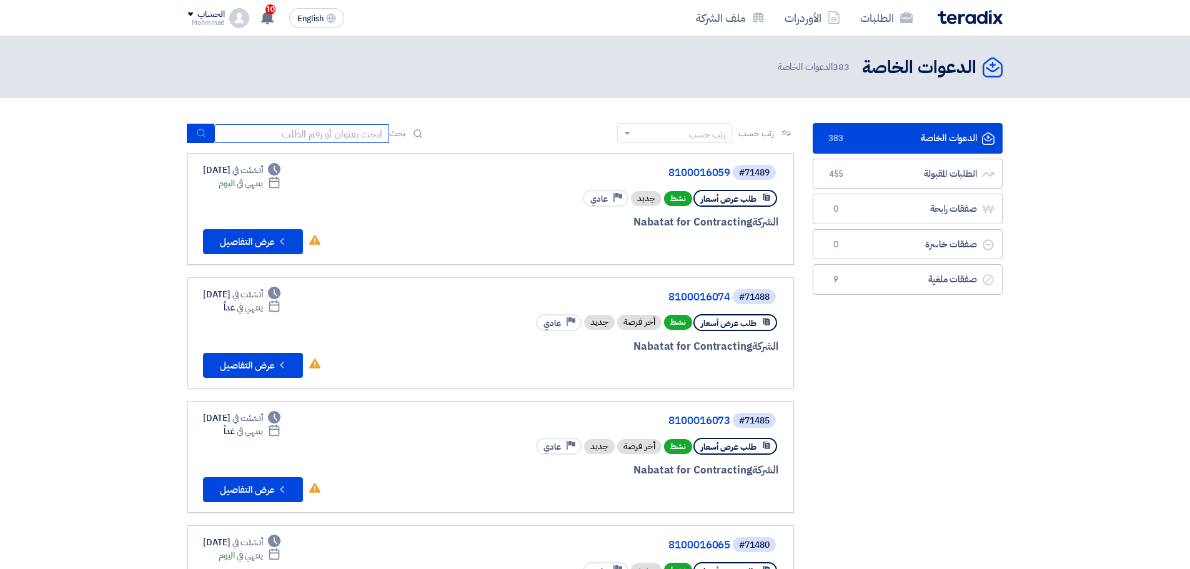
click at [333, 129] on input at bounding box center [301, 133] width 175 height 19
paste input "8100015999"
type input "8100015999"
click at [193, 134] on button "submit" at bounding box center [200, 133] width 27 height 19
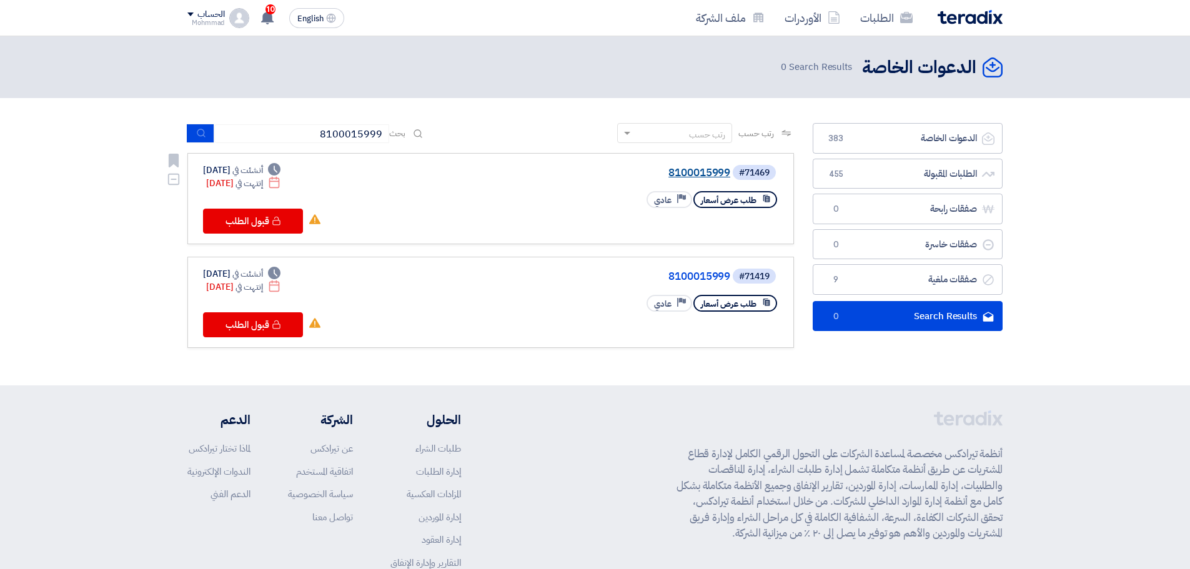
click at [702, 170] on link "8100015999" at bounding box center [605, 172] width 250 height 11
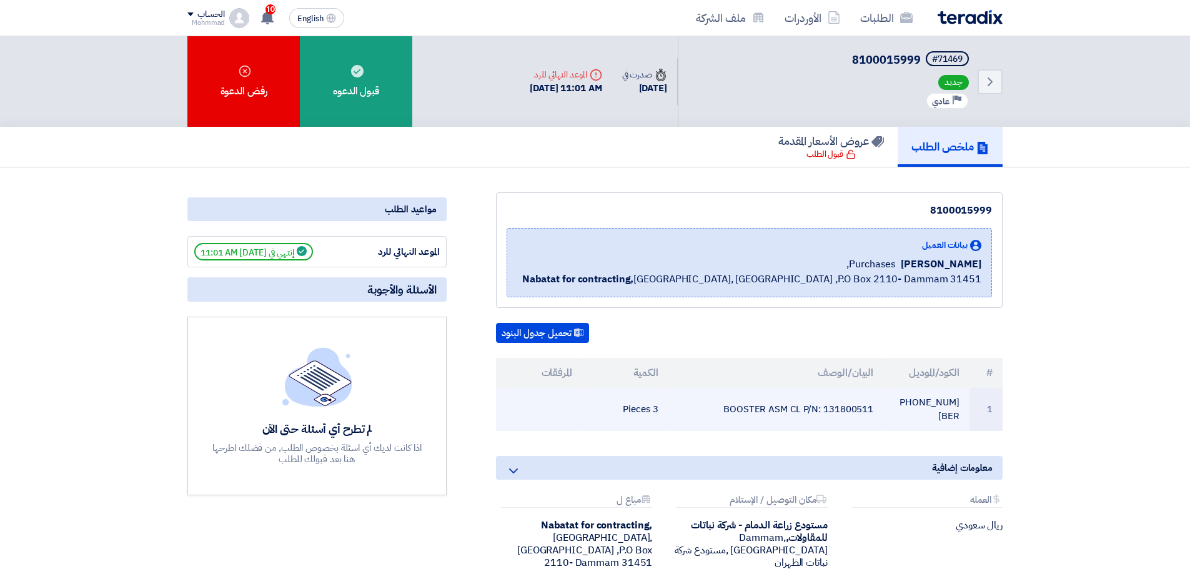
click at [850, 401] on td "BOOSTER ASM CL P/N: 131800511" at bounding box center [775, 409] width 215 height 43
copy td "131800511"
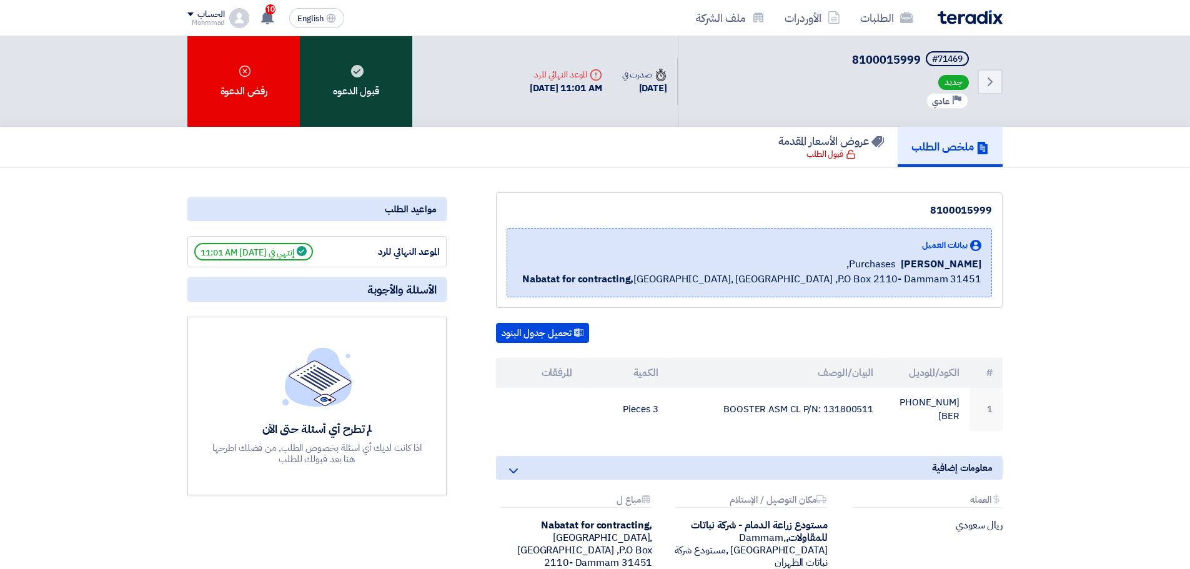
click at [359, 80] on div "قبول الدعوه" at bounding box center [356, 81] width 112 height 91
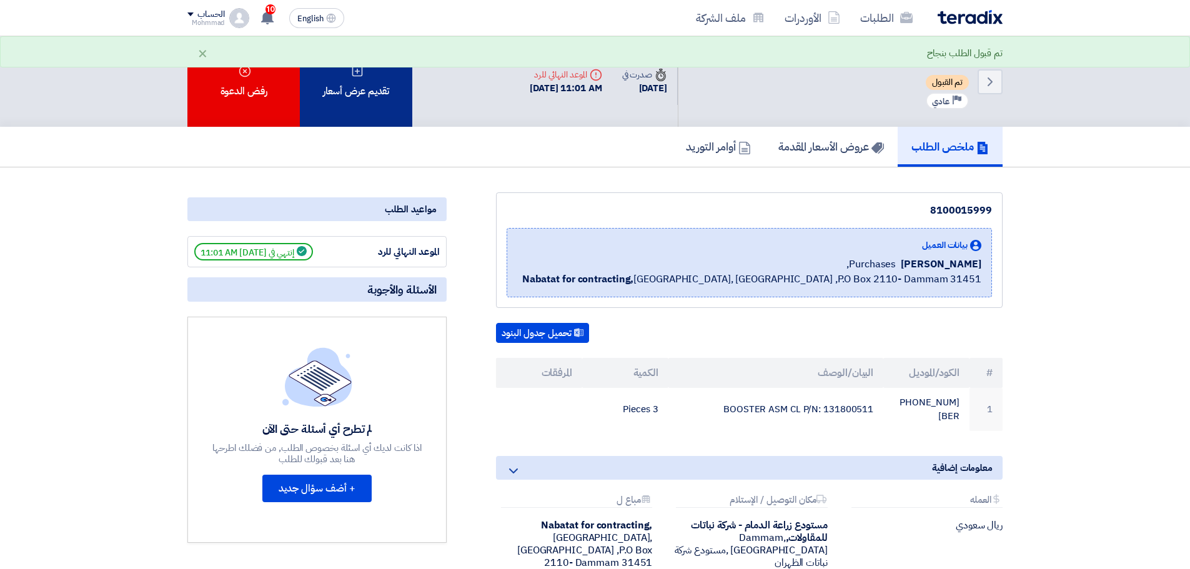
click at [370, 91] on div "تقديم عرض أسعار" at bounding box center [356, 81] width 112 height 91
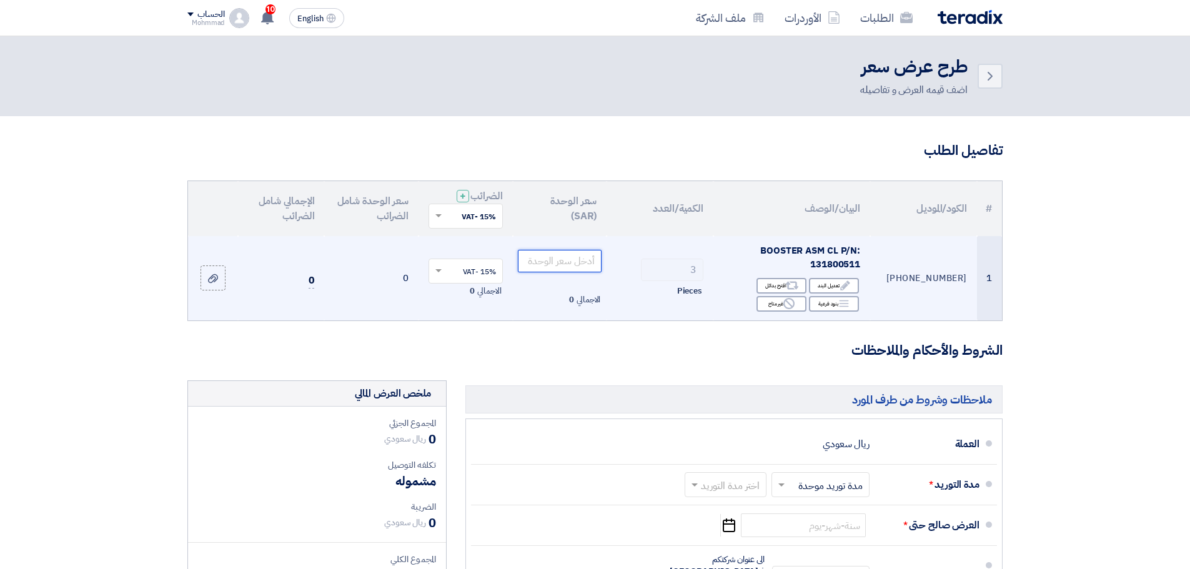
click at [561, 260] on input "number" at bounding box center [560, 261] width 84 height 22
click at [568, 263] on input "number" at bounding box center [560, 261] width 84 height 22
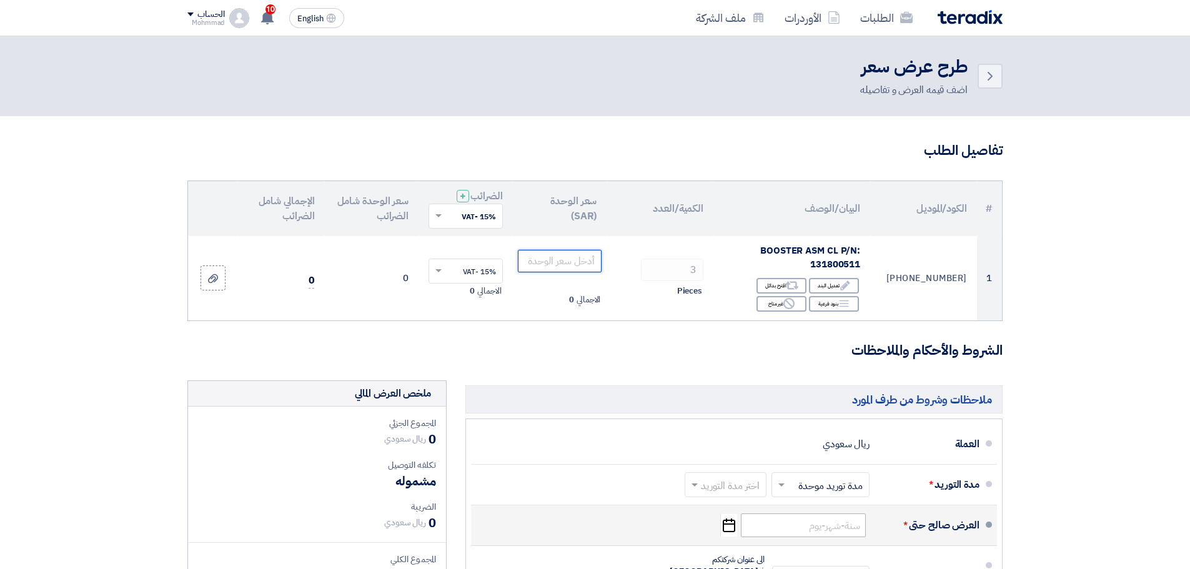
scroll to position [104, 0]
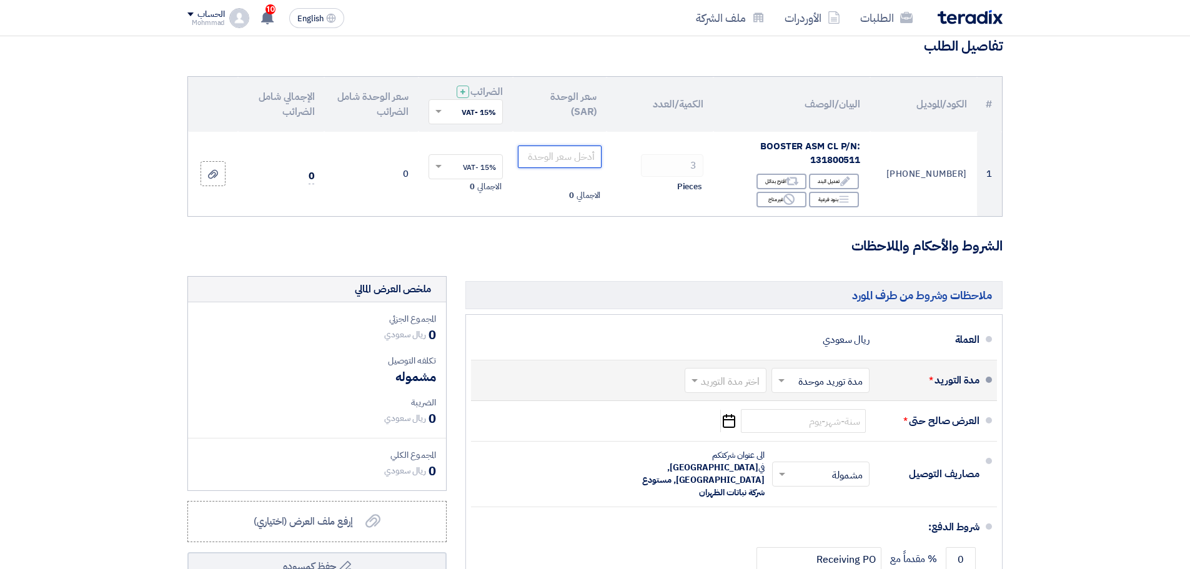
click at [709, 375] on input "text" at bounding box center [723, 382] width 76 height 18
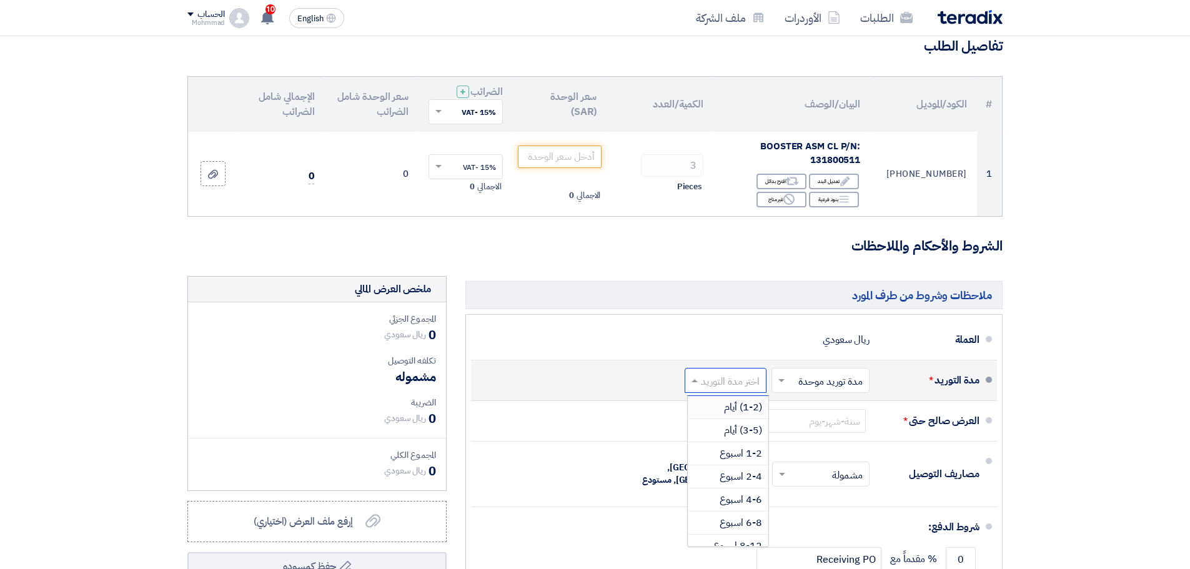
click at [739, 412] on span "(1-2) أيام" at bounding box center [743, 407] width 38 height 15
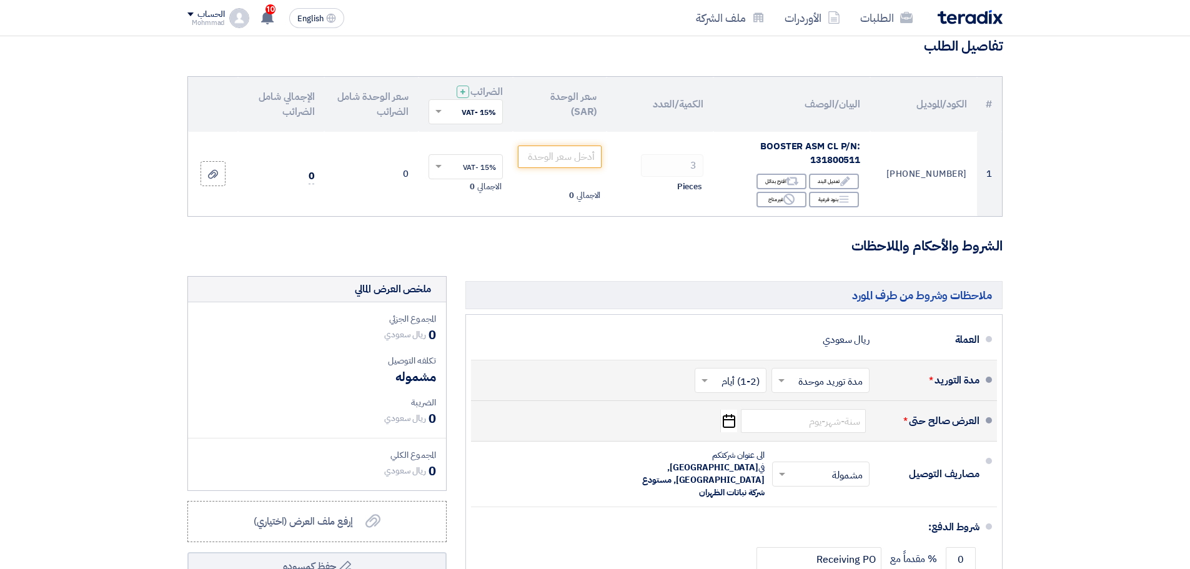
click at [731, 427] on use "button" at bounding box center [728, 421] width 12 height 14
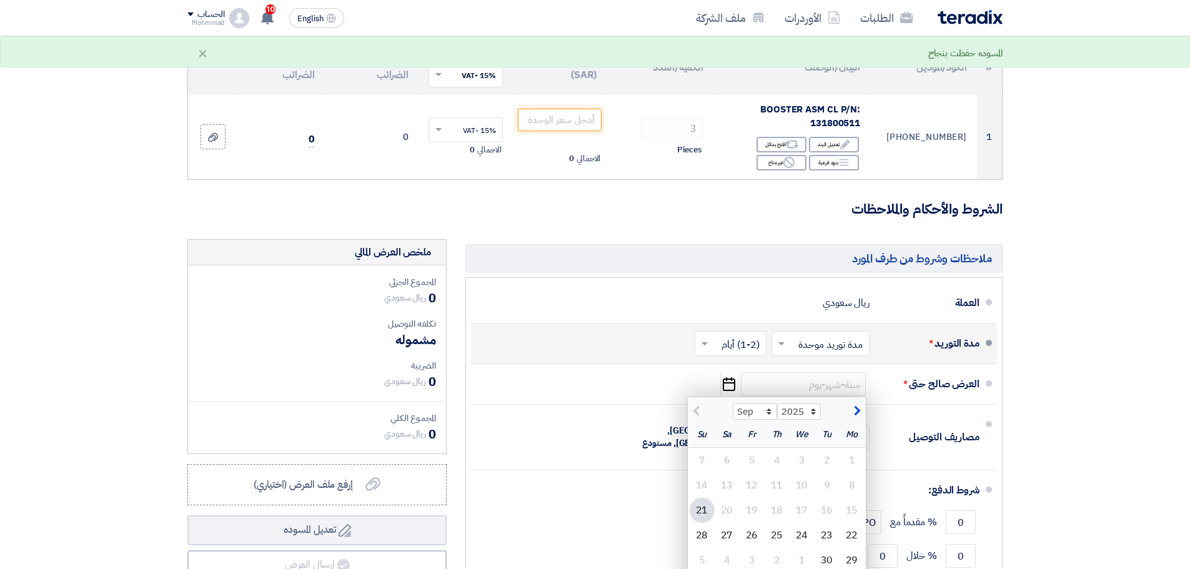
scroll to position [260, 0]
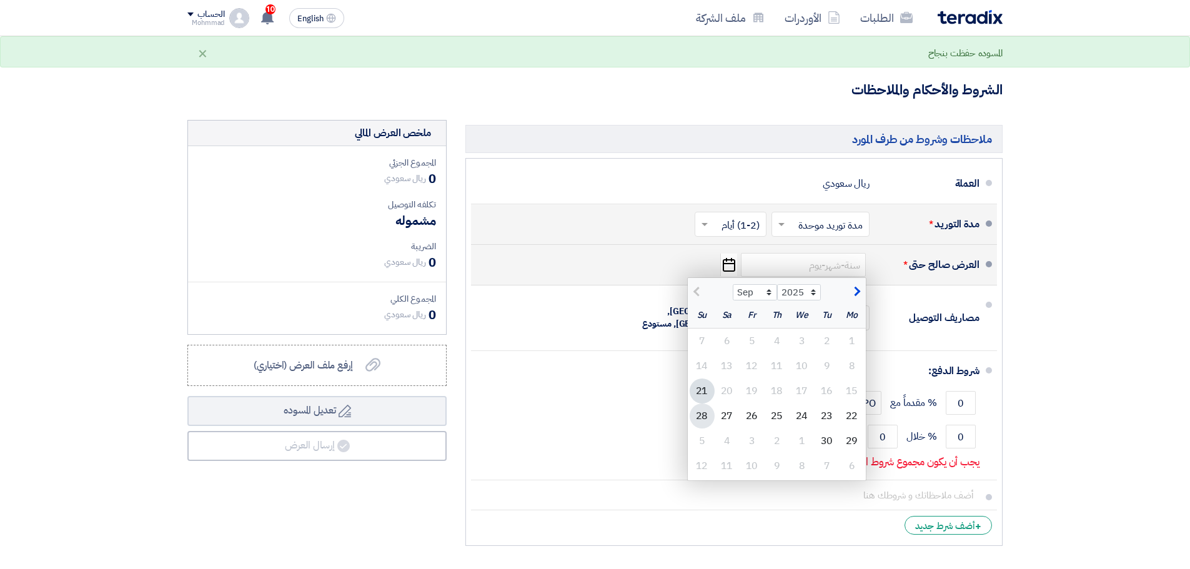
click at [702, 422] on div "28" at bounding box center [701, 415] width 25 height 25
type input "[DATE]"
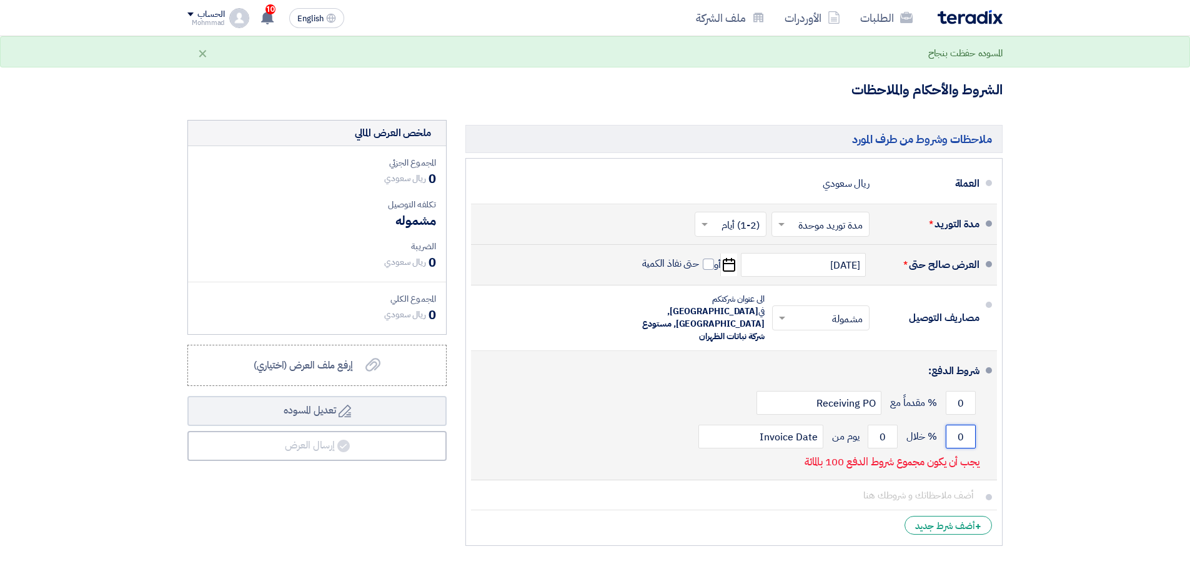
click at [969, 426] on input "0" at bounding box center [960, 437] width 30 height 24
type input "100"
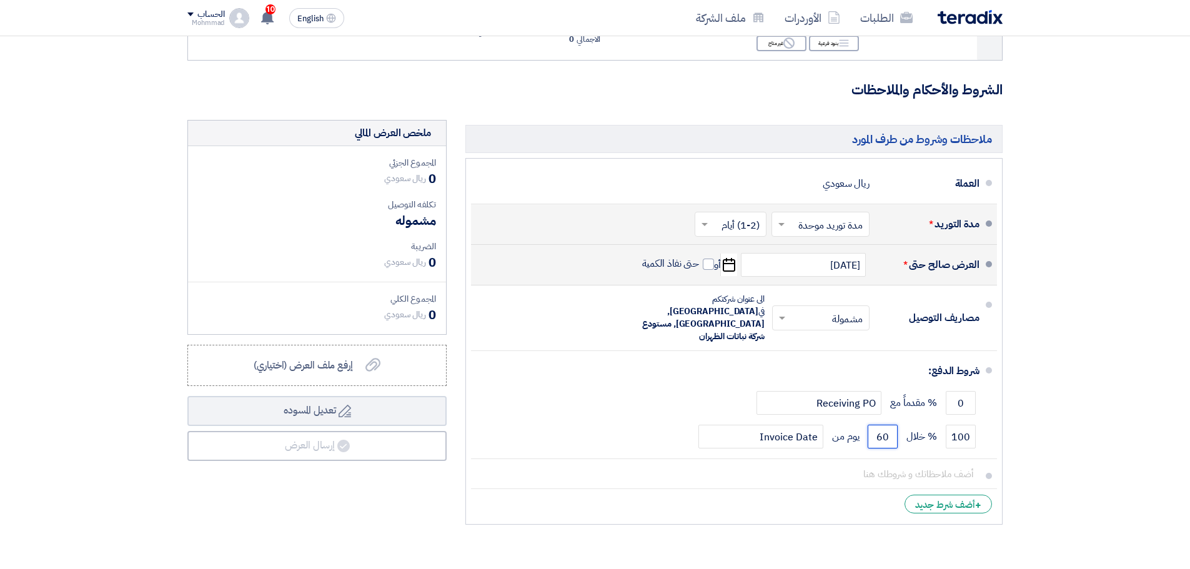
type input "60"
click at [1082, 297] on section "تفاصيل الطلب # الكود/الموديل البيان/الوصف الكمية/العدد سعر الوحدة (SAR) الضرائب…" at bounding box center [595, 213] width 1190 height 715
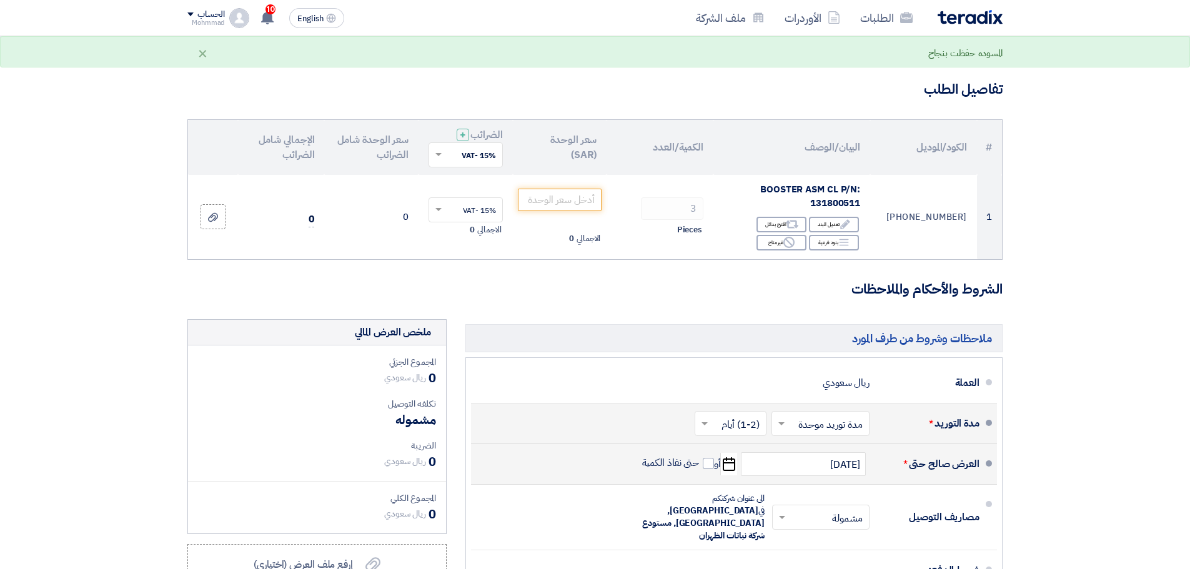
scroll to position [52, 0]
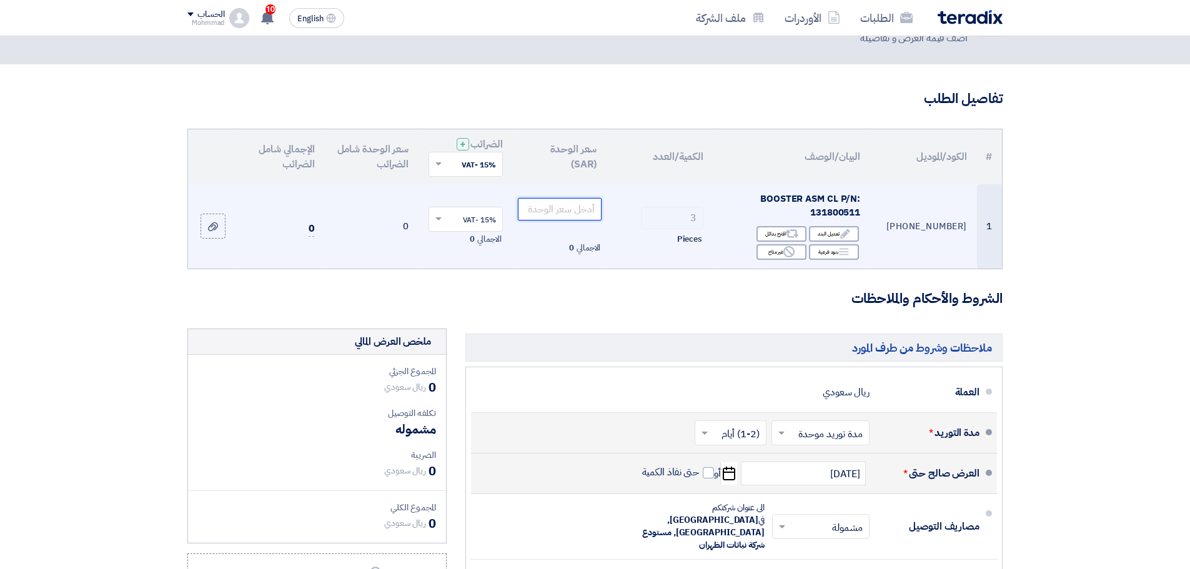
click at [572, 212] on input "number" at bounding box center [560, 209] width 84 height 22
click at [849, 230] on icon "Edit" at bounding box center [844, 233] width 11 height 11
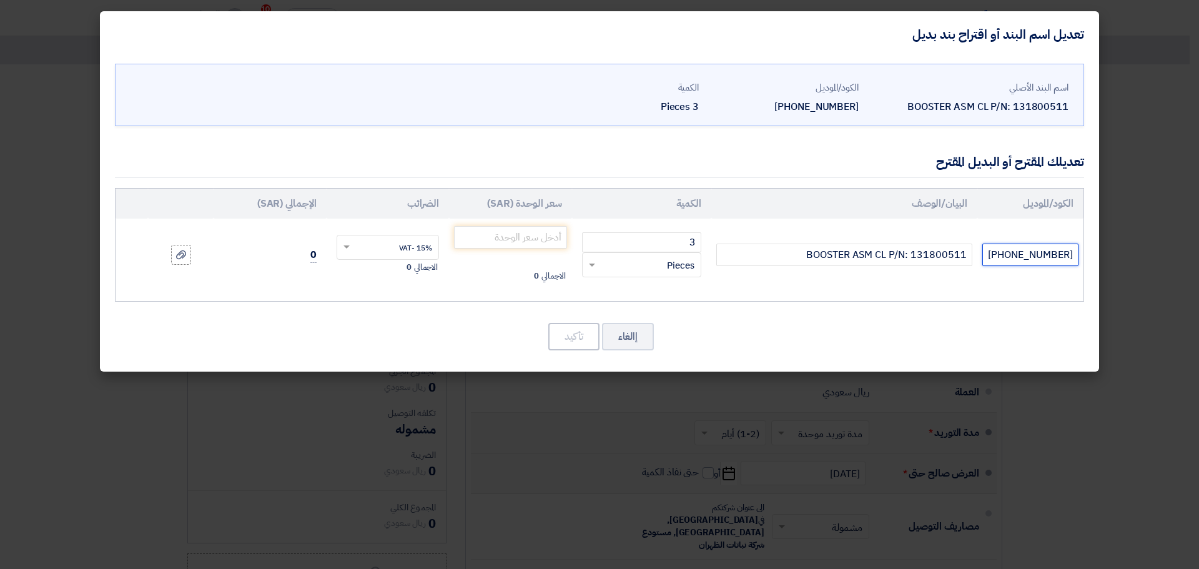
click at [1012, 254] on input "[PHONE_NUMBER]" at bounding box center [1030, 255] width 96 height 22
drag, startPoint x: 1012, startPoint y: 254, endPoint x: 1140, endPoint y: 255, distance: 127.4
click at [1140, 255] on modal-container "تعديل اسم البند أو اقتراح بند بديل اسم البند الأصلي BOOSTER ASM CL P/N: 1318005…" at bounding box center [599, 284] width 1199 height 569
paste input "NT30705-90061A"
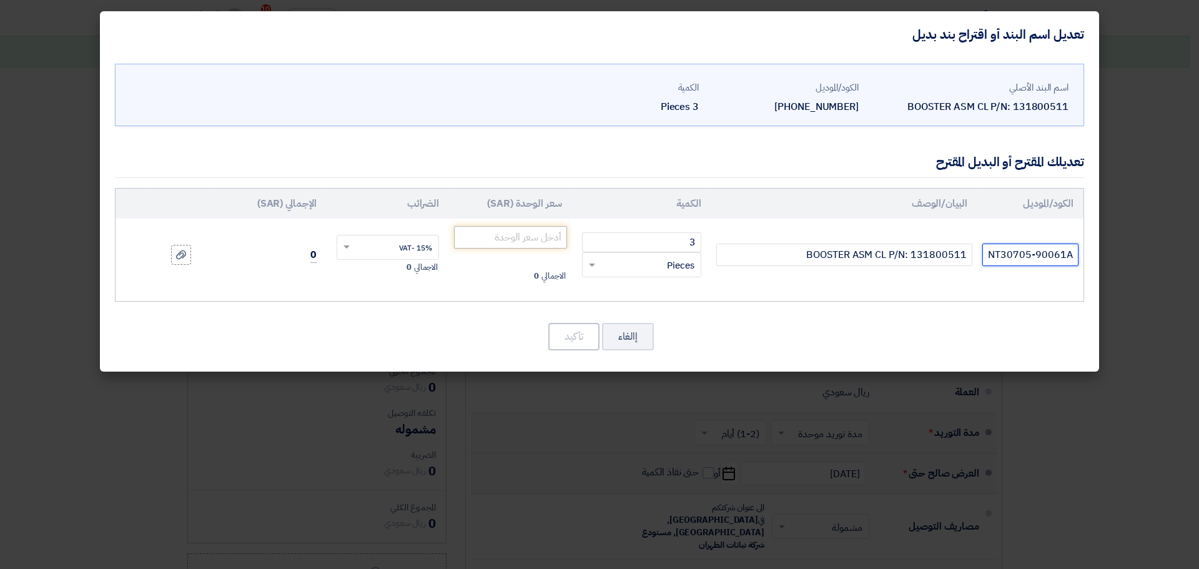
type input "NT30705-90061A"
click at [504, 240] on input "number" at bounding box center [510, 237] width 113 height 22
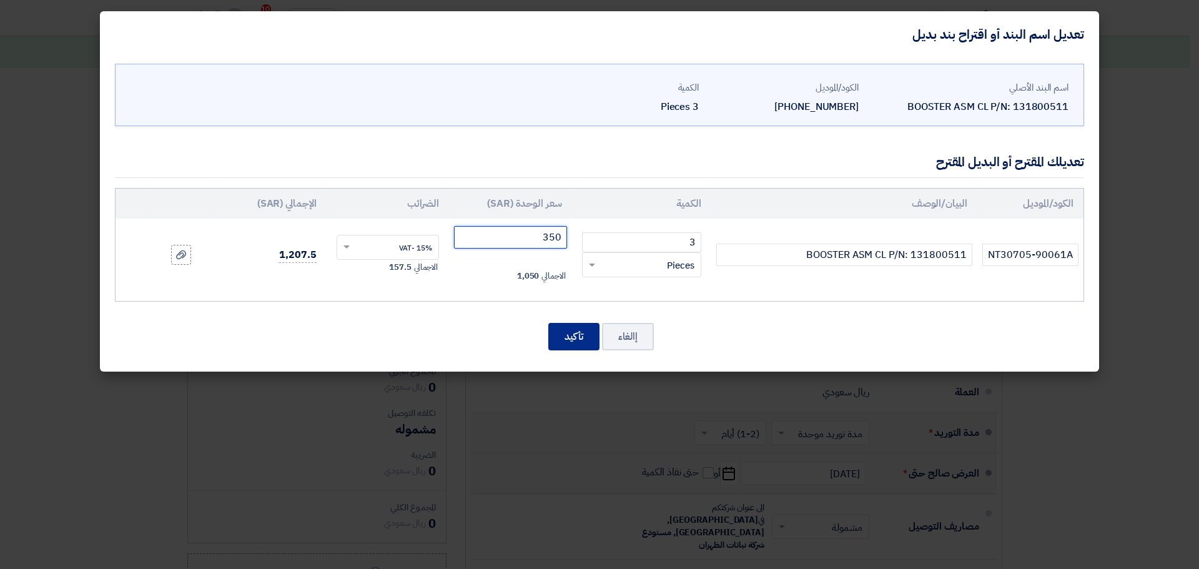
type input "350"
click at [576, 342] on button "تأكيد" at bounding box center [573, 336] width 51 height 27
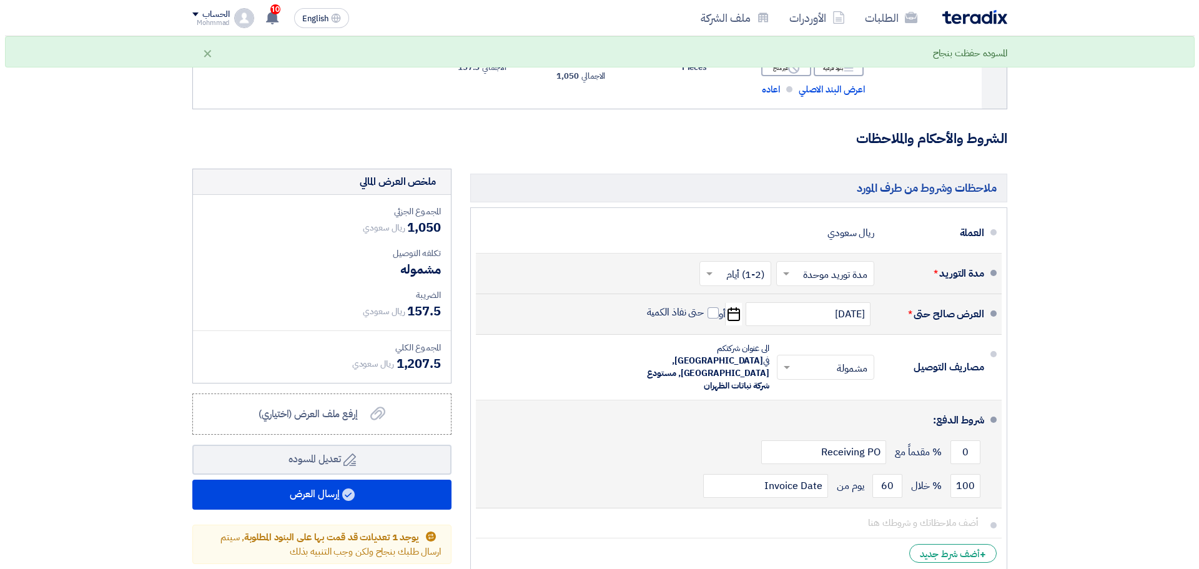
scroll to position [260, 0]
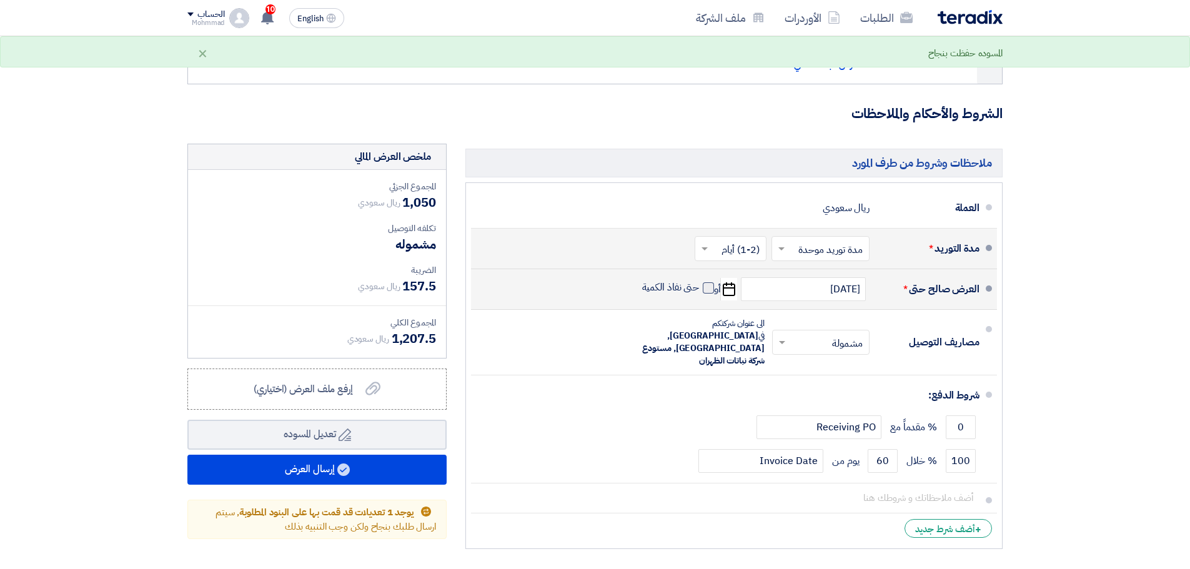
click at [707, 292] on span at bounding box center [707, 287] width 11 height 11
click at [699, 292] on input "حتى نفاذ الكمية" at bounding box center [669, 293] width 60 height 24
checkbox input "true"
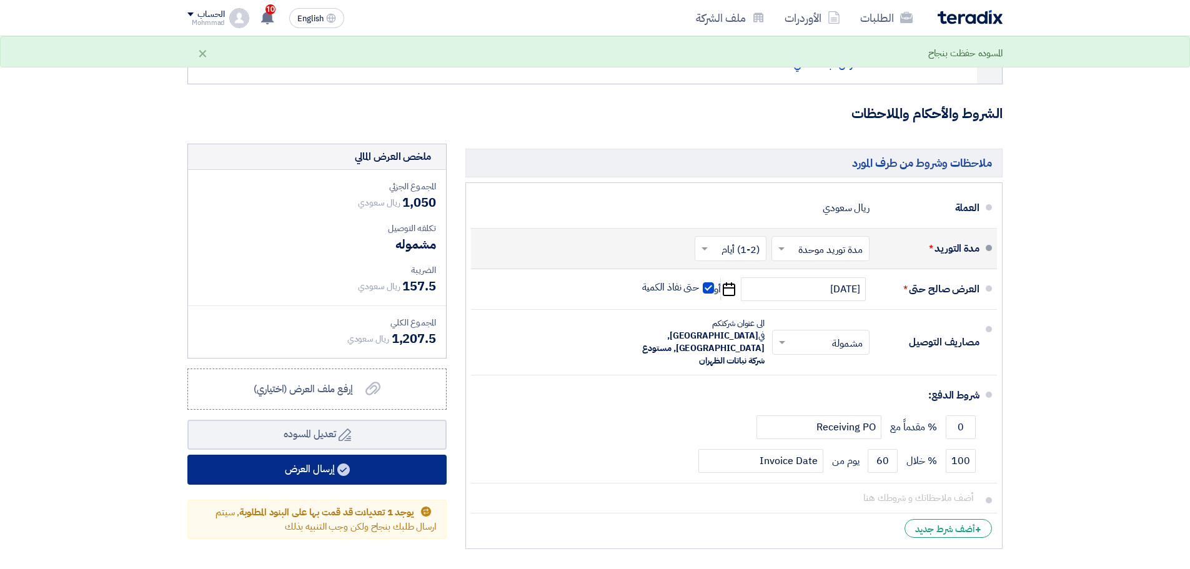
click at [415, 470] on button "إرسال العرض" at bounding box center [316, 470] width 259 height 30
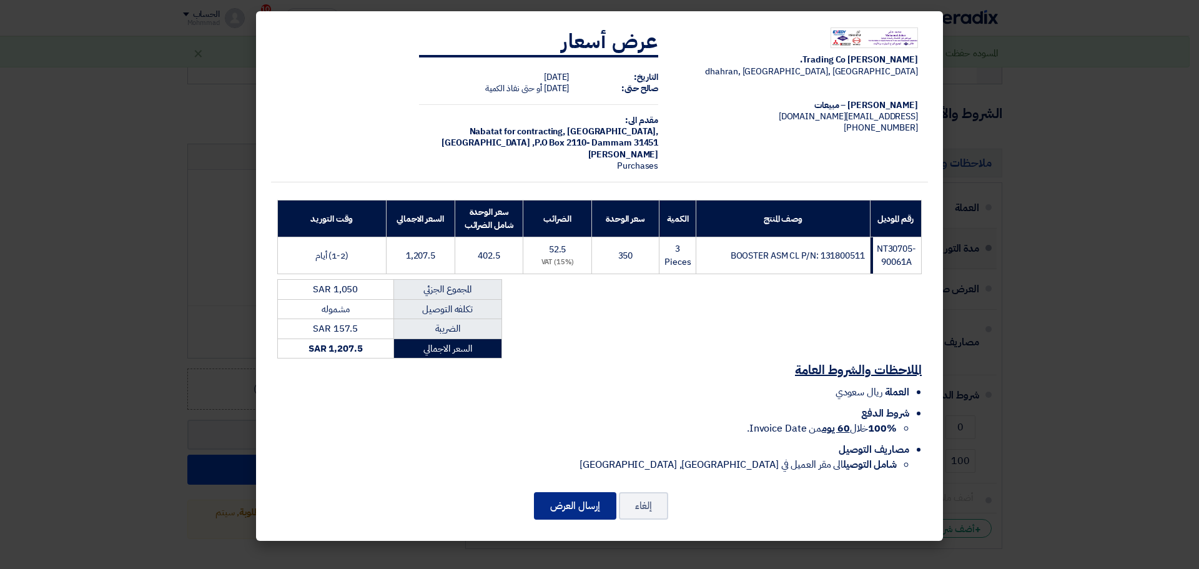
click at [577, 506] on button "إرسال العرض" at bounding box center [575, 505] width 82 height 27
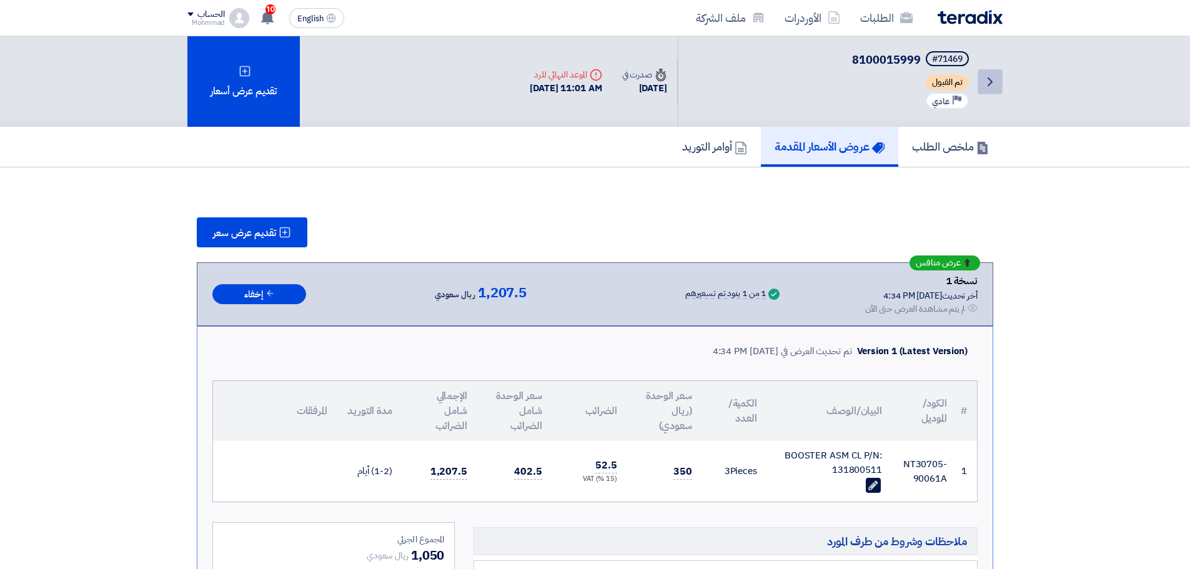
click at [991, 73] on link "Back" at bounding box center [989, 81] width 25 height 25
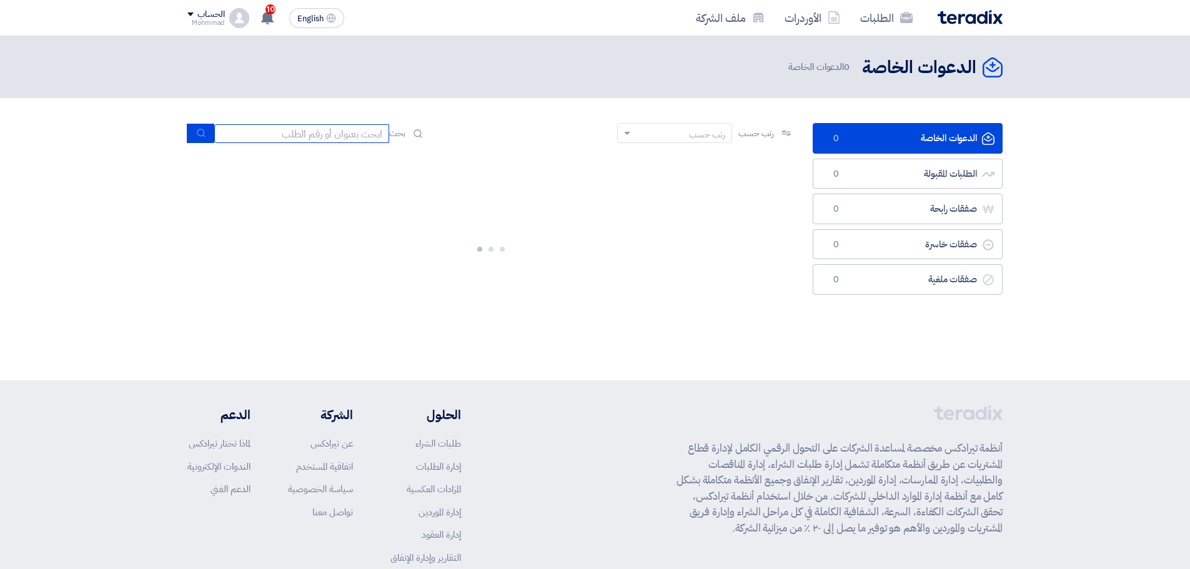
click at [357, 129] on input at bounding box center [301, 133] width 175 height 19
paste input "8100016041"
click at [216, 137] on input "8100016041" at bounding box center [301, 133] width 175 height 19
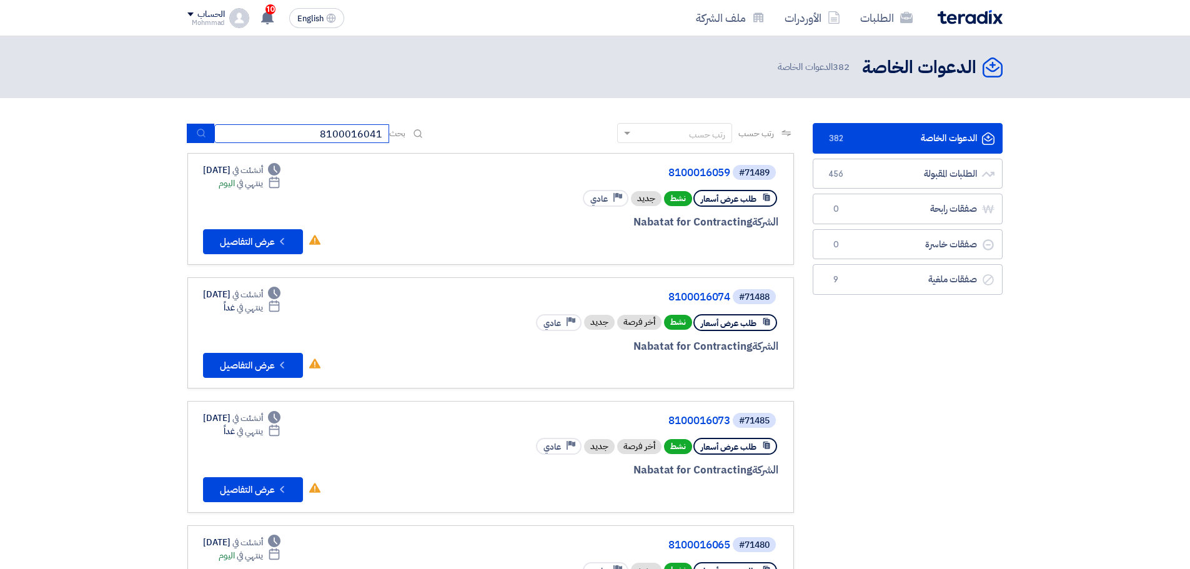
type input "8100016041"
click at [210, 137] on button "submit" at bounding box center [200, 133] width 27 height 19
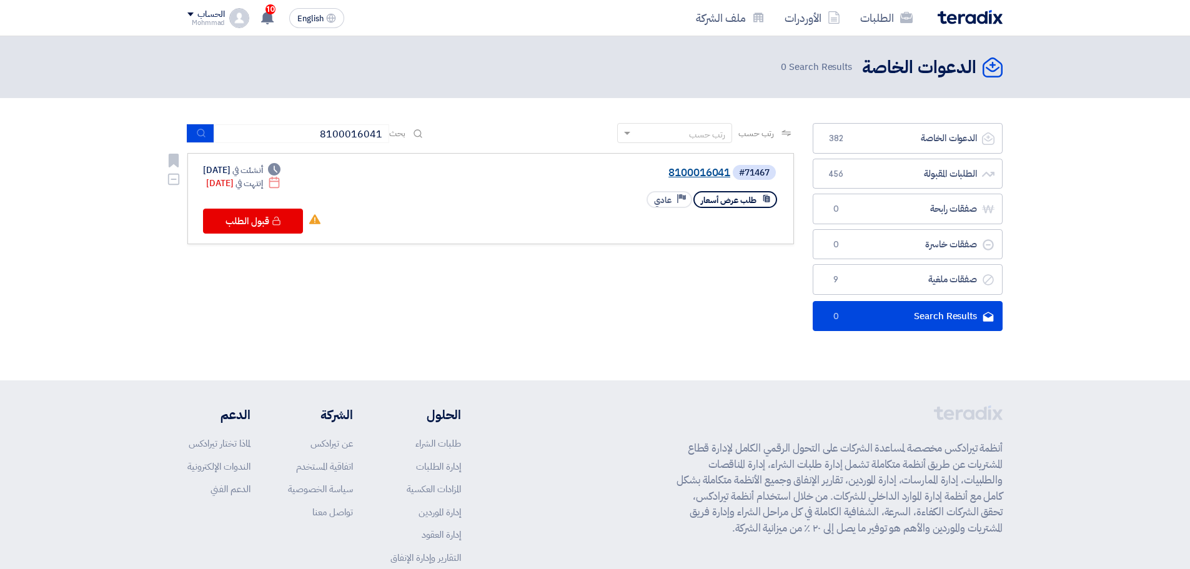
click at [691, 175] on link "8100016041" at bounding box center [605, 172] width 250 height 11
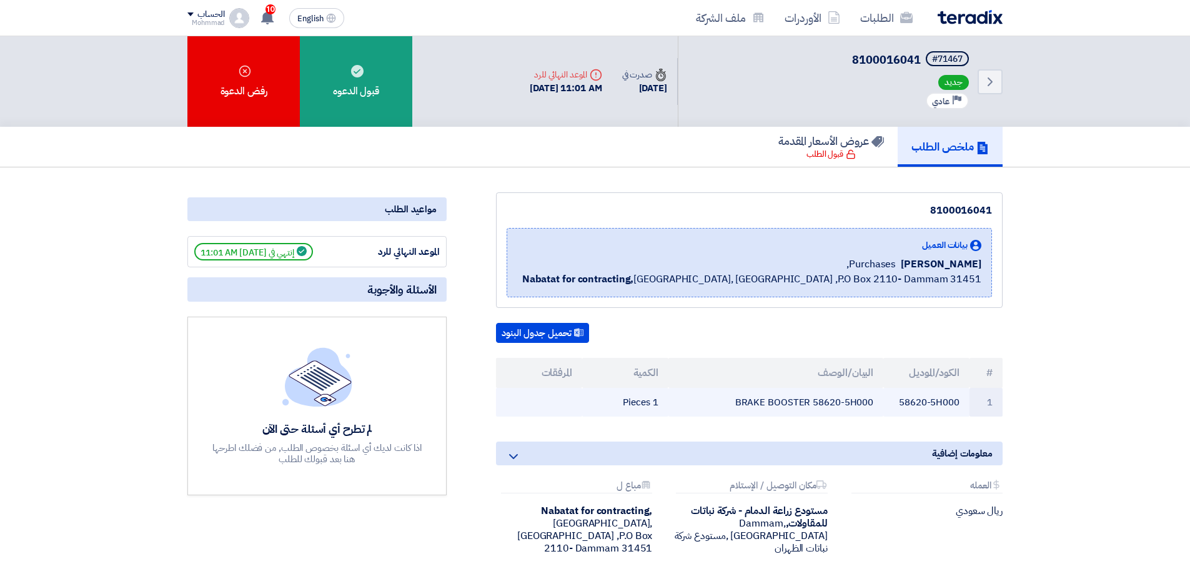
drag, startPoint x: 814, startPoint y: 403, endPoint x: 872, endPoint y: 408, distance: 58.3
click at [872, 408] on td "BRAKE BOOSTER 58620-5H000" at bounding box center [775, 402] width 215 height 29
copy td "58620-5H000"
click at [993, 86] on icon "Back" at bounding box center [989, 81] width 15 height 15
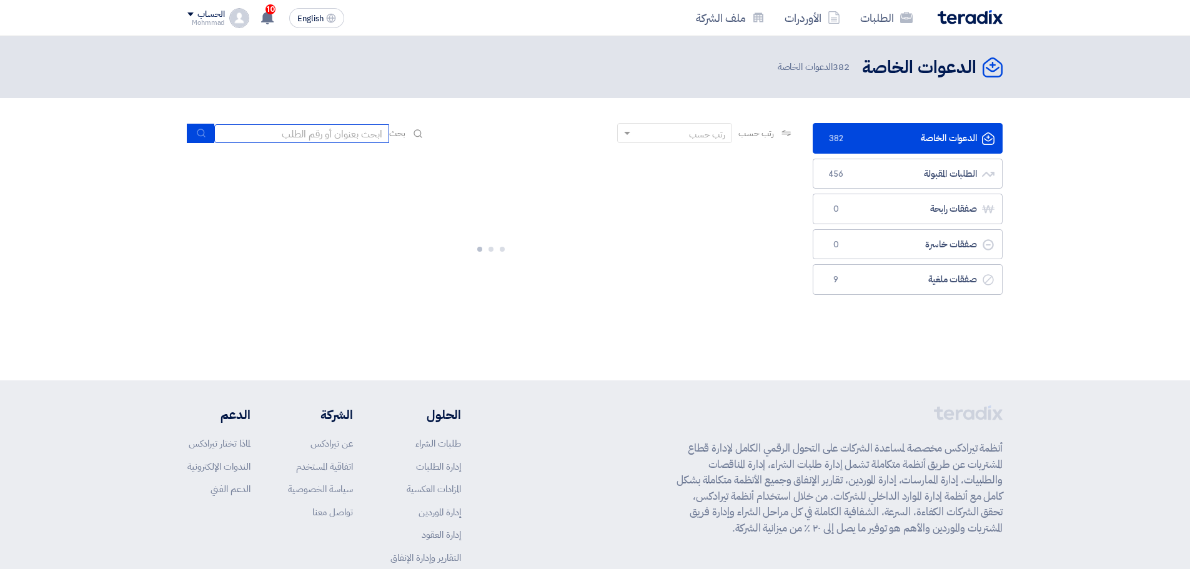
click at [315, 139] on input at bounding box center [301, 133] width 175 height 19
paste input "58620-5H000"
type input "58620-5H000"
click at [335, 132] on input "58620-5H000" at bounding box center [301, 133] width 175 height 19
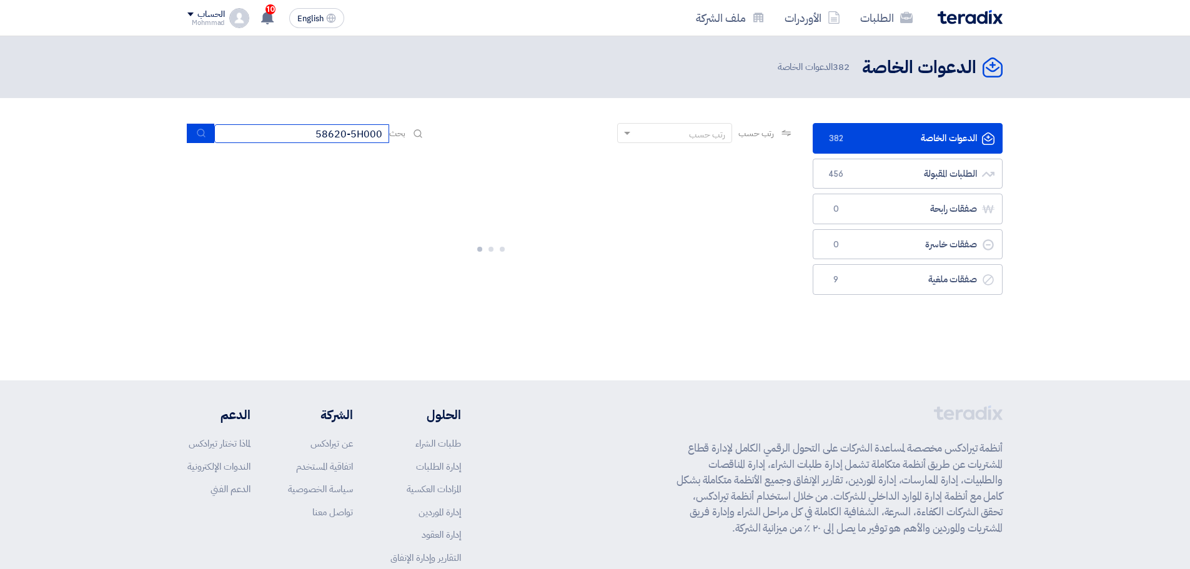
click at [335, 132] on input "58620-5H000" at bounding box center [301, 133] width 175 height 19
click at [293, 137] on input at bounding box center [301, 133] width 175 height 19
type input "16059"
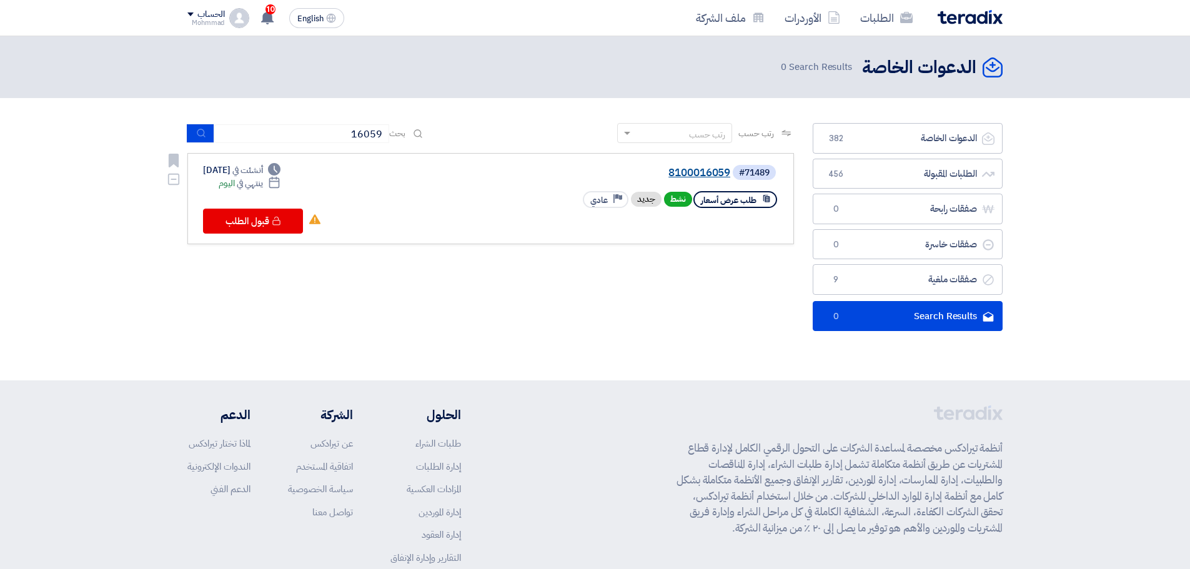
click at [676, 170] on link "8100016059" at bounding box center [605, 172] width 250 height 11
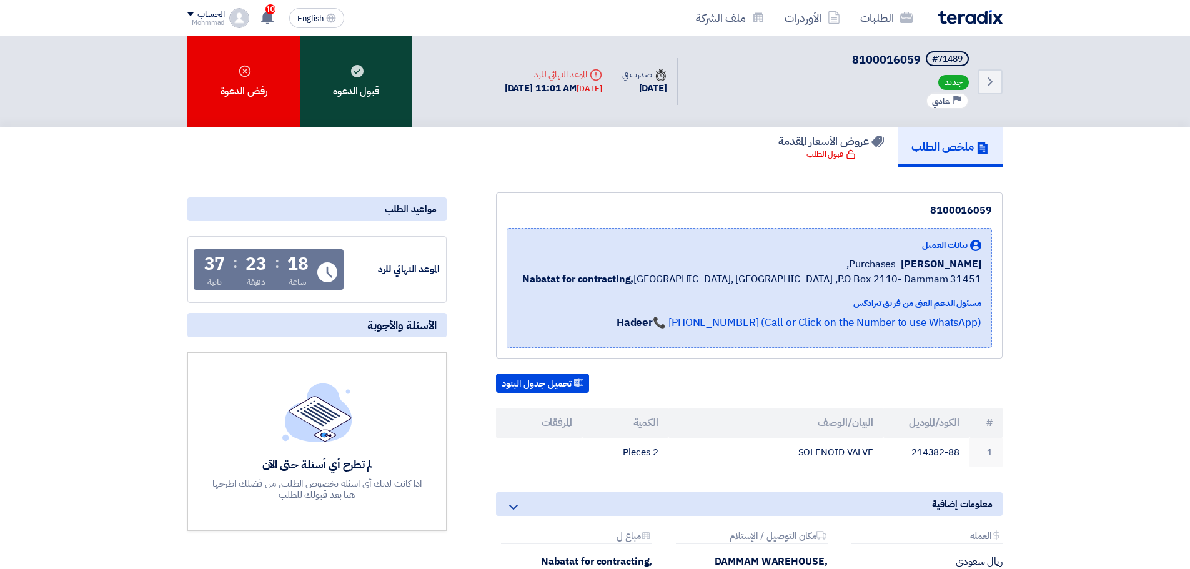
click at [357, 82] on div "قبول الدعوه" at bounding box center [356, 81] width 112 height 91
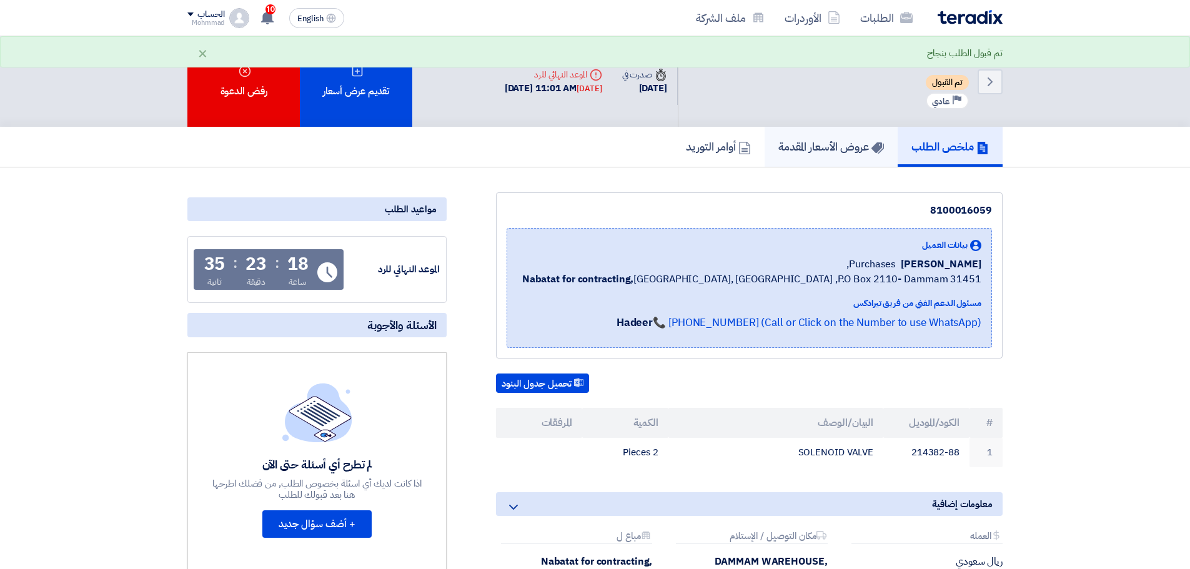
click at [797, 147] on h5 "عروض الأسعار المقدمة" at bounding box center [831, 146] width 106 height 14
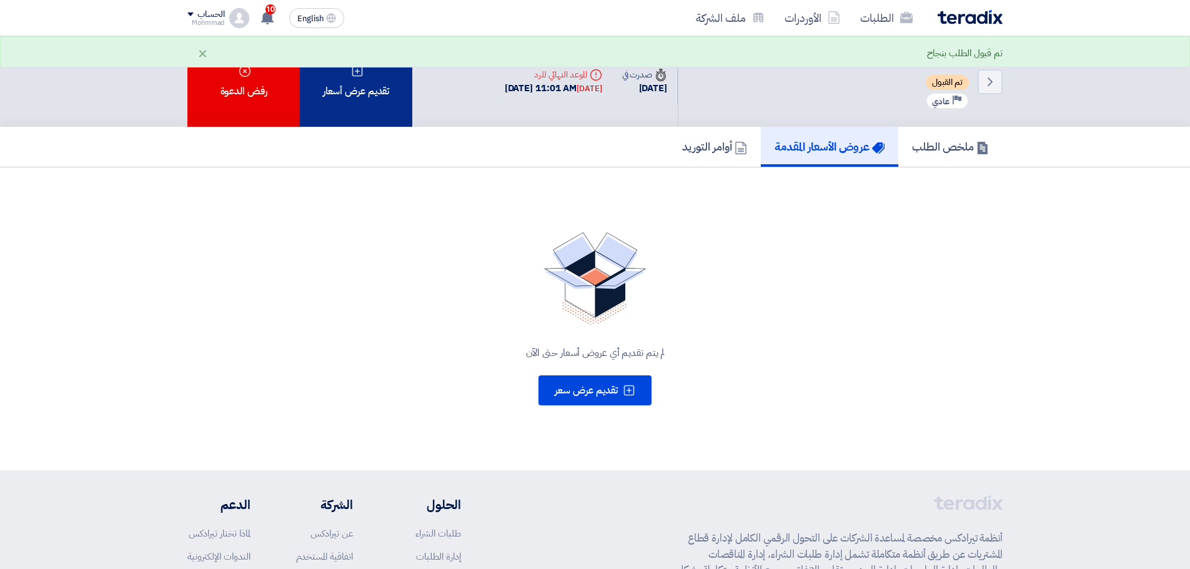
click at [378, 90] on div "تقديم عرض أسعار" at bounding box center [356, 81] width 112 height 91
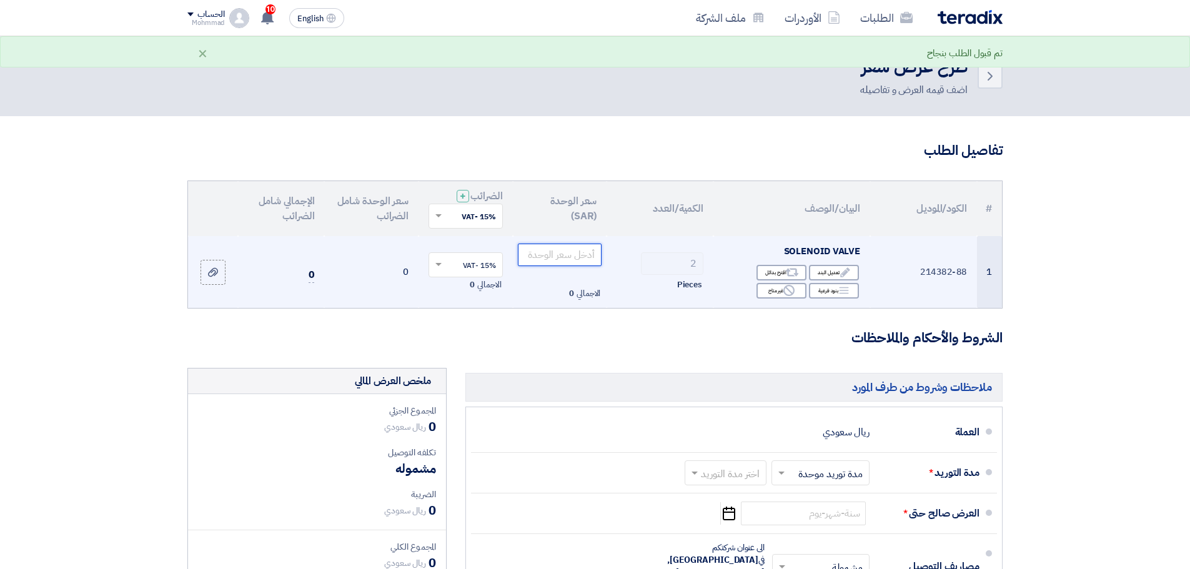
click at [573, 250] on input "number" at bounding box center [560, 255] width 84 height 22
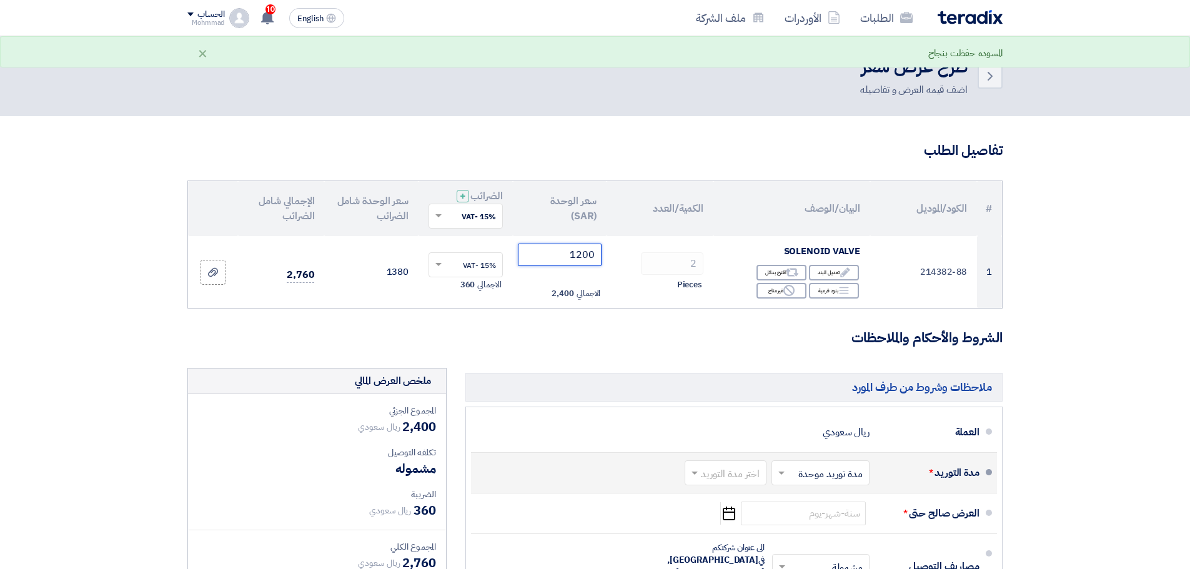
type input "1200"
click at [701, 475] on input "text" at bounding box center [723, 474] width 76 height 18
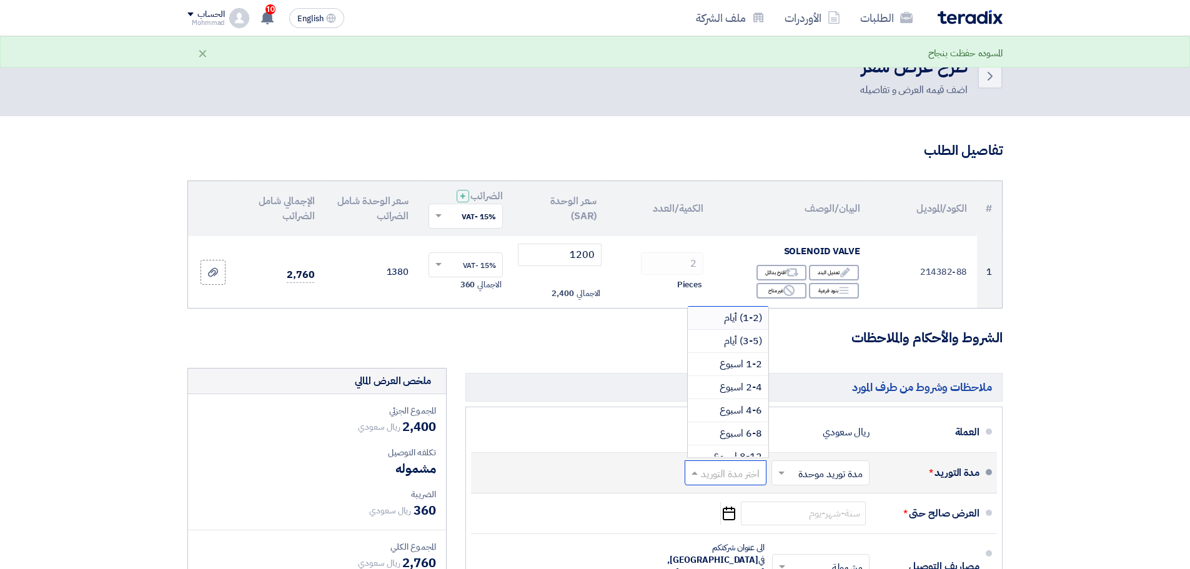
click at [743, 317] on span "(1-2) أيام" at bounding box center [743, 317] width 38 height 15
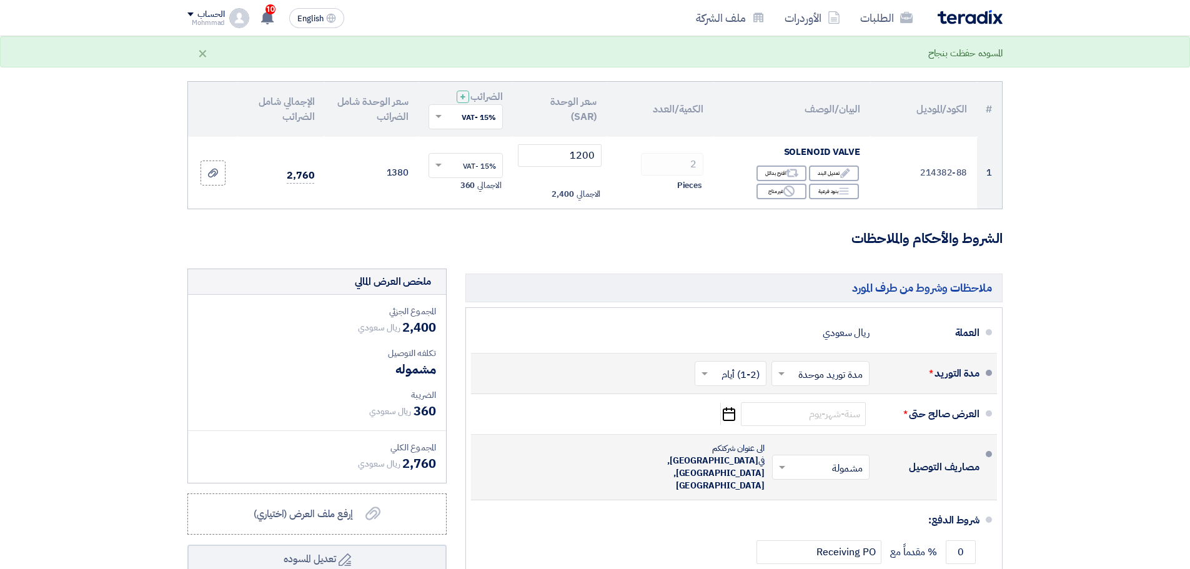
scroll to position [104, 0]
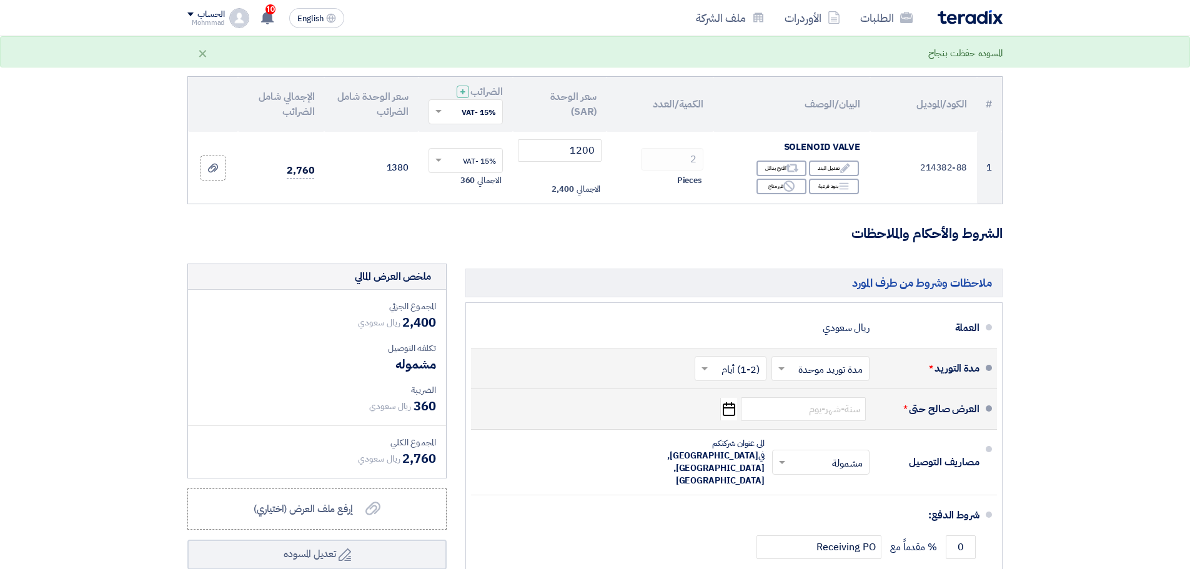
click at [728, 410] on icon "Pick a date" at bounding box center [728, 409] width 17 height 22
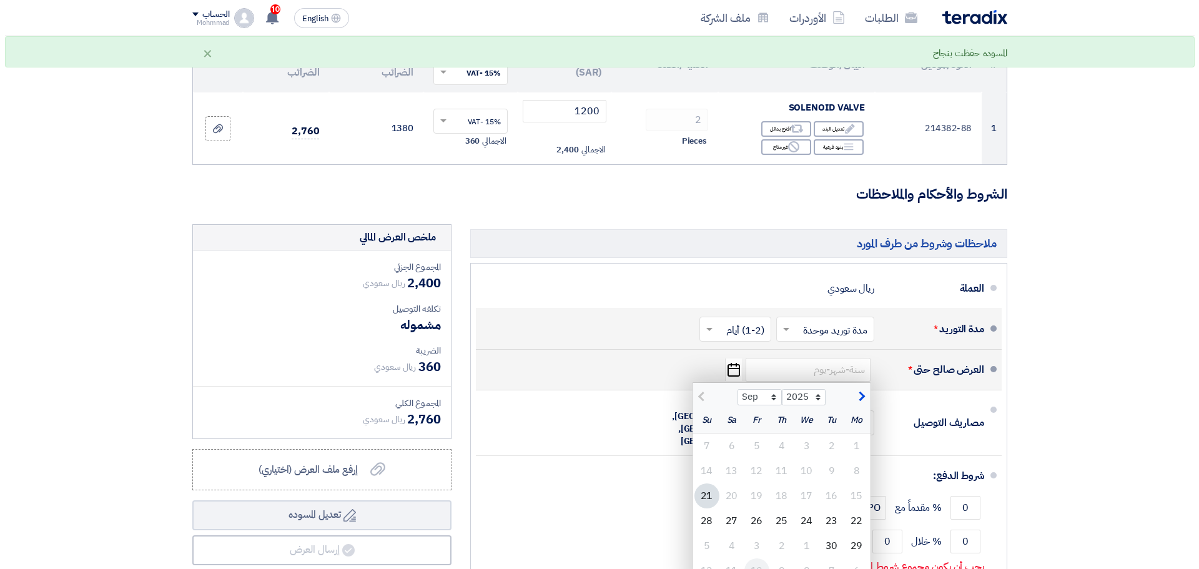
scroll to position [208, 0]
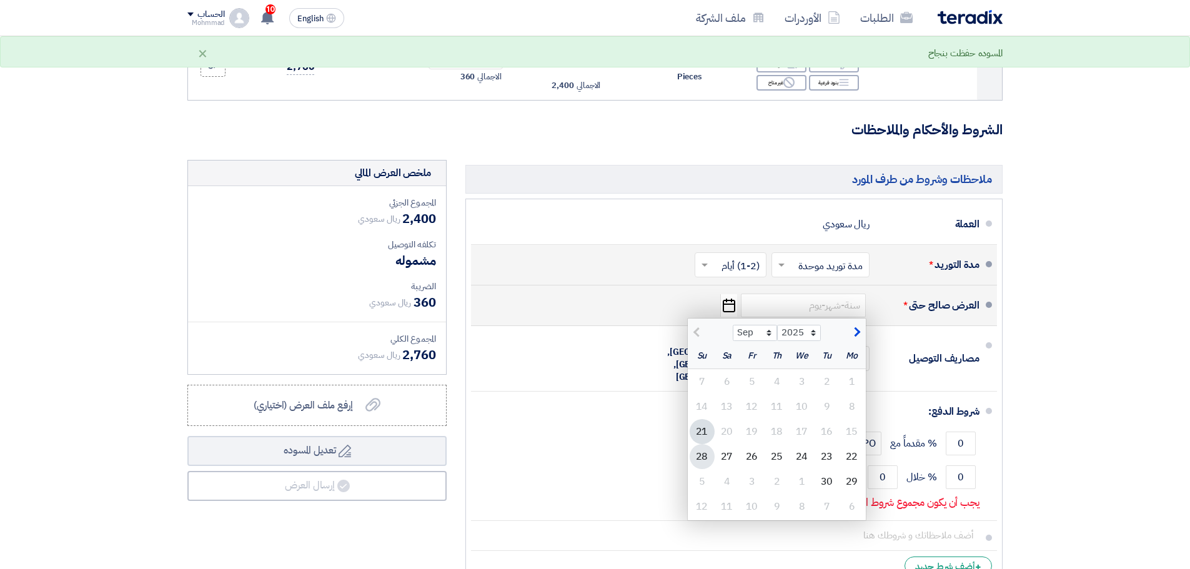
click at [700, 458] on div "28" at bounding box center [701, 456] width 25 height 25
type input "[DATE]"
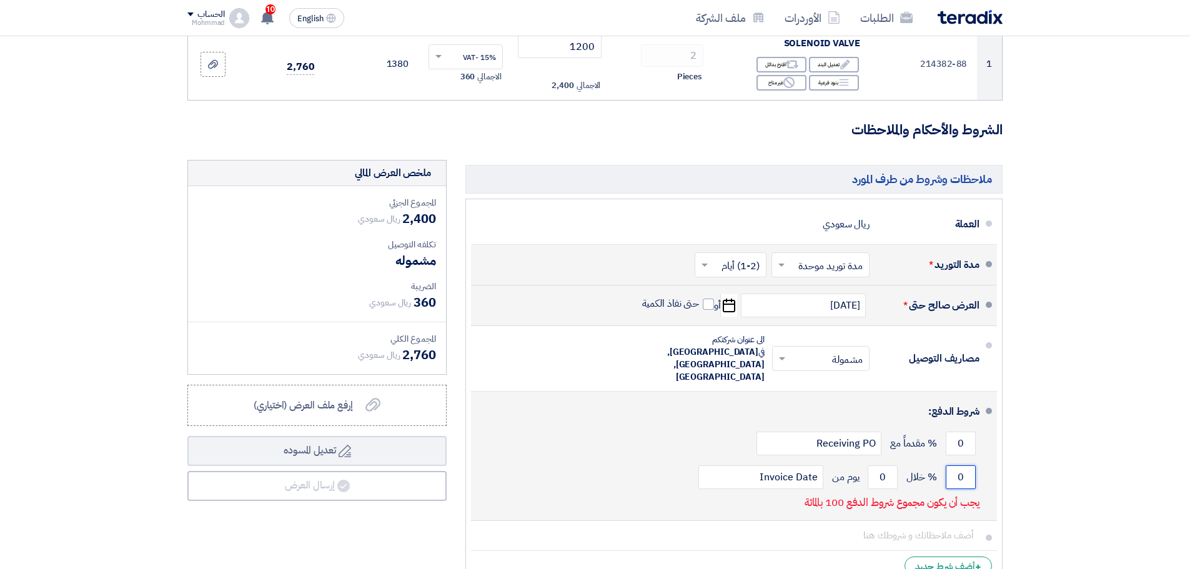
click at [959, 465] on input "0" at bounding box center [960, 477] width 30 height 24
type input "100"
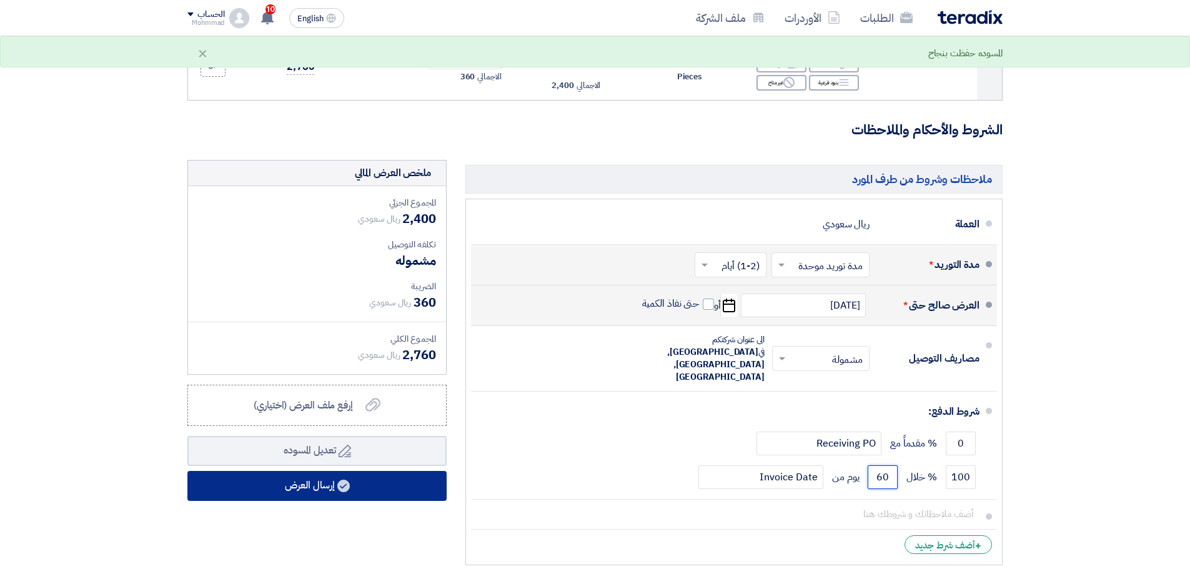
type input "60"
click at [315, 487] on button "إرسال العرض" at bounding box center [316, 486] width 259 height 30
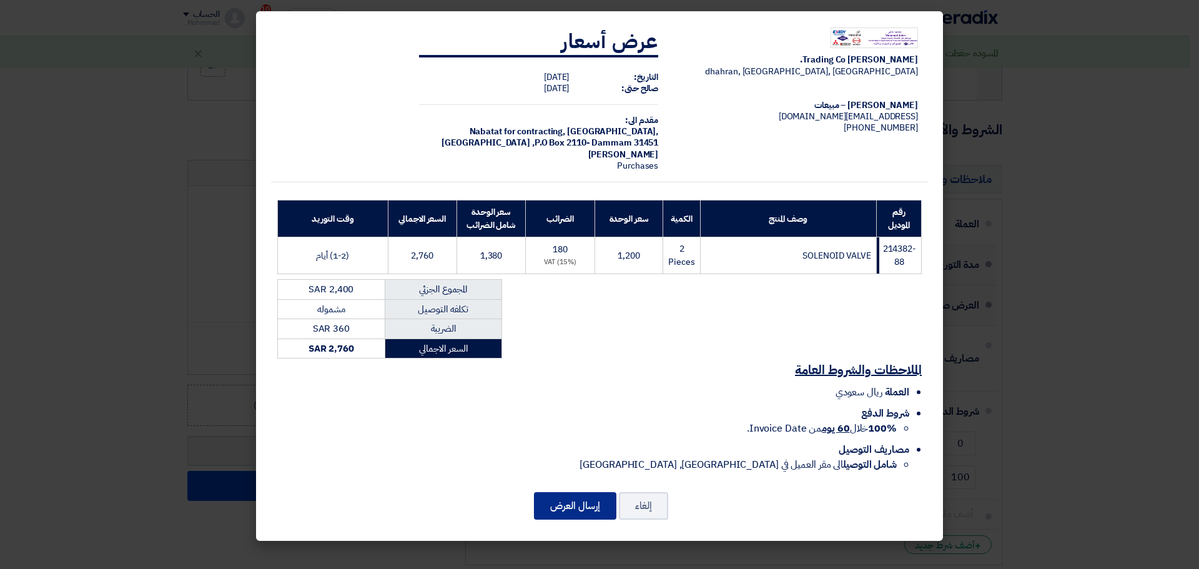
click at [555, 506] on button "إرسال العرض" at bounding box center [575, 505] width 82 height 27
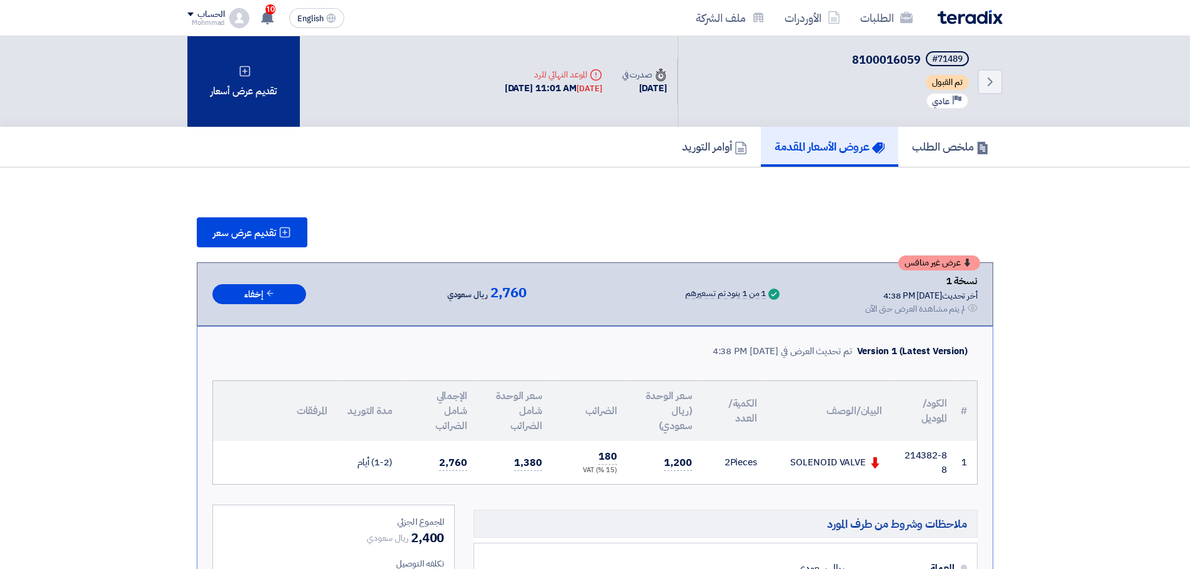
click at [242, 89] on div "تقديم عرض أسعار" at bounding box center [243, 81] width 112 height 91
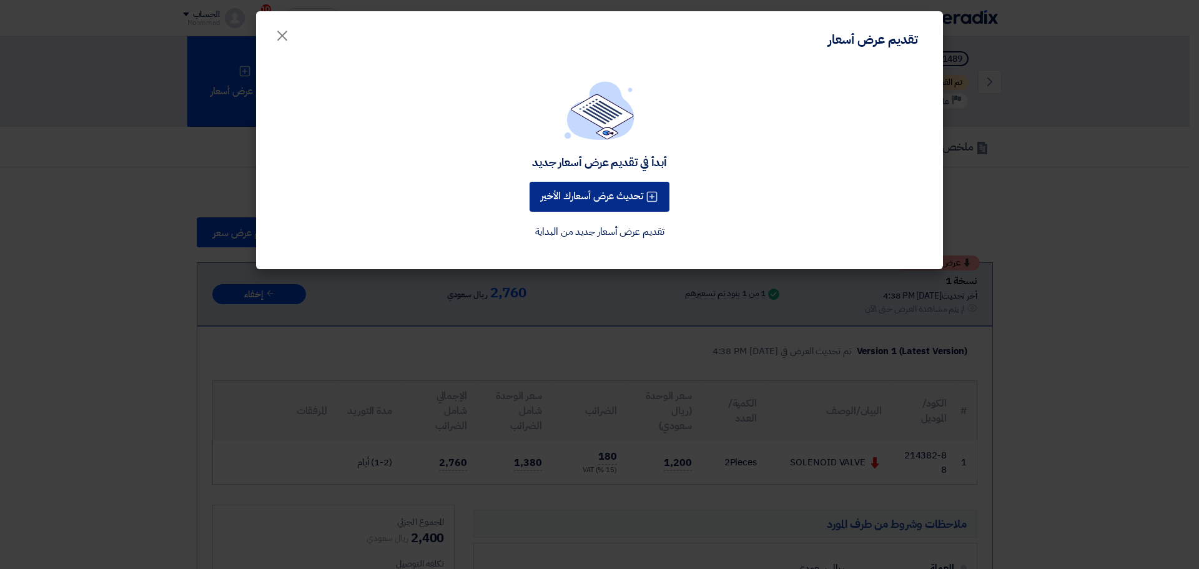
click at [626, 187] on button "تحديث عرض أسعارك الأخير" at bounding box center [600, 197] width 140 height 30
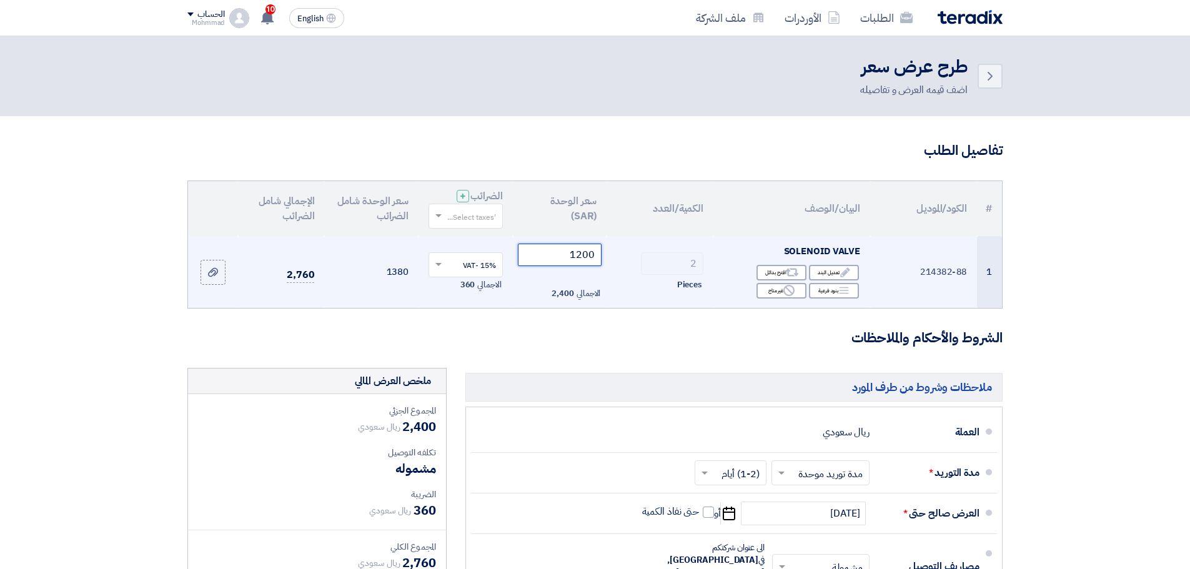
click at [589, 259] on input "1200" at bounding box center [560, 255] width 84 height 22
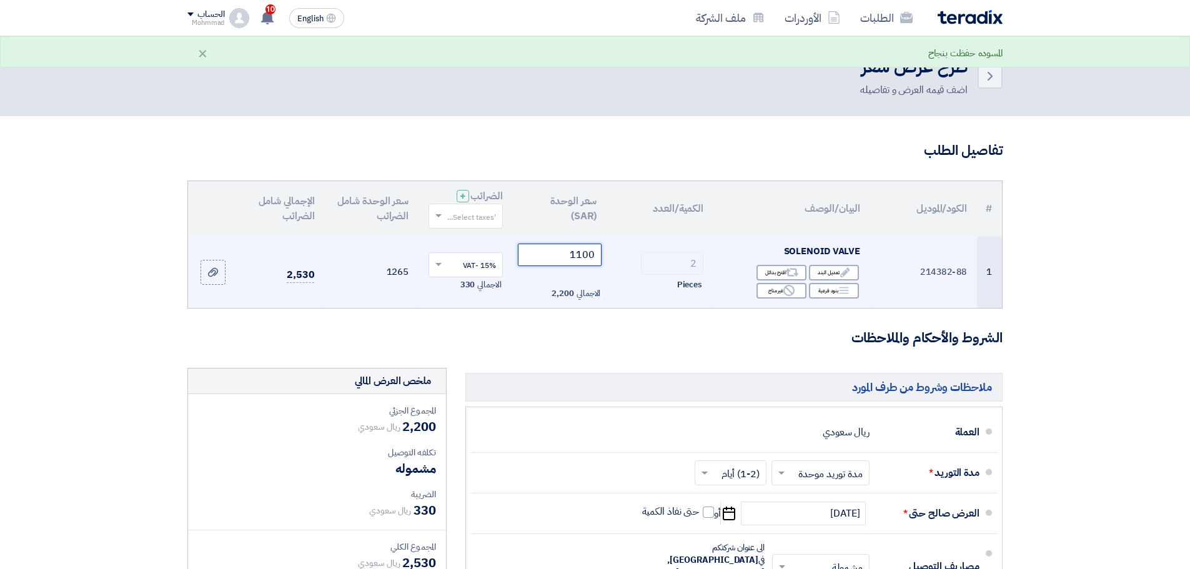
type input "1100"
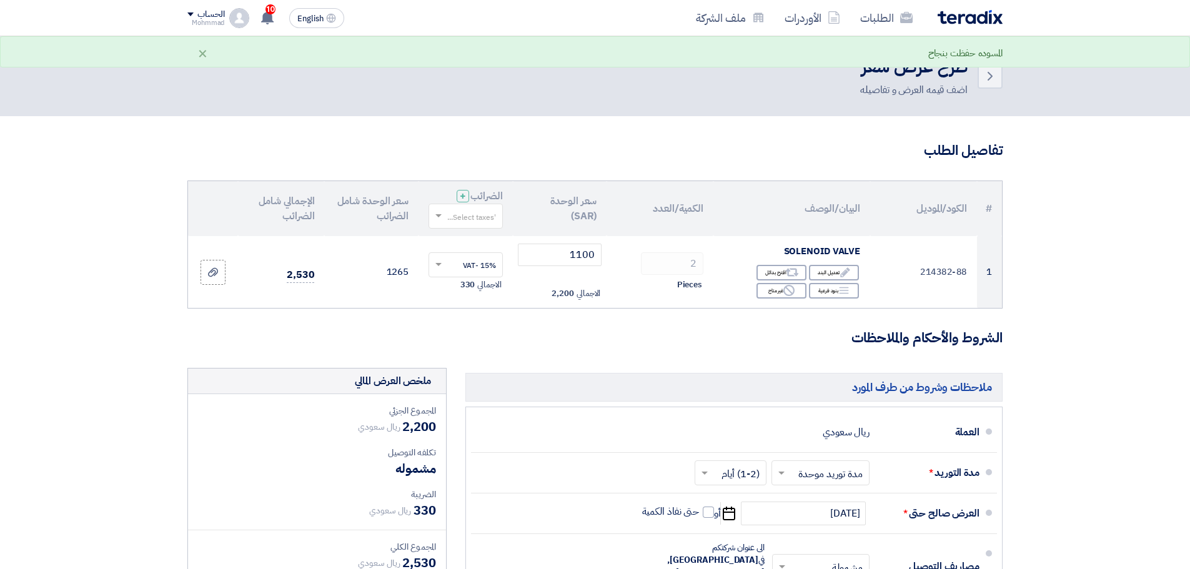
click at [1054, 323] on section "تفاصيل الطلب # الكود/الموديل البيان/الوصف الكمية/العدد سعر الوحدة (SAR) الضرائب…" at bounding box center [595, 467] width 1190 height 702
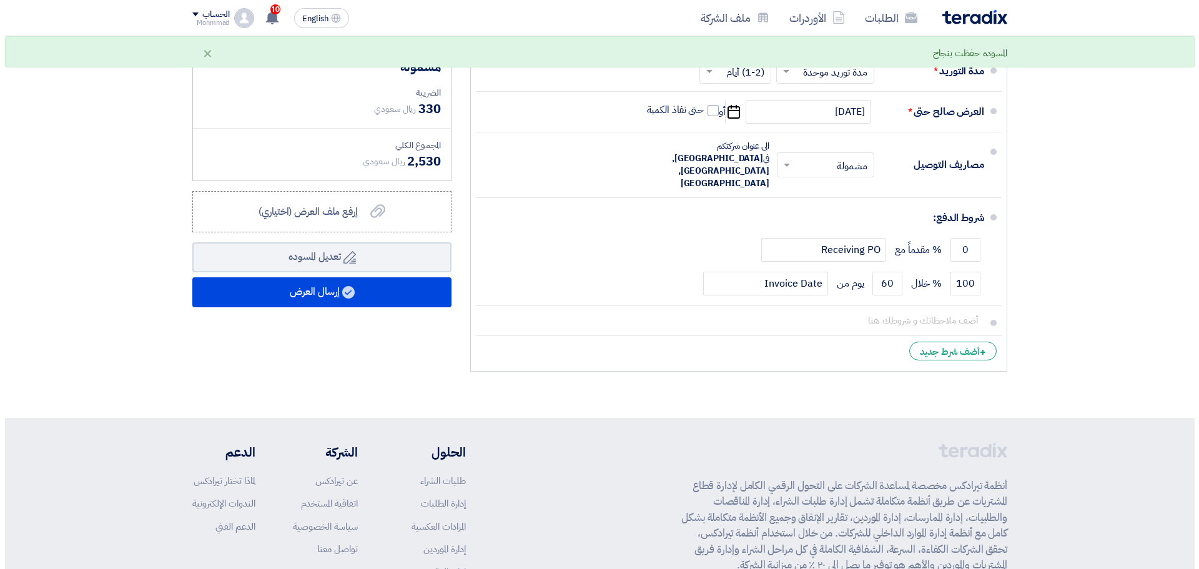
scroll to position [417, 0]
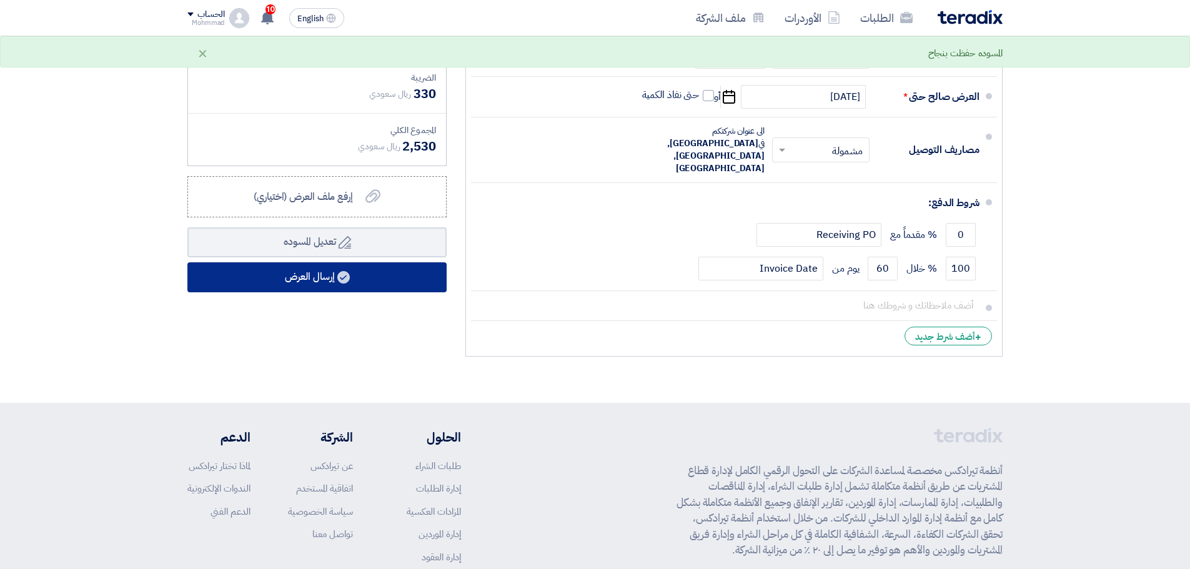
click at [318, 286] on button "إرسال العرض" at bounding box center [316, 277] width 259 height 30
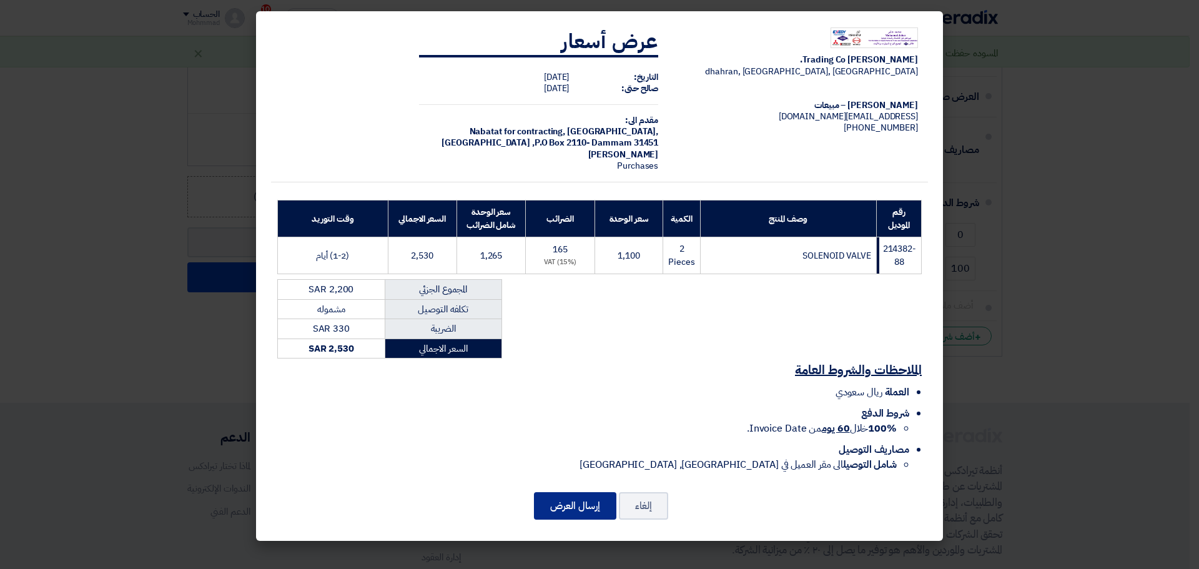
click at [577, 504] on button "إرسال العرض" at bounding box center [575, 505] width 82 height 27
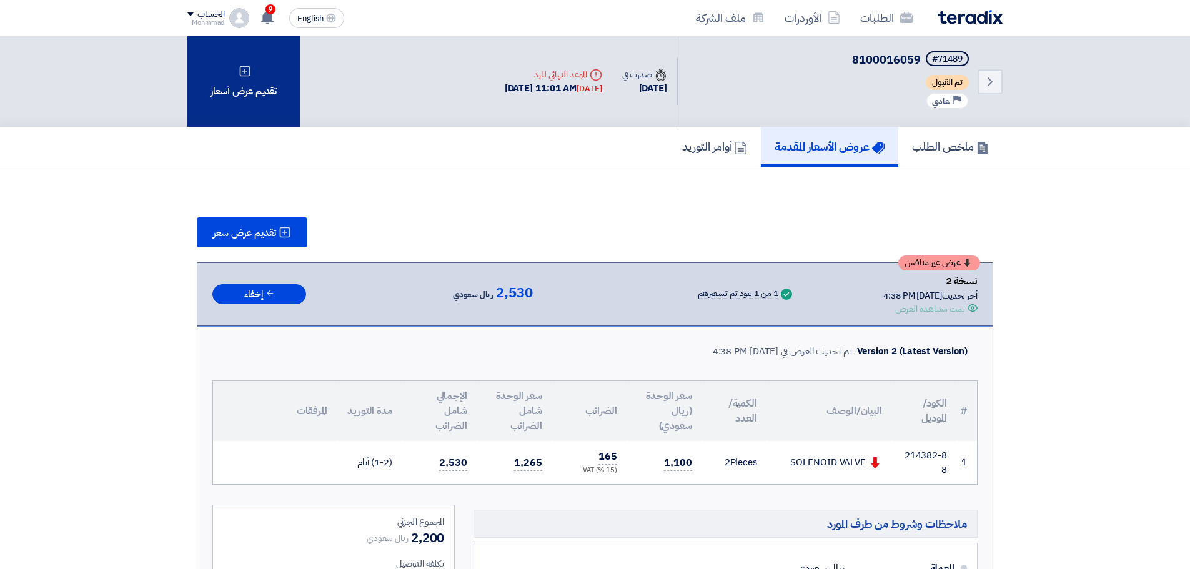
click at [245, 101] on div "تقديم عرض أسعار" at bounding box center [243, 81] width 112 height 91
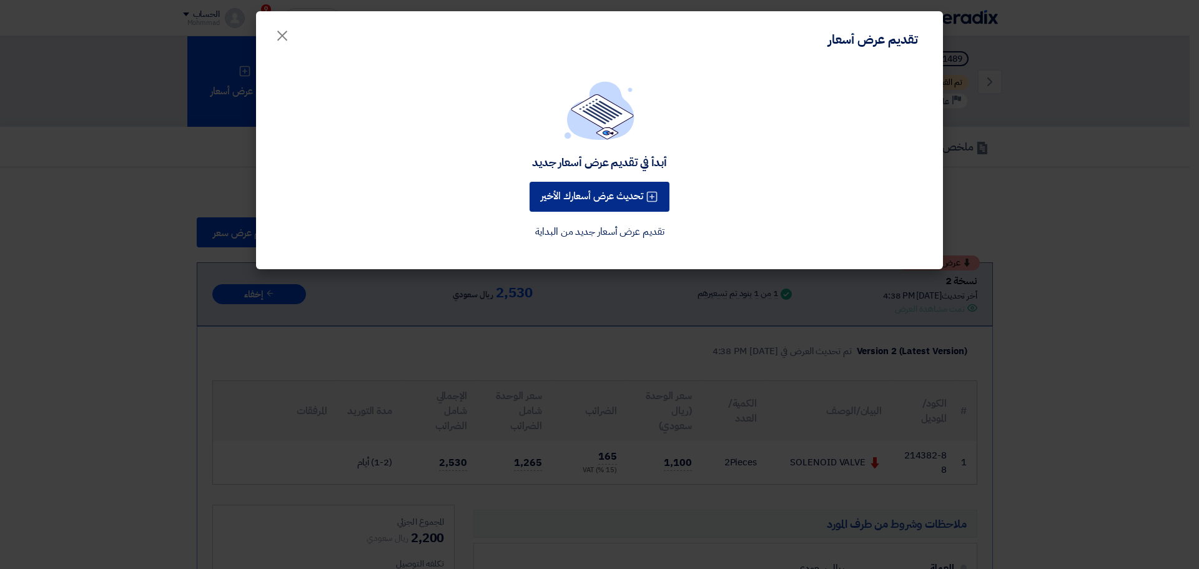
click at [609, 209] on button "تحديث عرض أسعارك الأخير" at bounding box center [600, 197] width 140 height 30
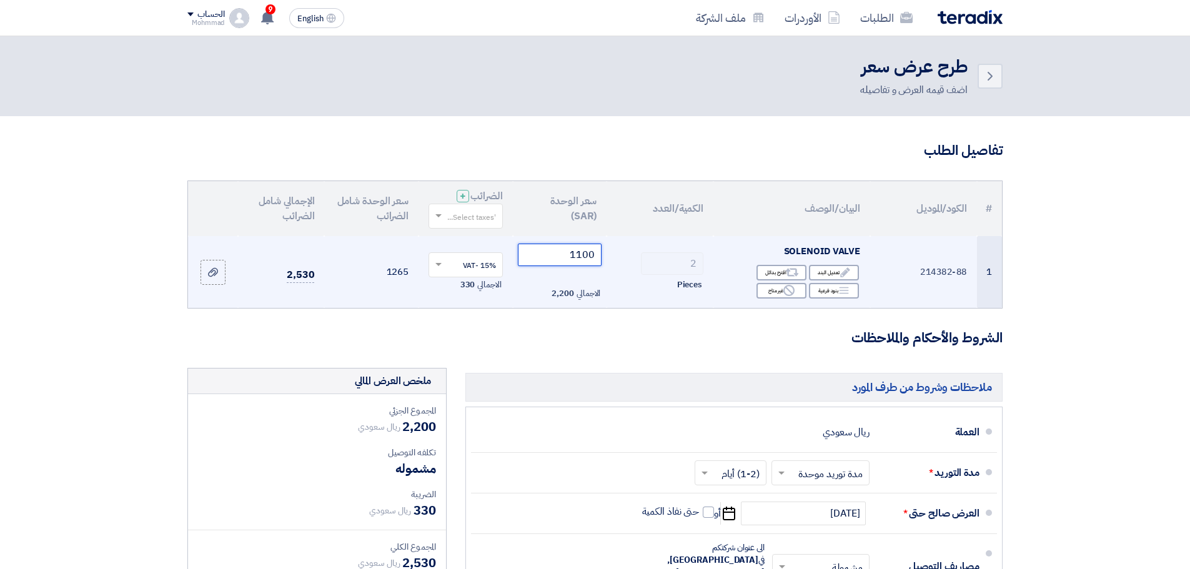
click at [577, 254] on input "1100" at bounding box center [560, 255] width 84 height 22
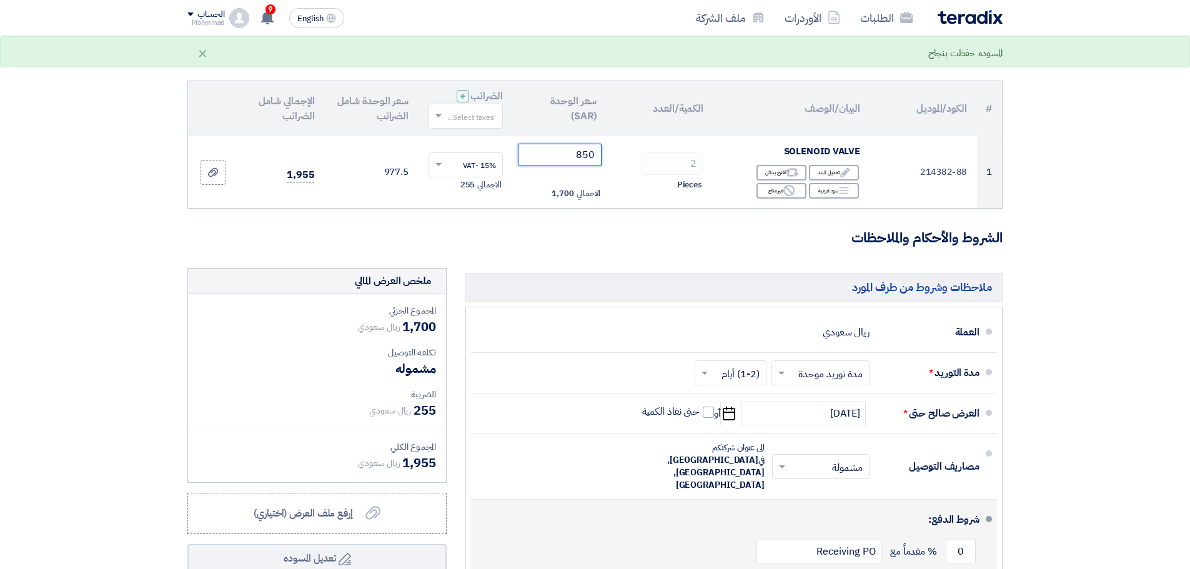
scroll to position [104, 0]
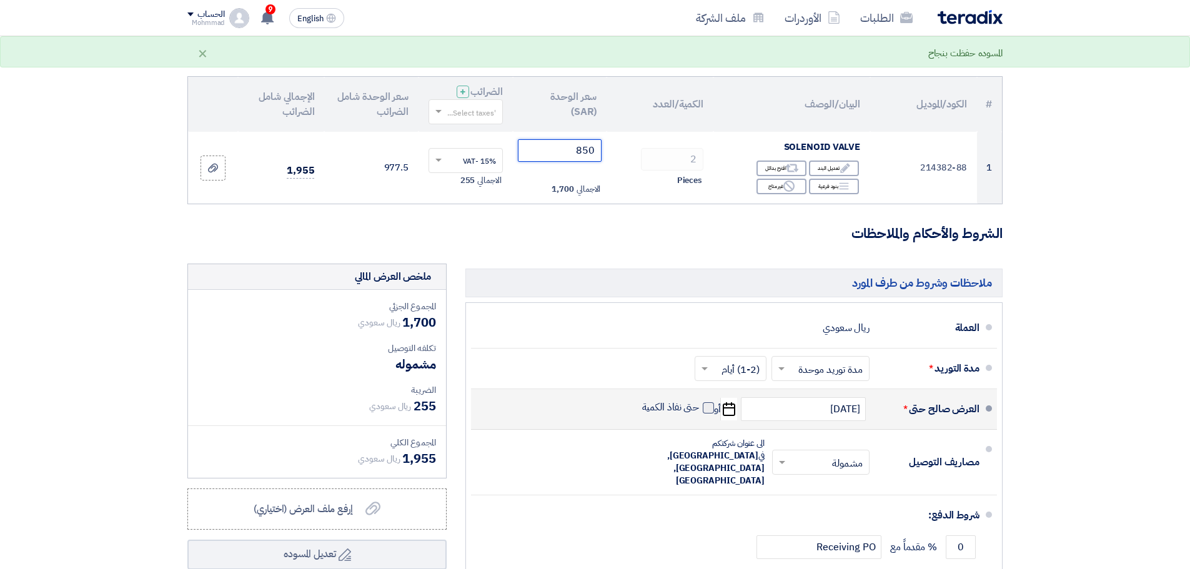
type input "850"
click at [711, 410] on span at bounding box center [707, 407] width 11 height 11
click at [699, 410] on input "حتى نفاذ الكمية" at bounding box center [669, 413] width 60 height 24
checkbox input "true"
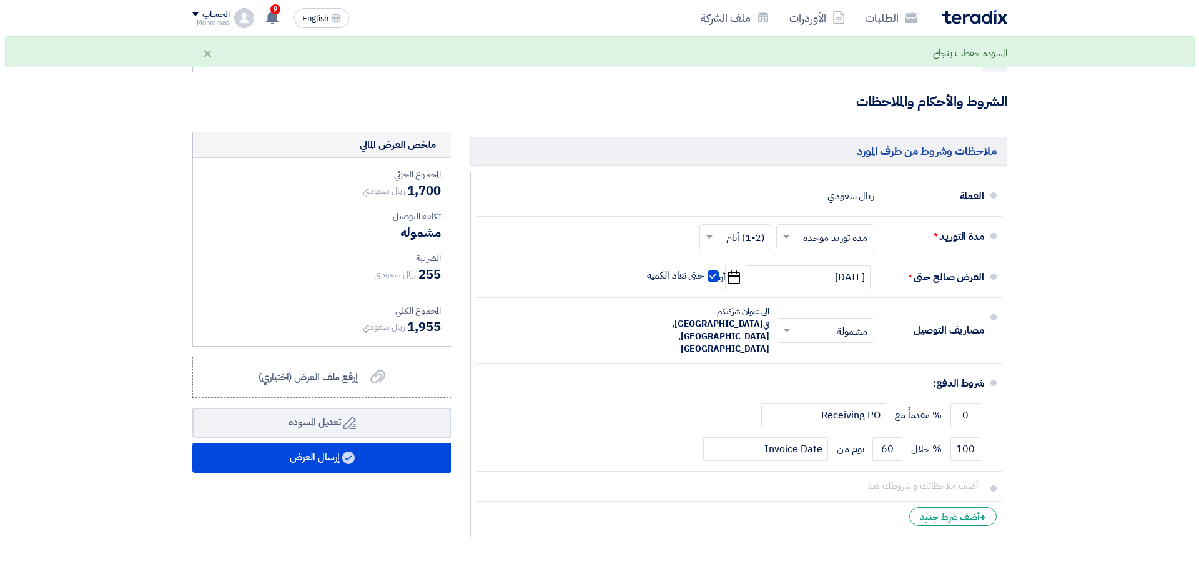
scroll to position [260, 0]
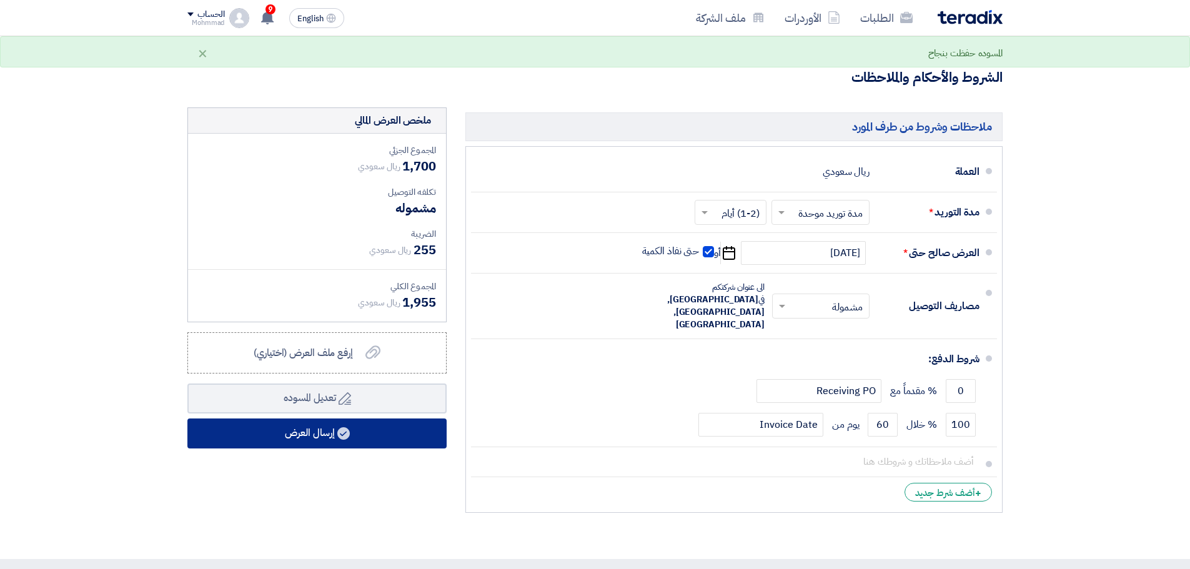
click at [353, 428] on button "إرسال العرض" at bounding box center [316, 433] width 259 height 30
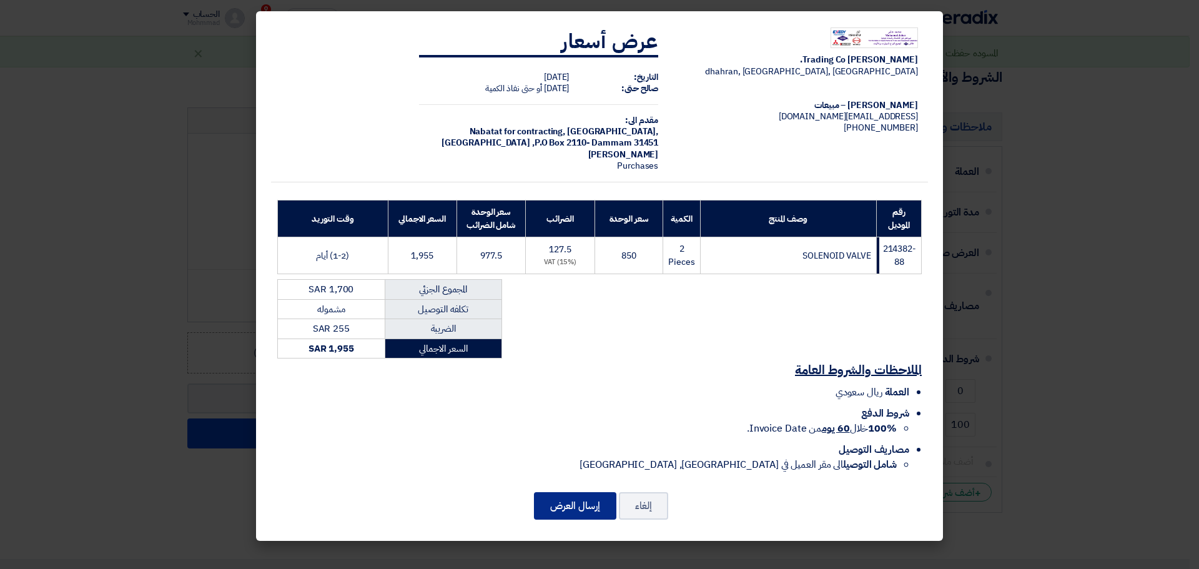
click at [585, 506] on button "إرسال العرض" at bounding box center [575, 505] width 82 height 27
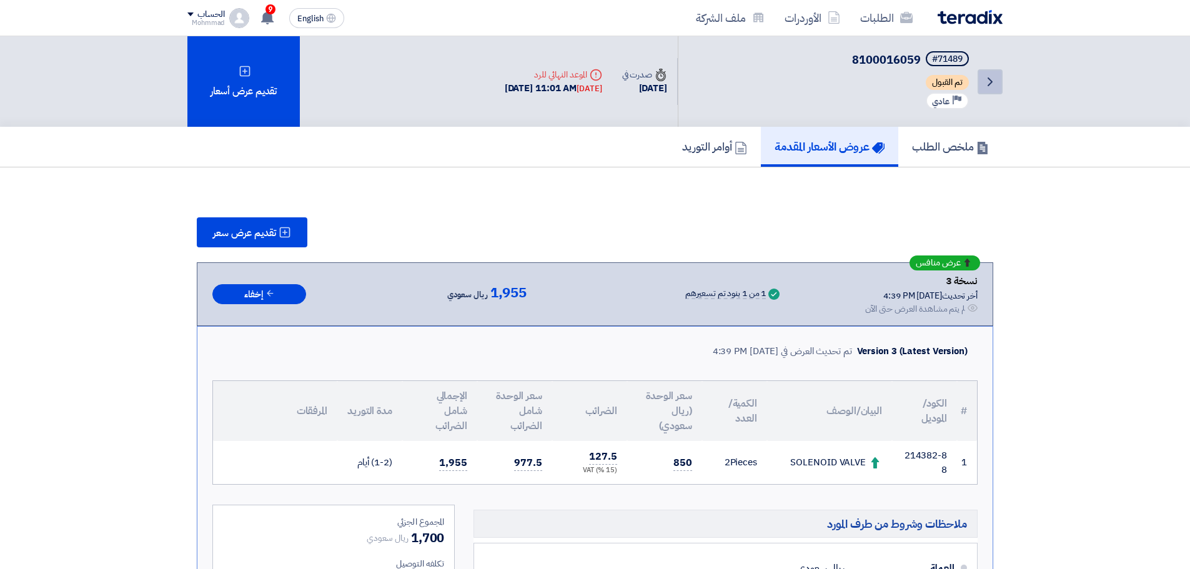
click at [987, 84] on icon "Back" at bounding box center [989, 81] width 15 height 15
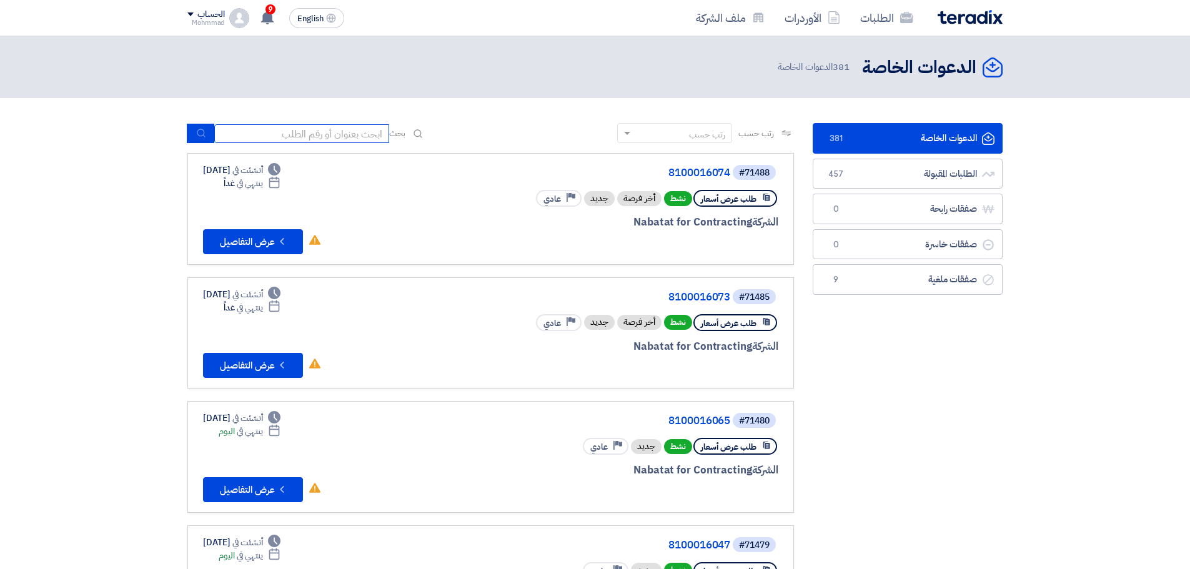
click at [375, 135] on input at bounding box center [301, 133] width 175 height 19
